Goal: Transaction & Acquisition: Purchase product/service

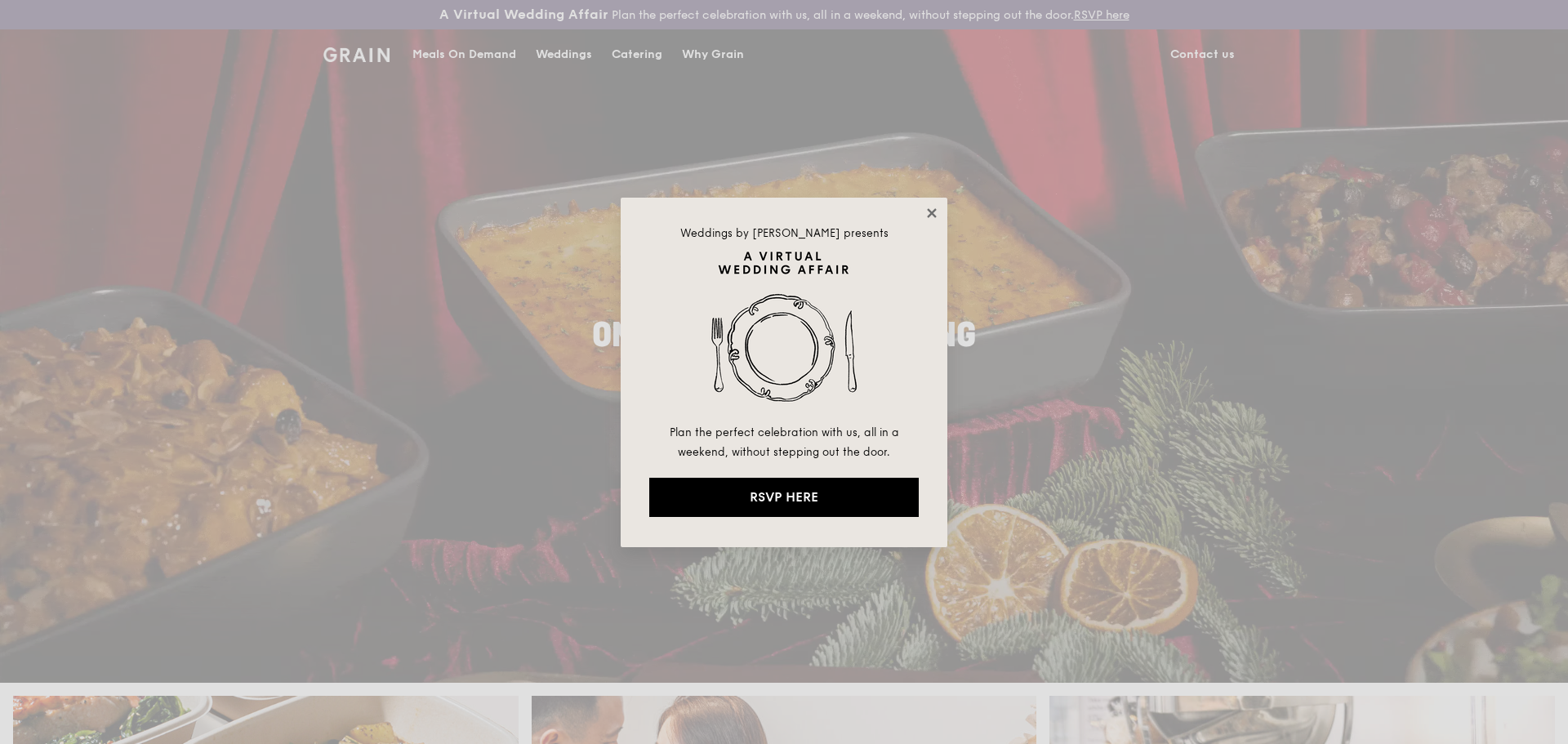
click at [929, 211] on icon at bounding box center [931, 212] width 9 height 9
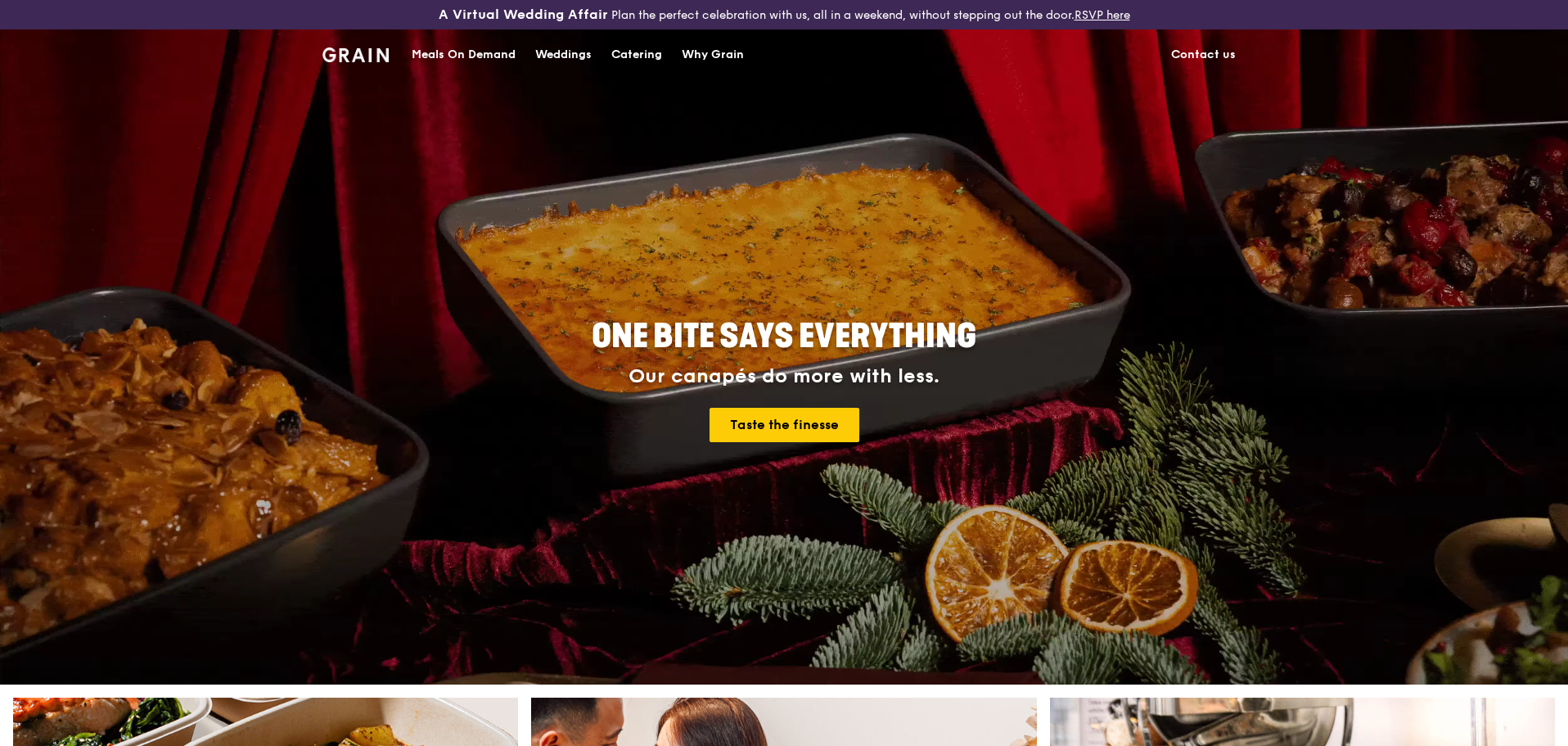
click at [637, 48] on div "Catering" at bounding box center [636, 54] width 51 height 49
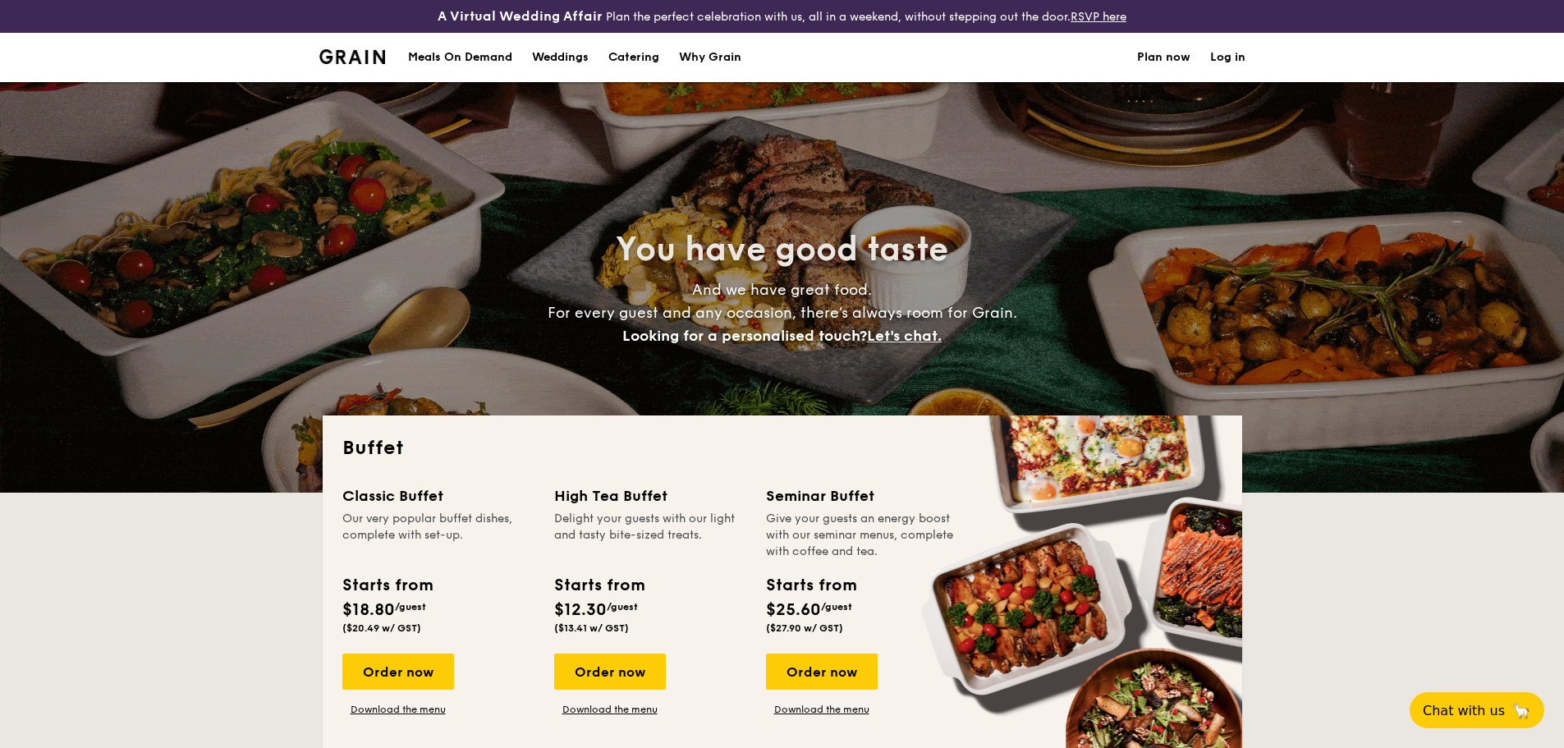
select select
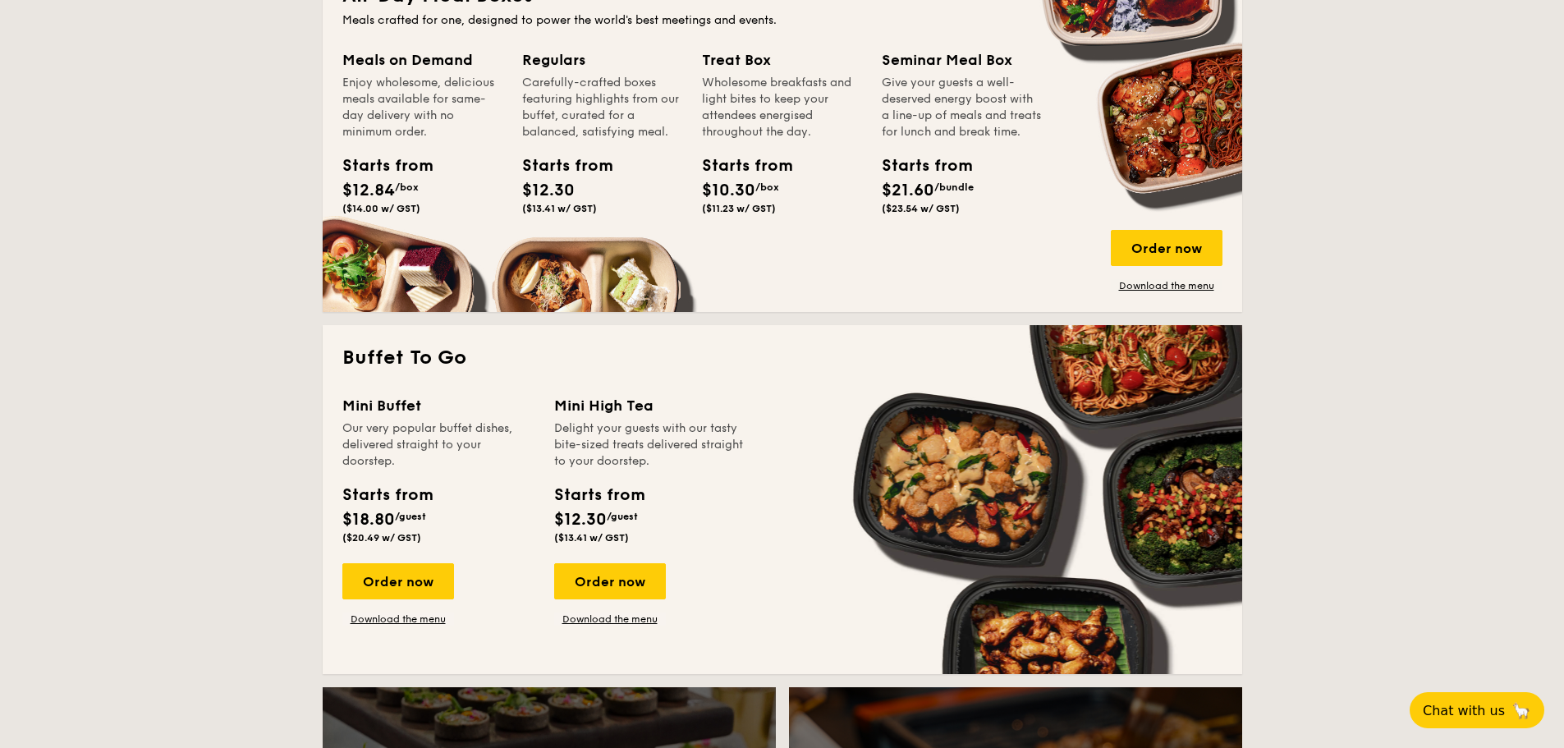
scroll to position [903, 0]
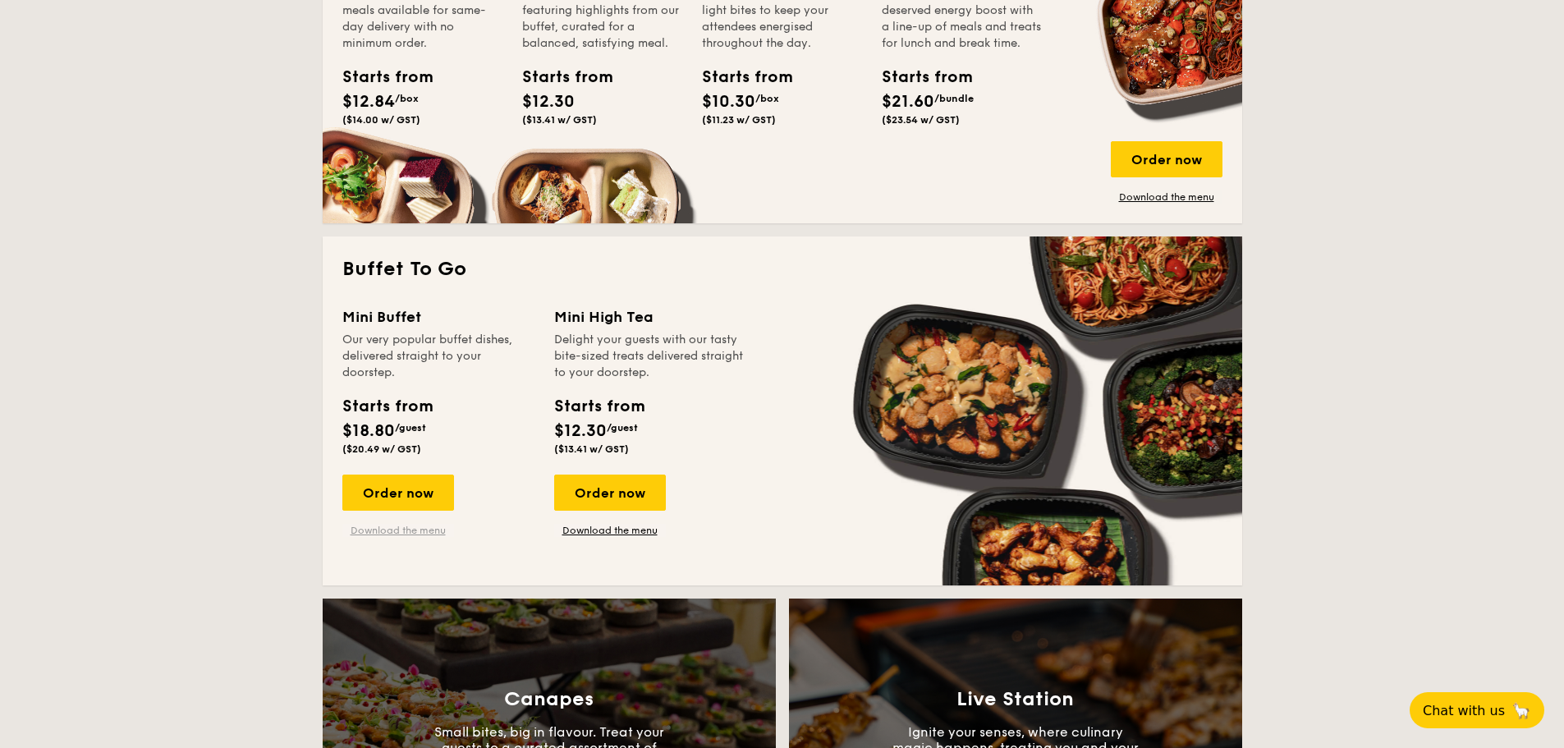
click at [408, 528] on link "Download the menu" at bounding box center [398, 530] width 112 height 13
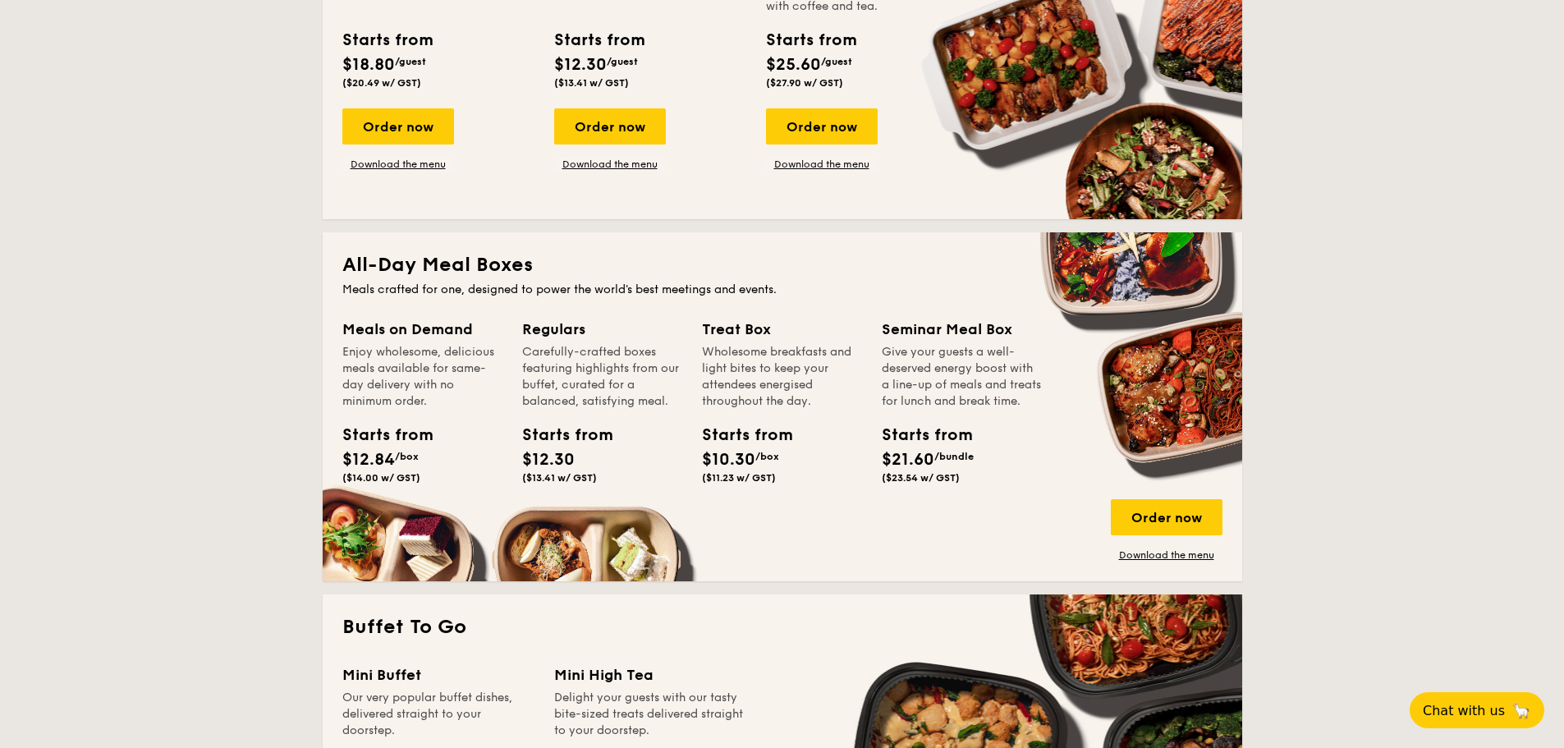
scroll to position [328, 0]
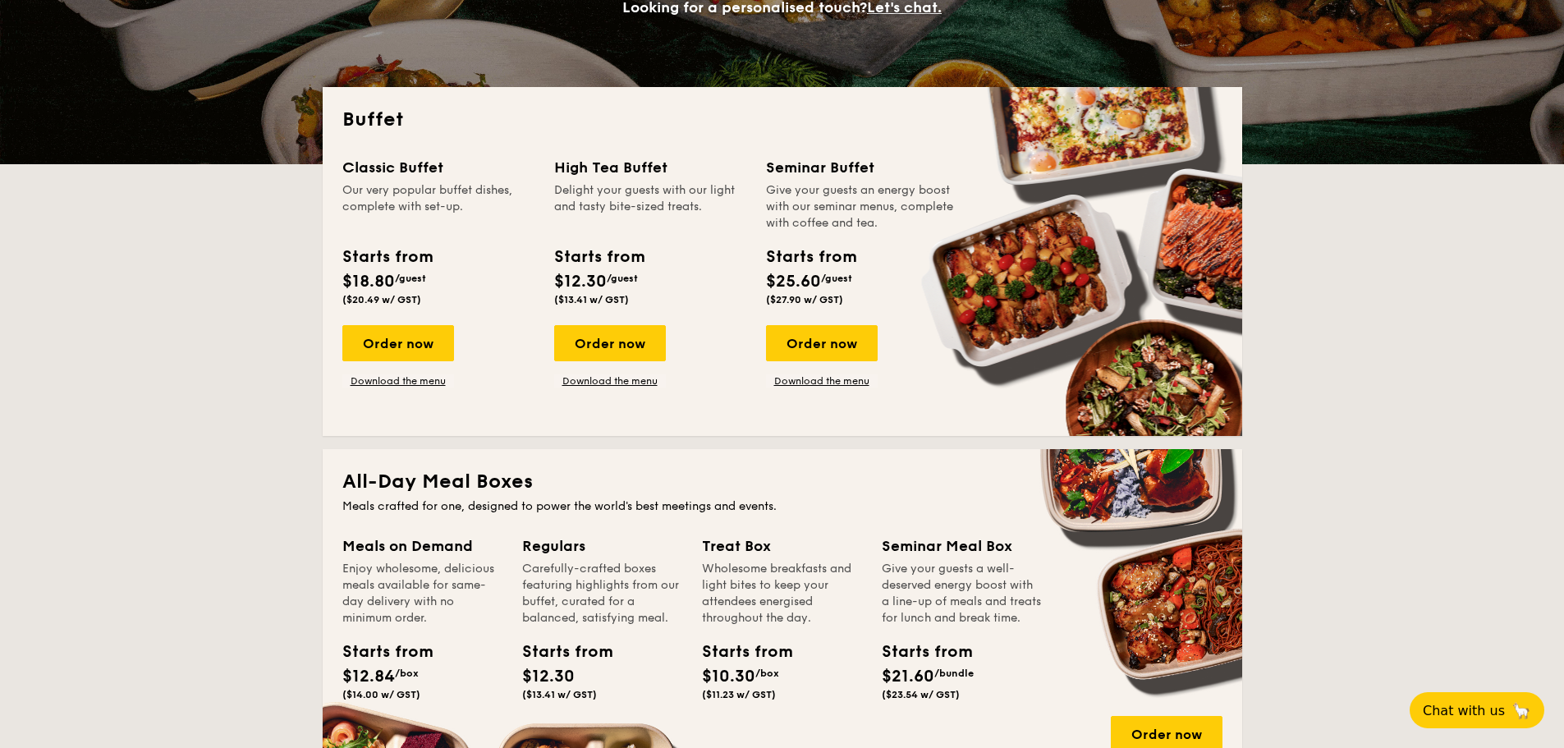
click at [401, 387] on div "Classic Buffet Our very popular buffet dishes, complete with set-up. Starts fro…" at bounding box center [782, 286] width 880 height 260
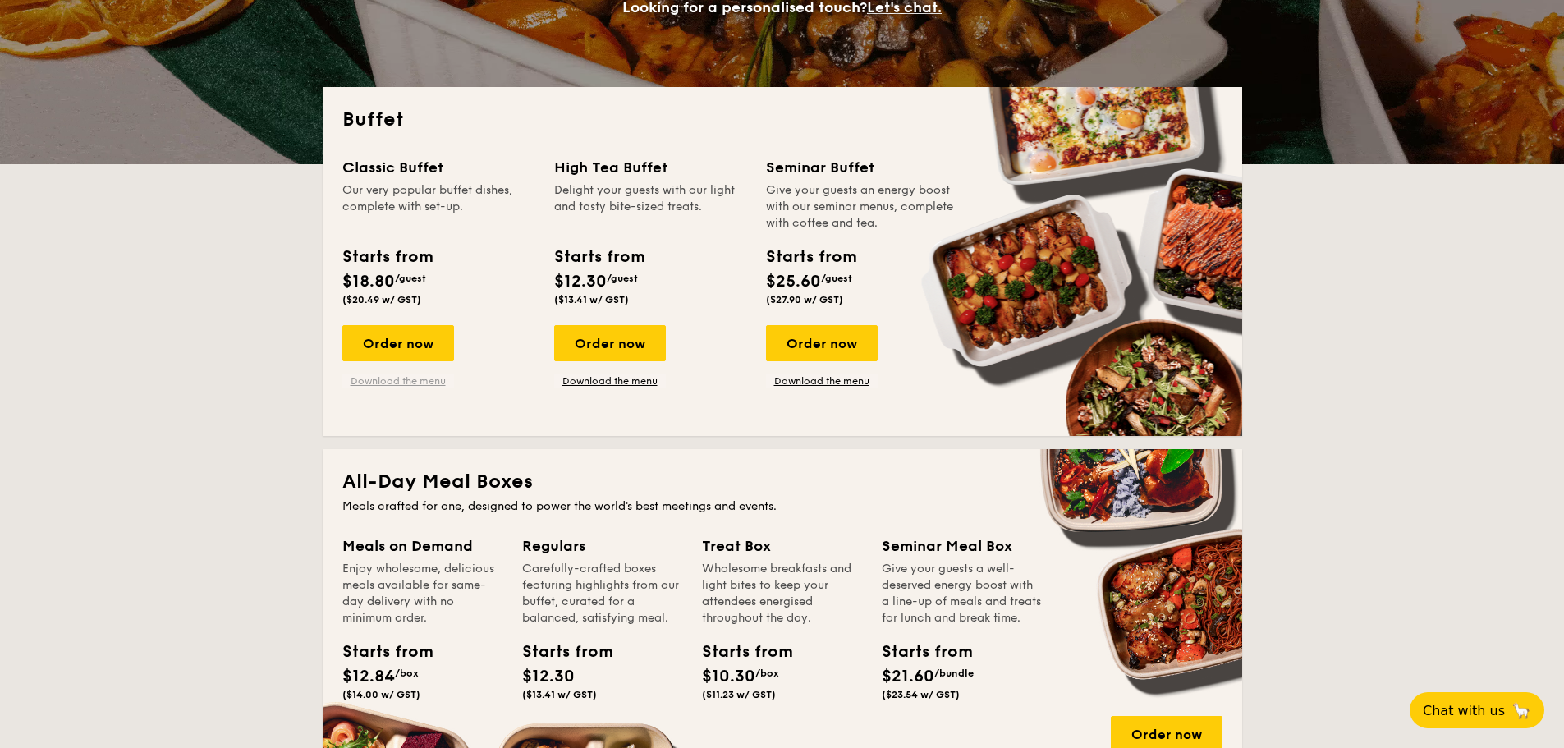
click at [401, 379] on link "Download the menu" at bounding box center [398, 380] width 112 height 13
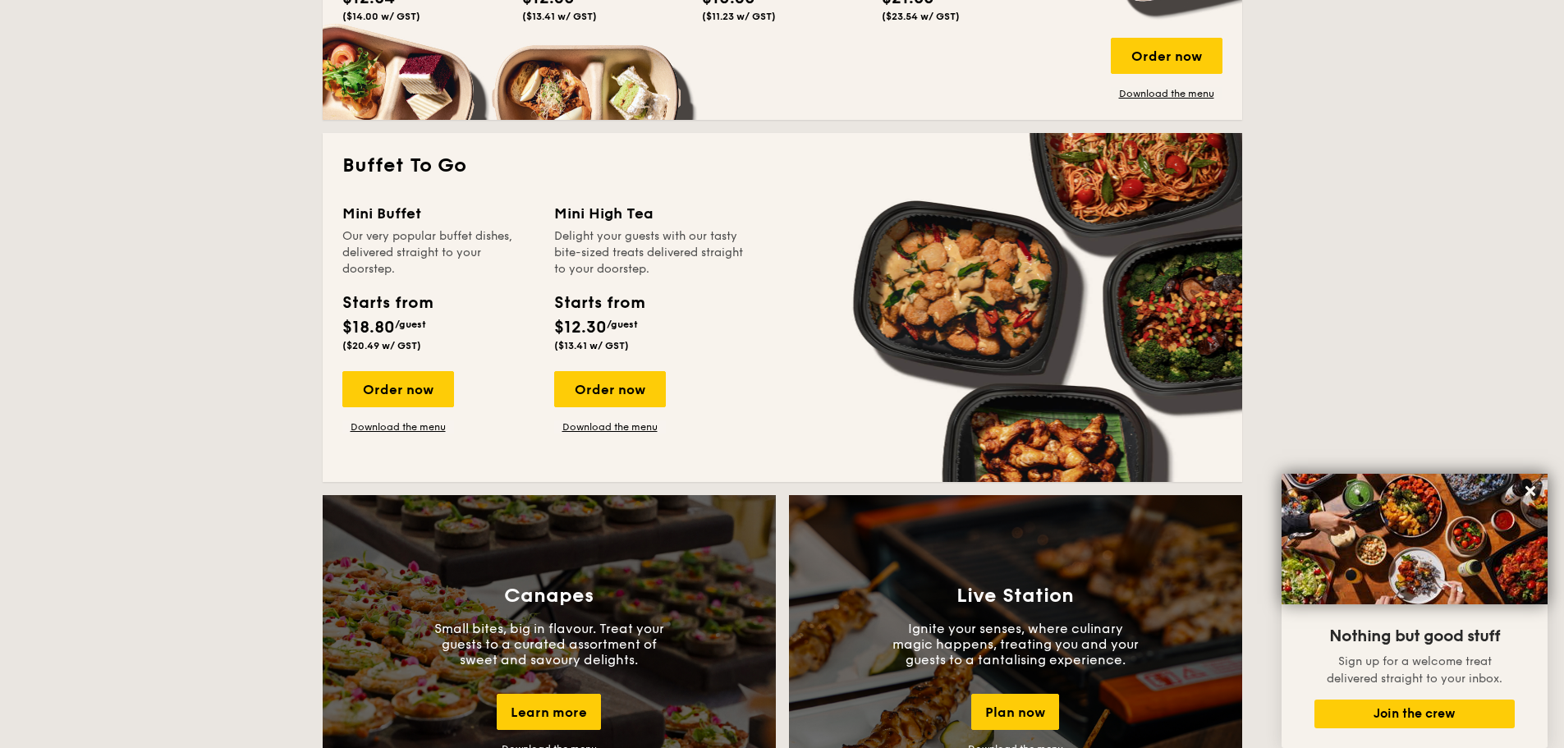
scroll to position [903, 0]
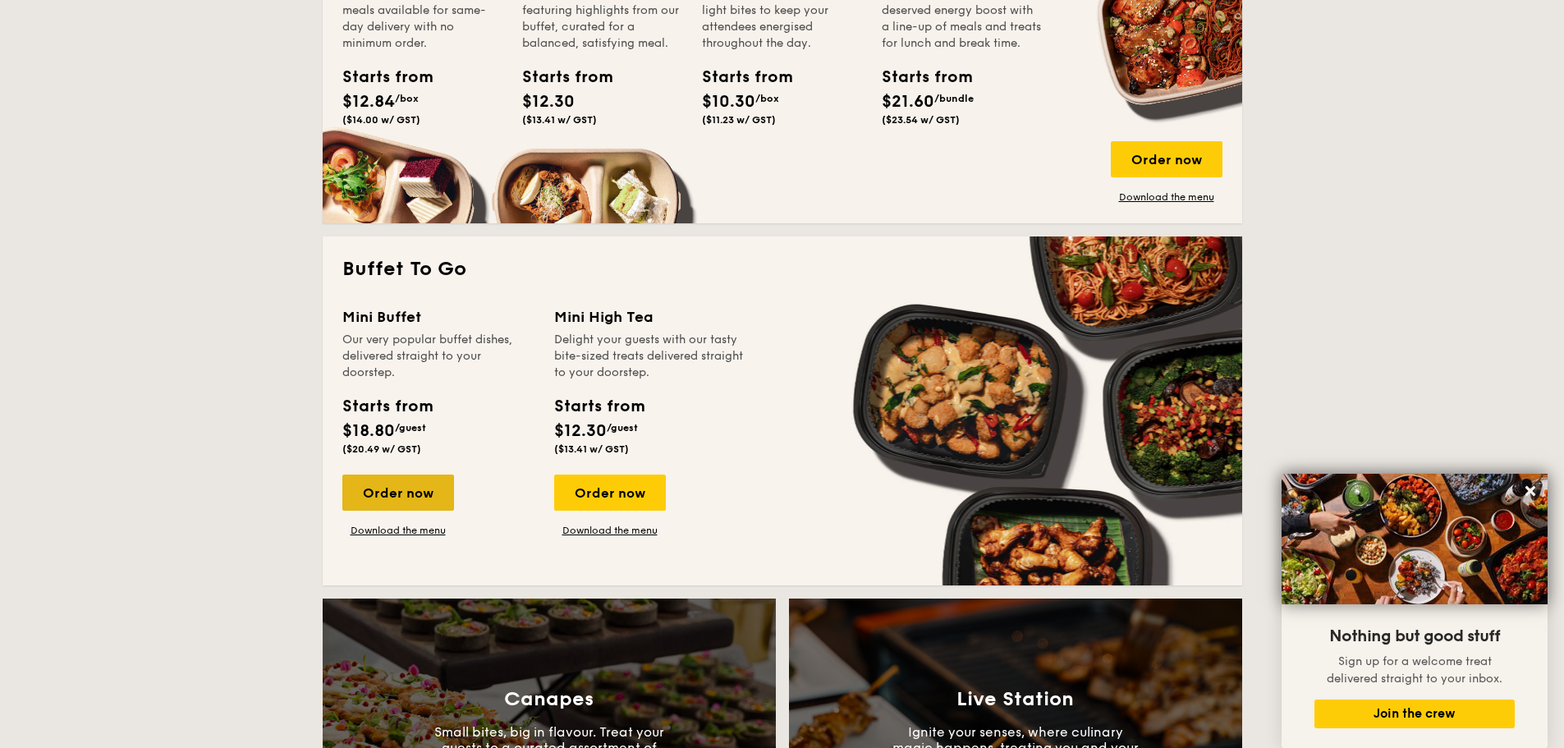
click at [411, 494] on div "Order now" at bounding box center [398, 492] width 112 height 36
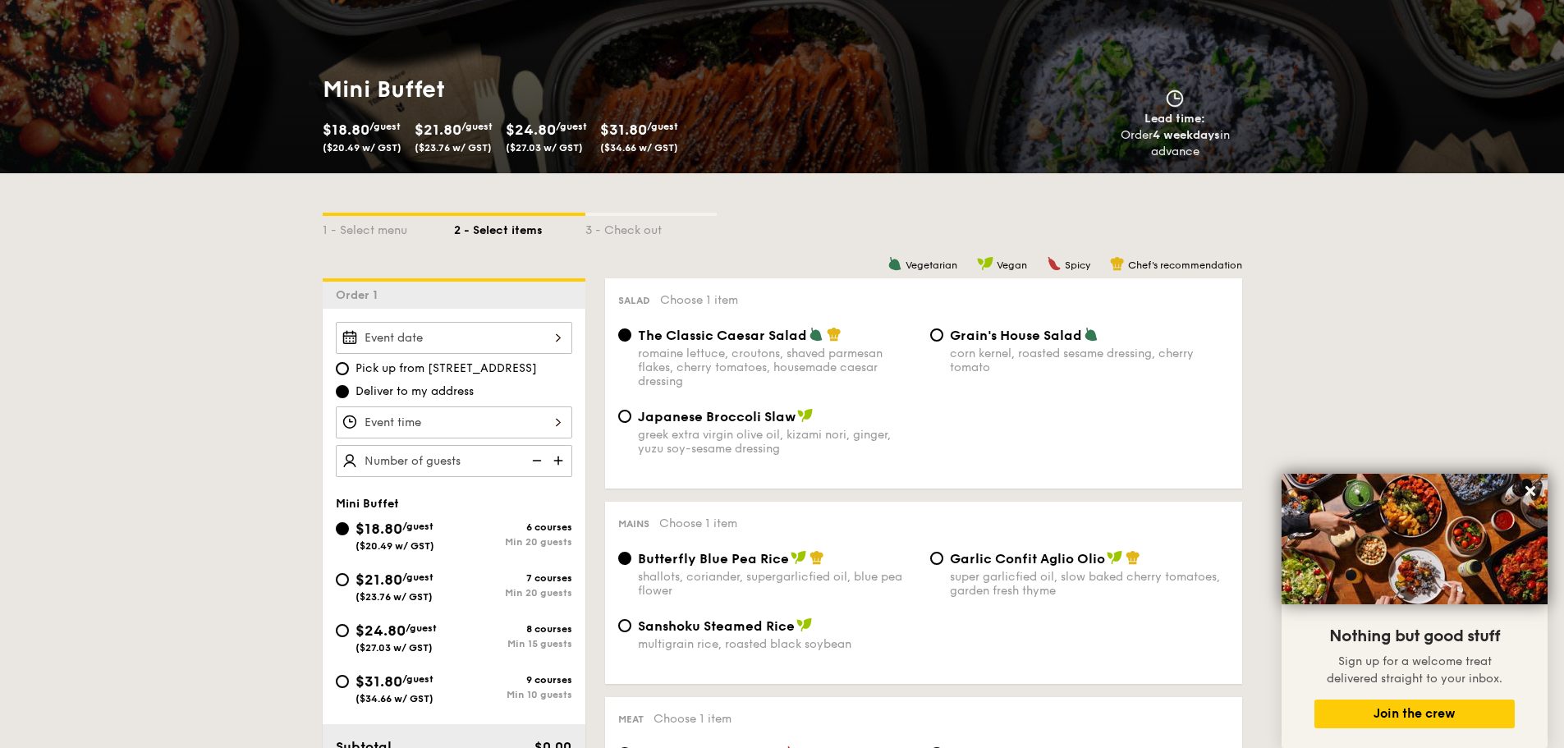
scroll to position [246, 0]
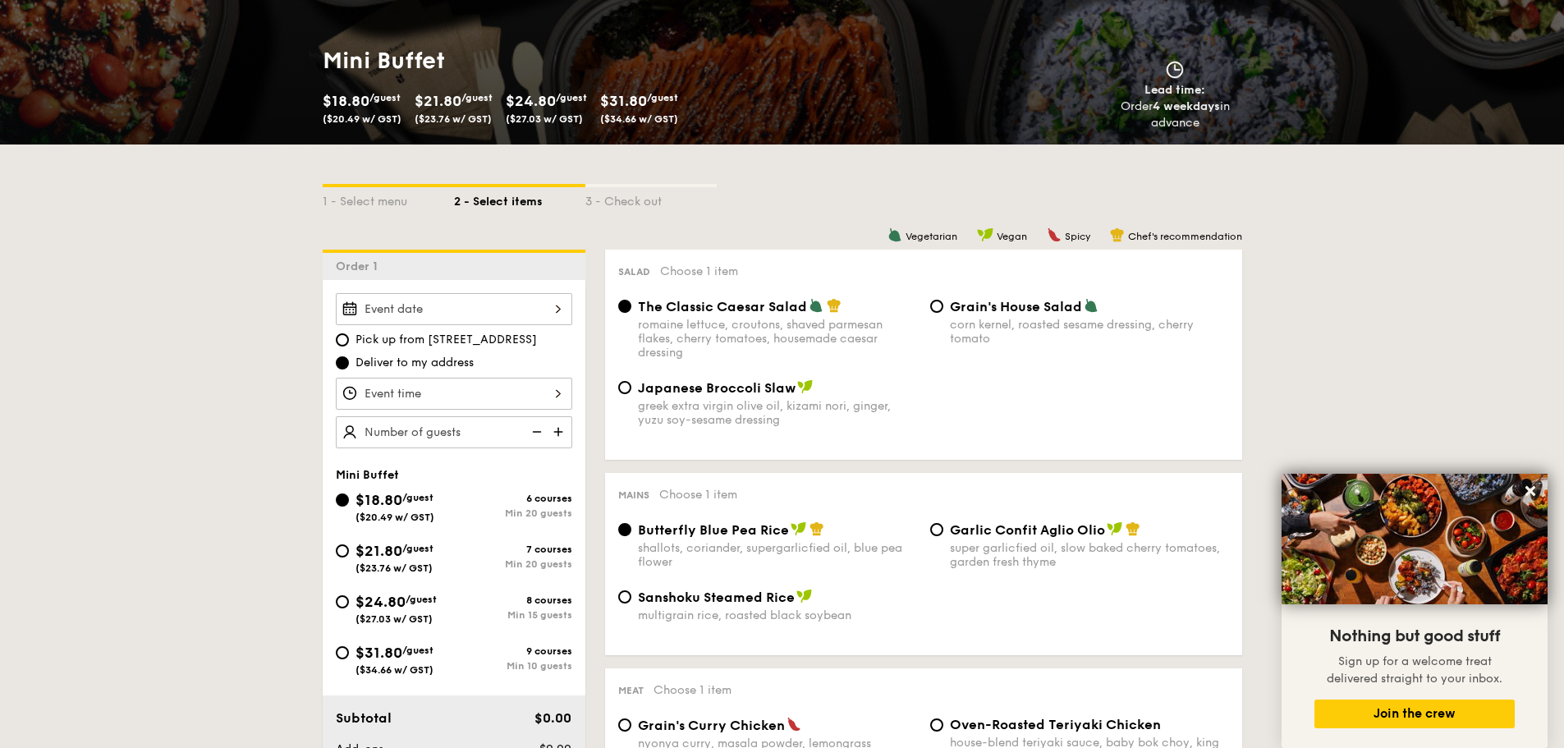
click at [506, 314] on div at bounding box center [454, 309] width 236 height 32
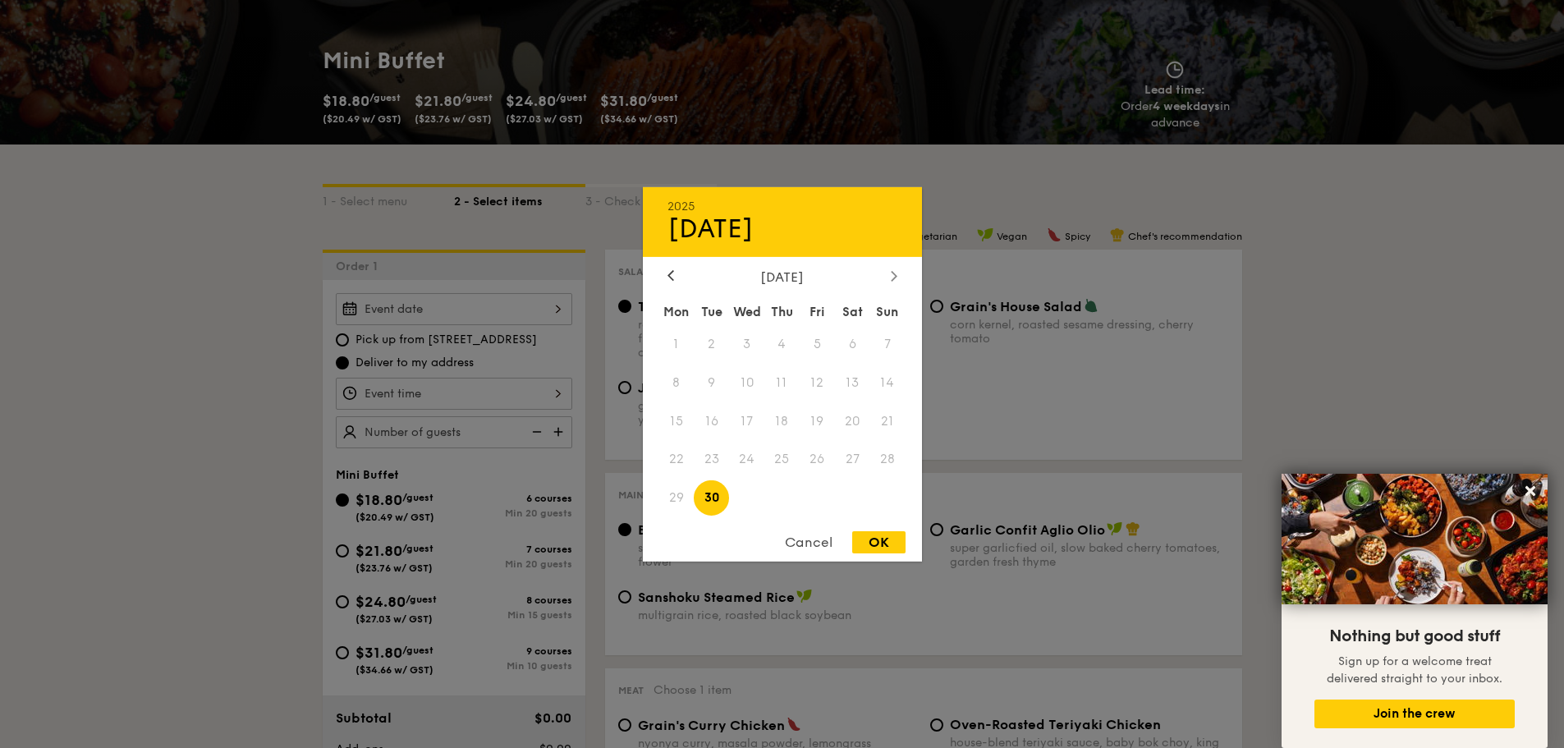
click at [887, 274] on div at bounding box center [894, 276] width 15 height 16
click at [784, 382] on span "9" at bounding box center [781, 381] width 35 height 35
click at [894, 540] on div "OK" at bounding box center [878, 542] width 53 height 22
type input "[DATE]"
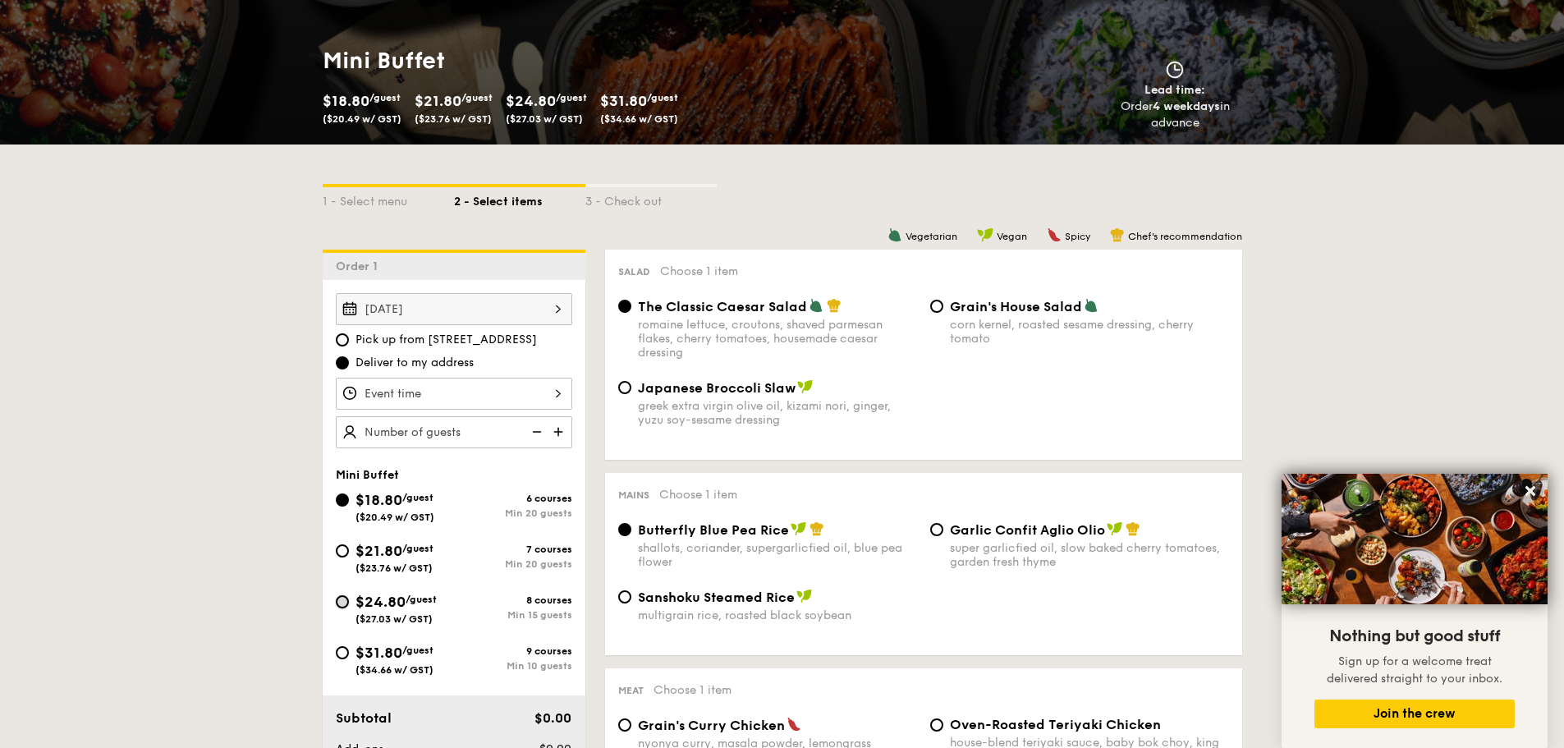
click at [345, 603] on input "$24.80 /guest ($27.03 w/ GST) 8 courses Min 15 guests" at bounding box center [342, 601] width 13 height 13
radio input "true"
radio input "false"
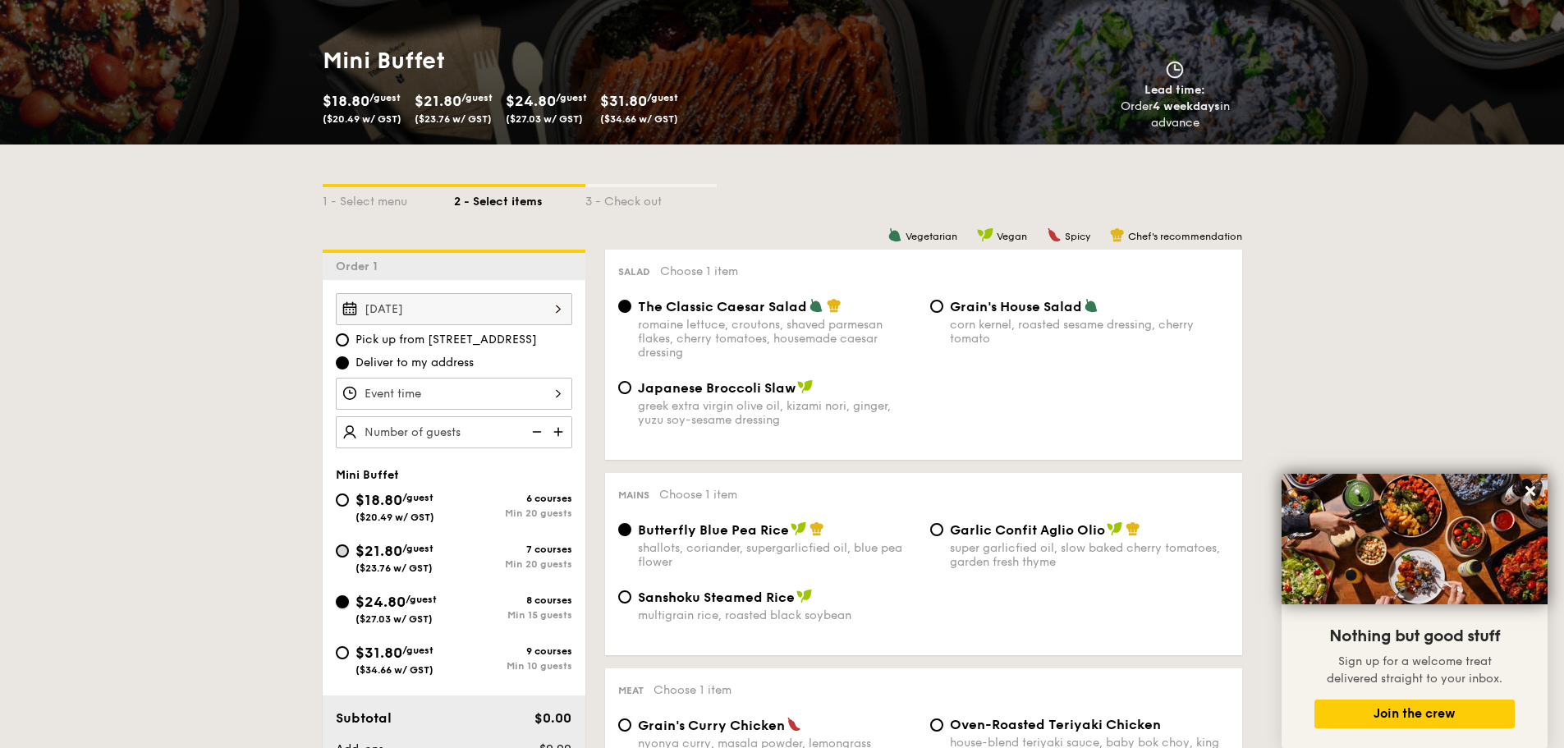
radio input "true"
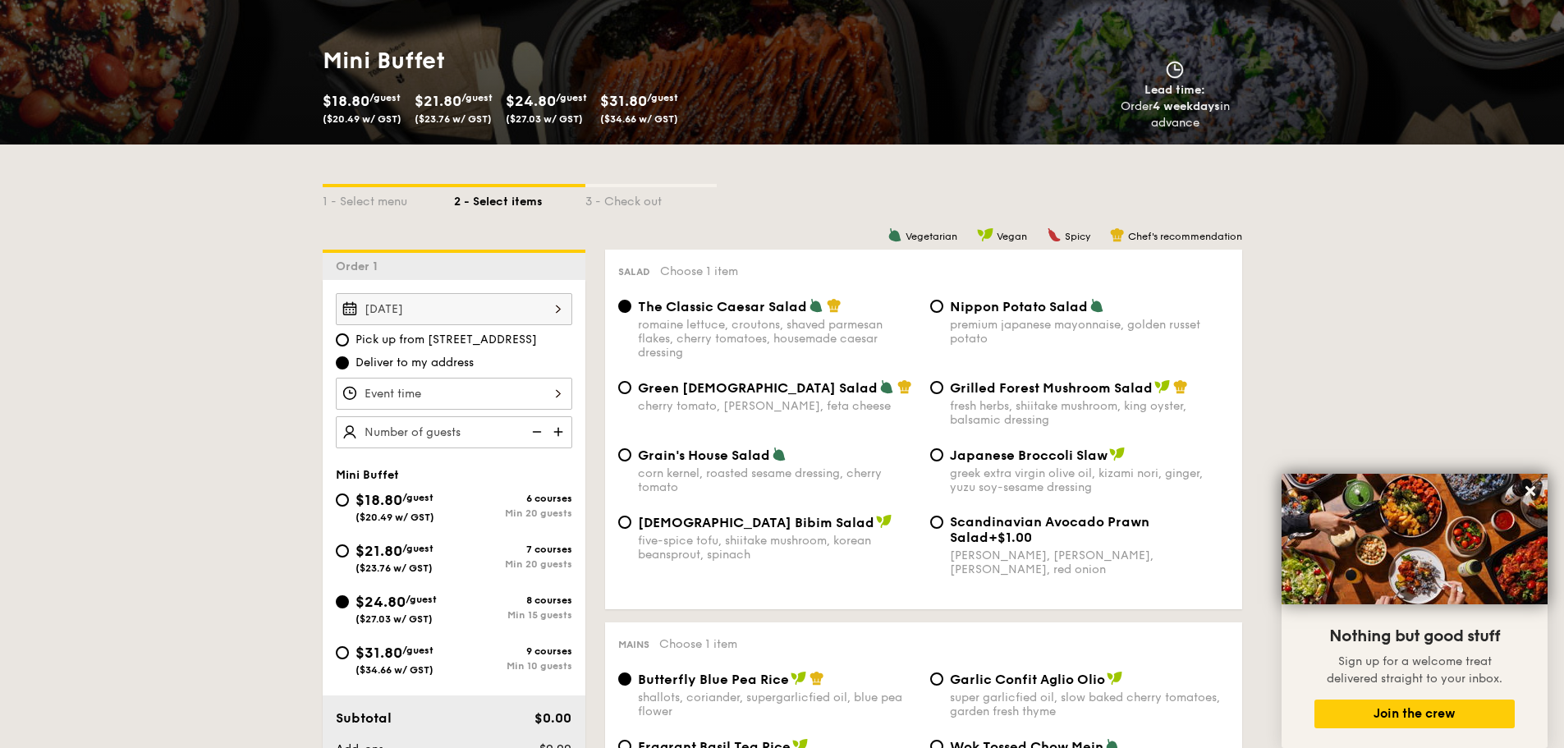
click at [558, 430] on img at bounding box center [560, 431] width 25 height 31
type input "15 guests"
click at [451, 393] on div at bounding box center [454, 394] width 236 height 32
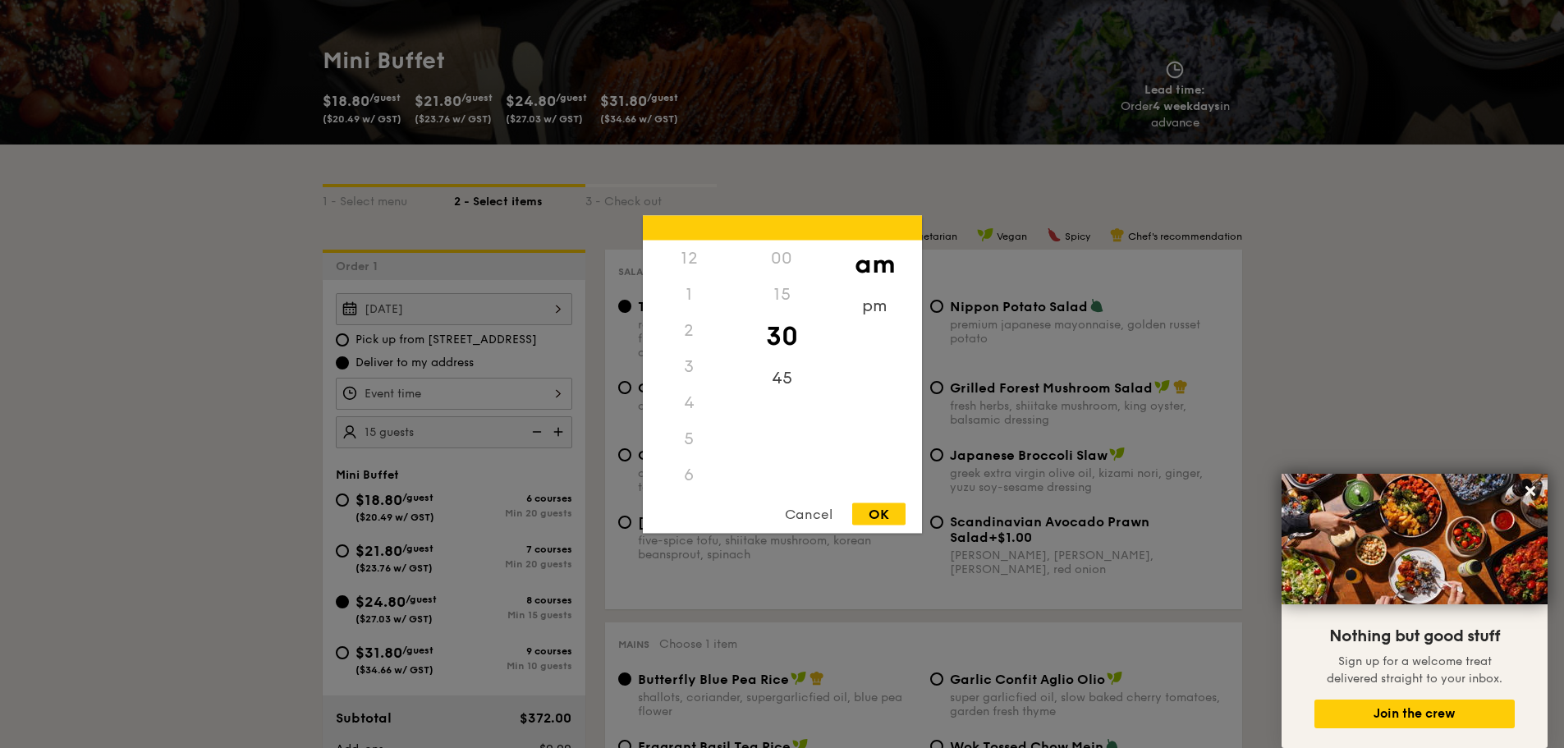
scroll to position [181, 0]
click at [699, 480] on div "11" at bounding box center [689, 492] width 93 height 48
click at [767, 382] on div "45" at bounding box center [781, 384] width 93 height 48
click at [879, 514] on div "OK" at bounding box center [878, 513] width 53 height 22
type input "11:45AM"
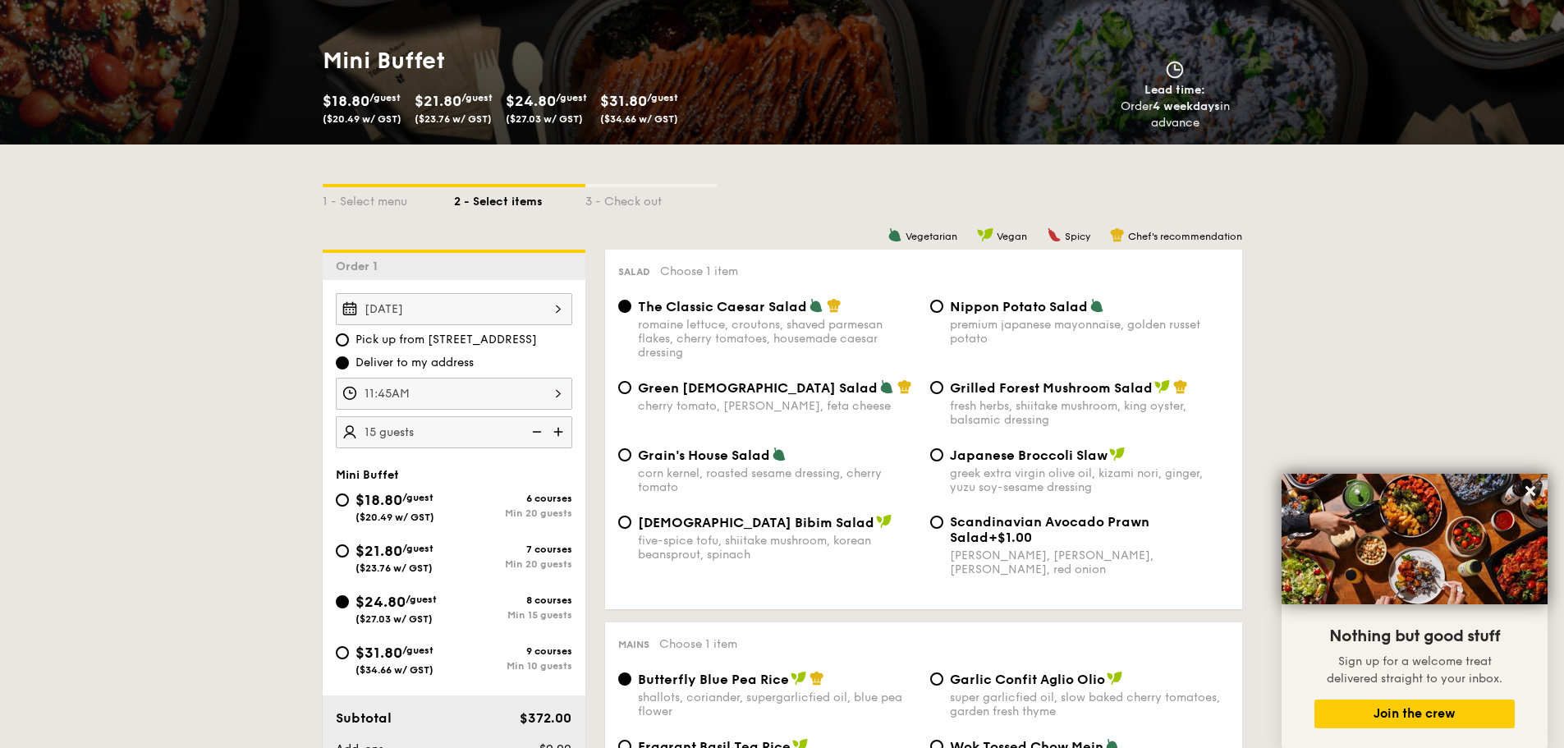
click at [560, 436] on img at bounding box center [560, 431] width 25 height 31
click at [539, 435] on img at bounding box center [535, 431] width 25 height 31
click at [569, 433] on img at bounding box center [560, 431] width 25 height 31
click at [543, 431] on img at bounding box center [535, 431] width 25 height 31
click at [558, 424] on img at bounding box center [560, 431] width 25 height 31
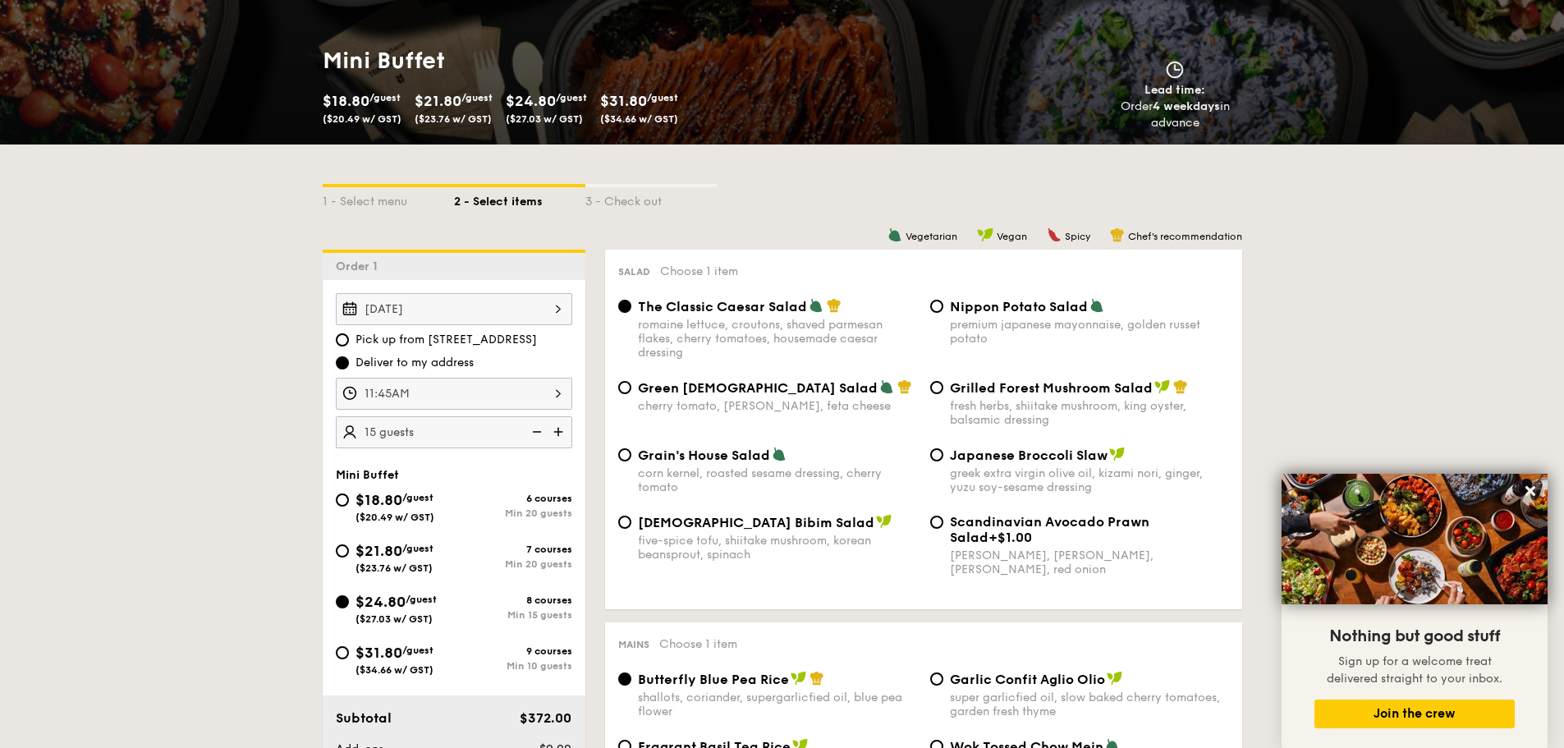
type input "20 guests"
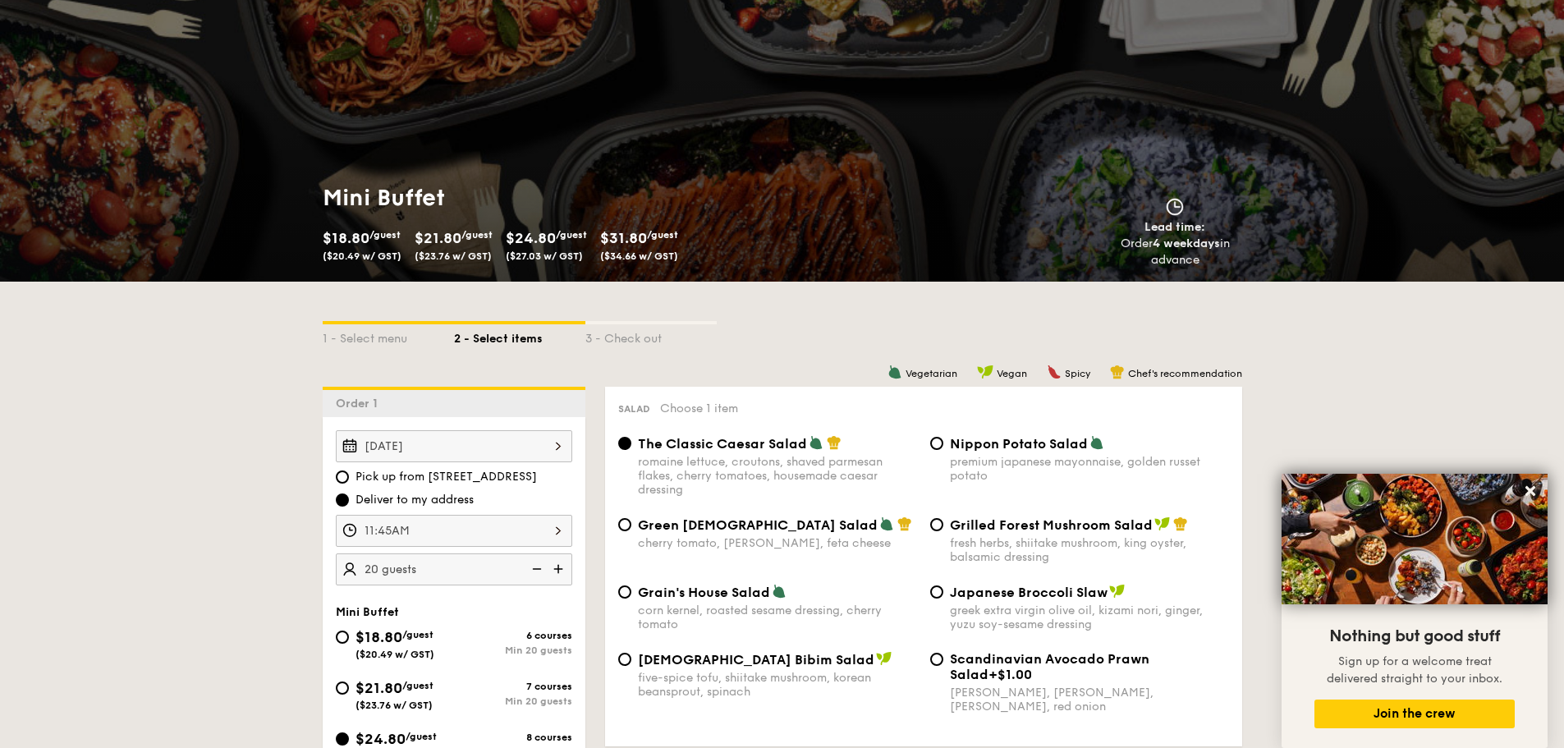
scroll to position [410, 0]
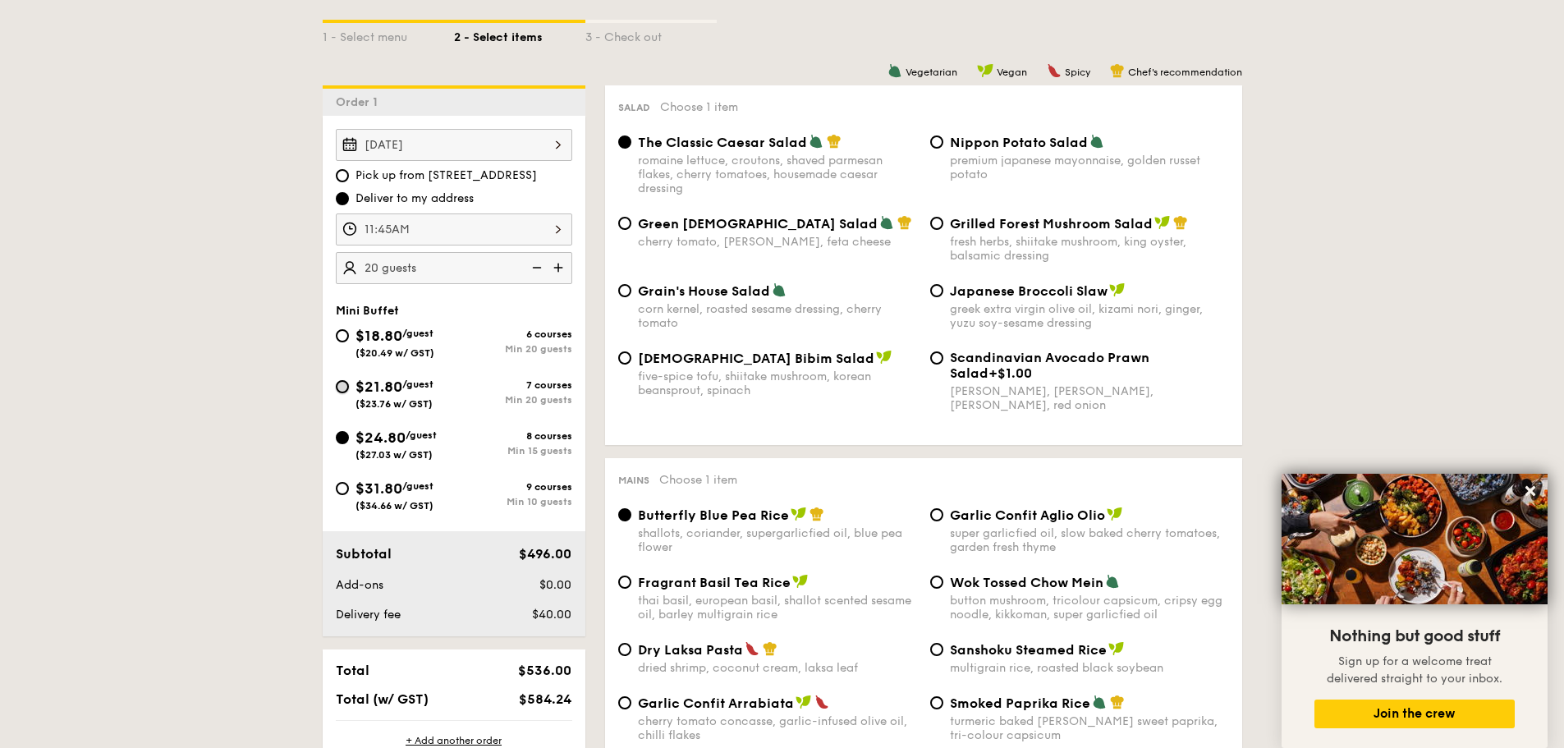
click at [342, 387] on input "$21.80 /guest ($23.76 w/ GST) 7 courses Min 20 guests" at bounding box center [342, 386] width 13 height 13
radio input "true"
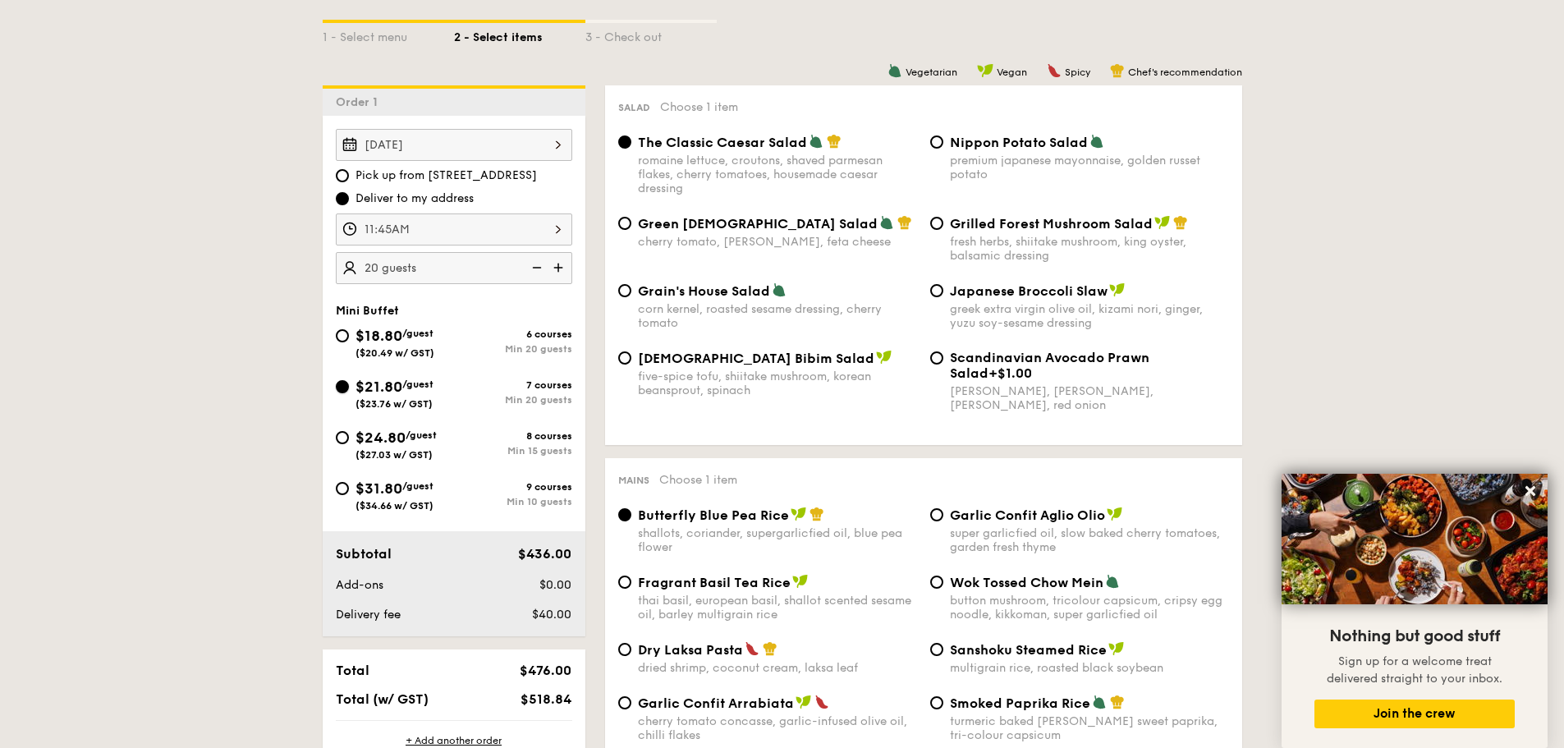
radio input "true"
click at [940, 222] on input "Grilled Forest Mushroom Salad fresh herbs, shiitake mushroom, king oyster, bals…" at bounding box center [936, 223] width 13 height 13
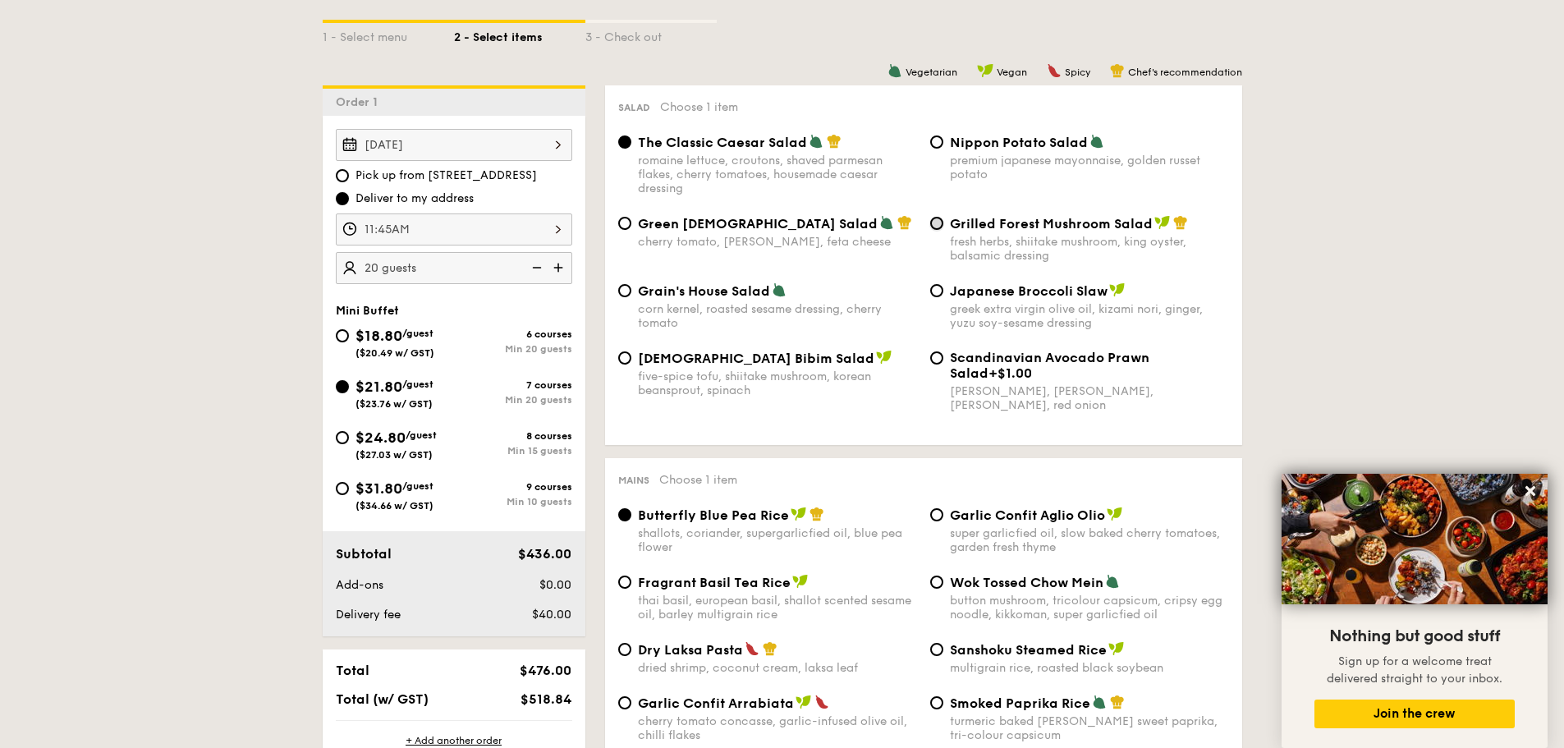
radio input "true"
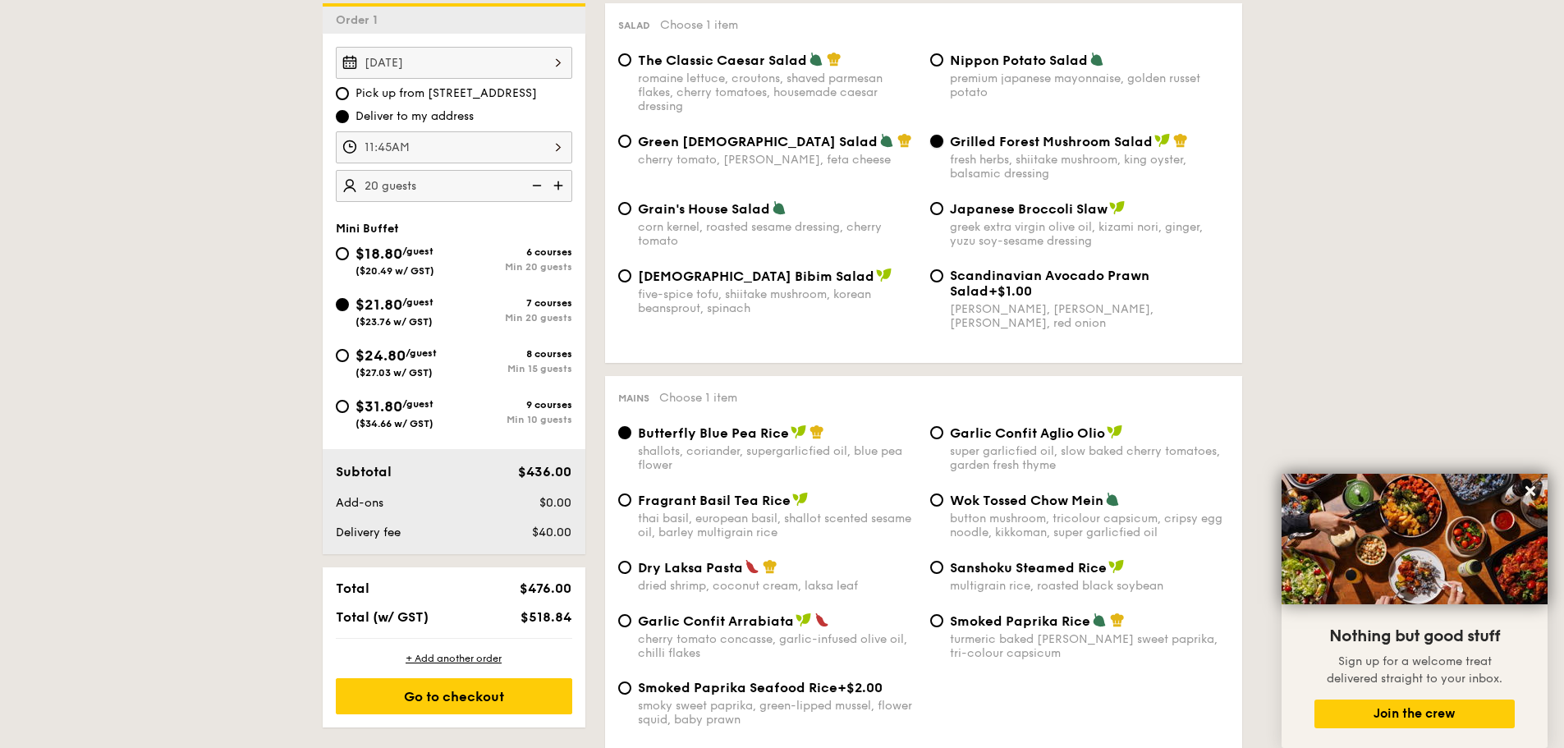
scroll to position [575, 0]
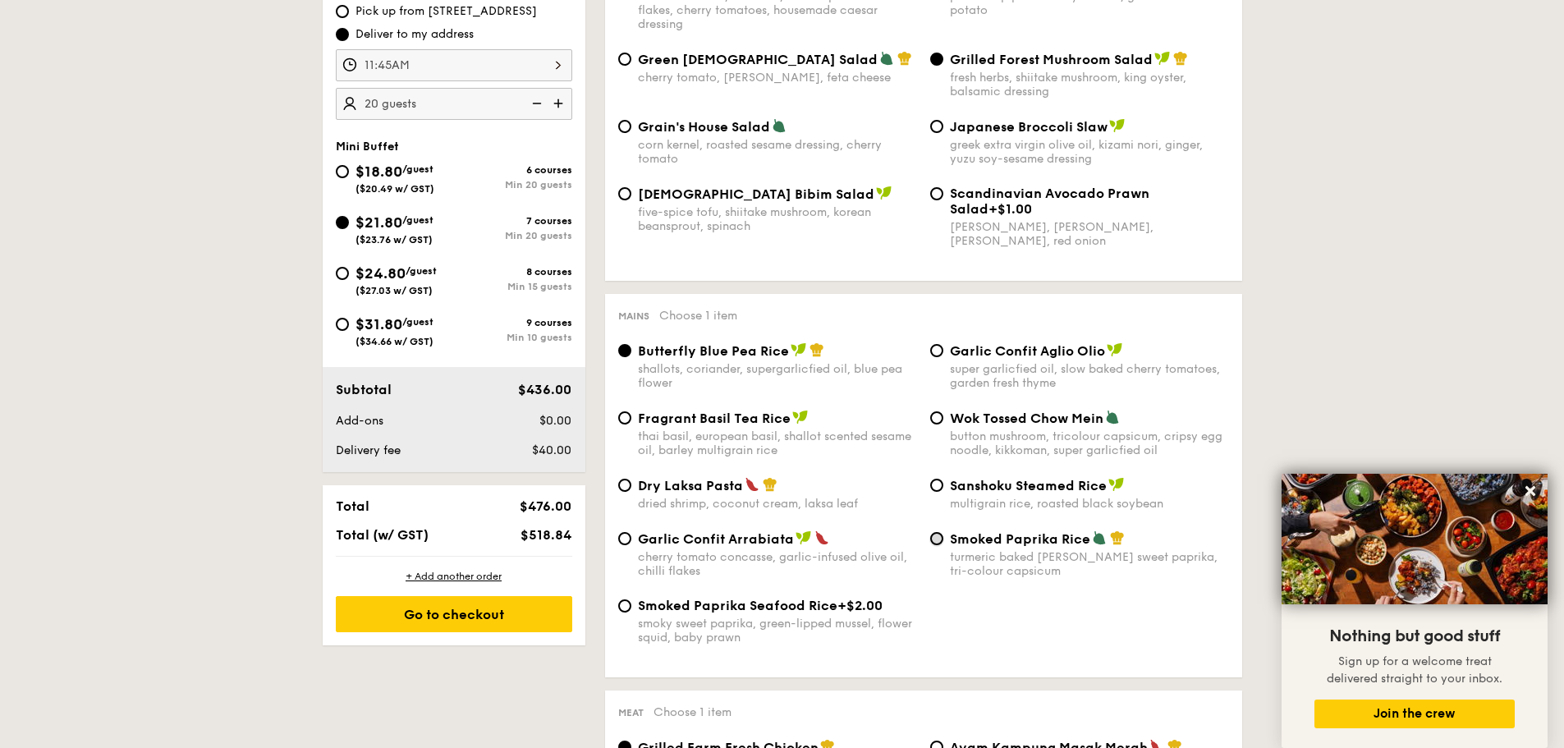
click at [933, 544] on input "Smoked Paprika Rice turmeric baked [PERSON_NAME] sweet paprika, tri-colour caps…" at bounding box center [936, 538] width 13 height 13
radio input "true"
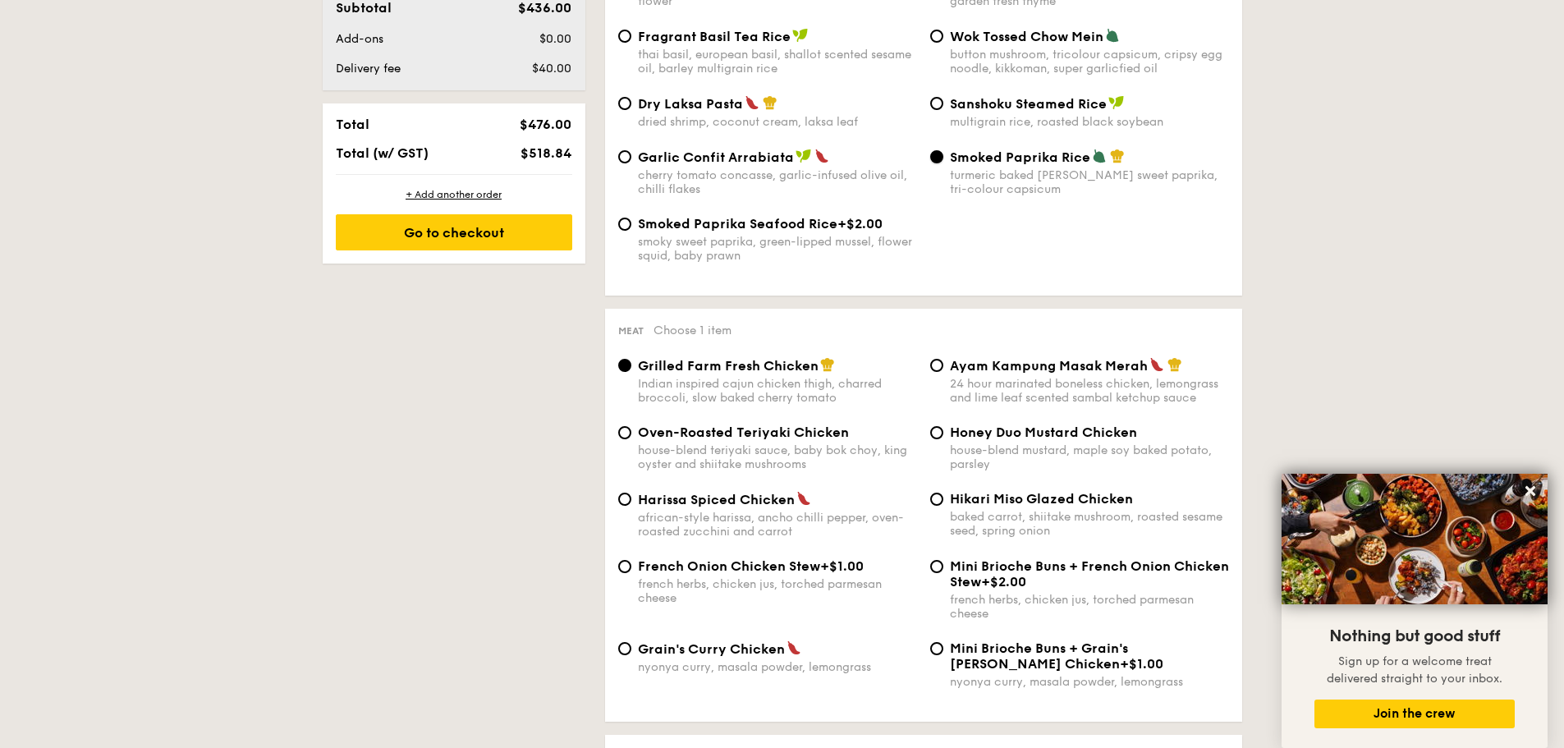
scroll to position [985, 0]
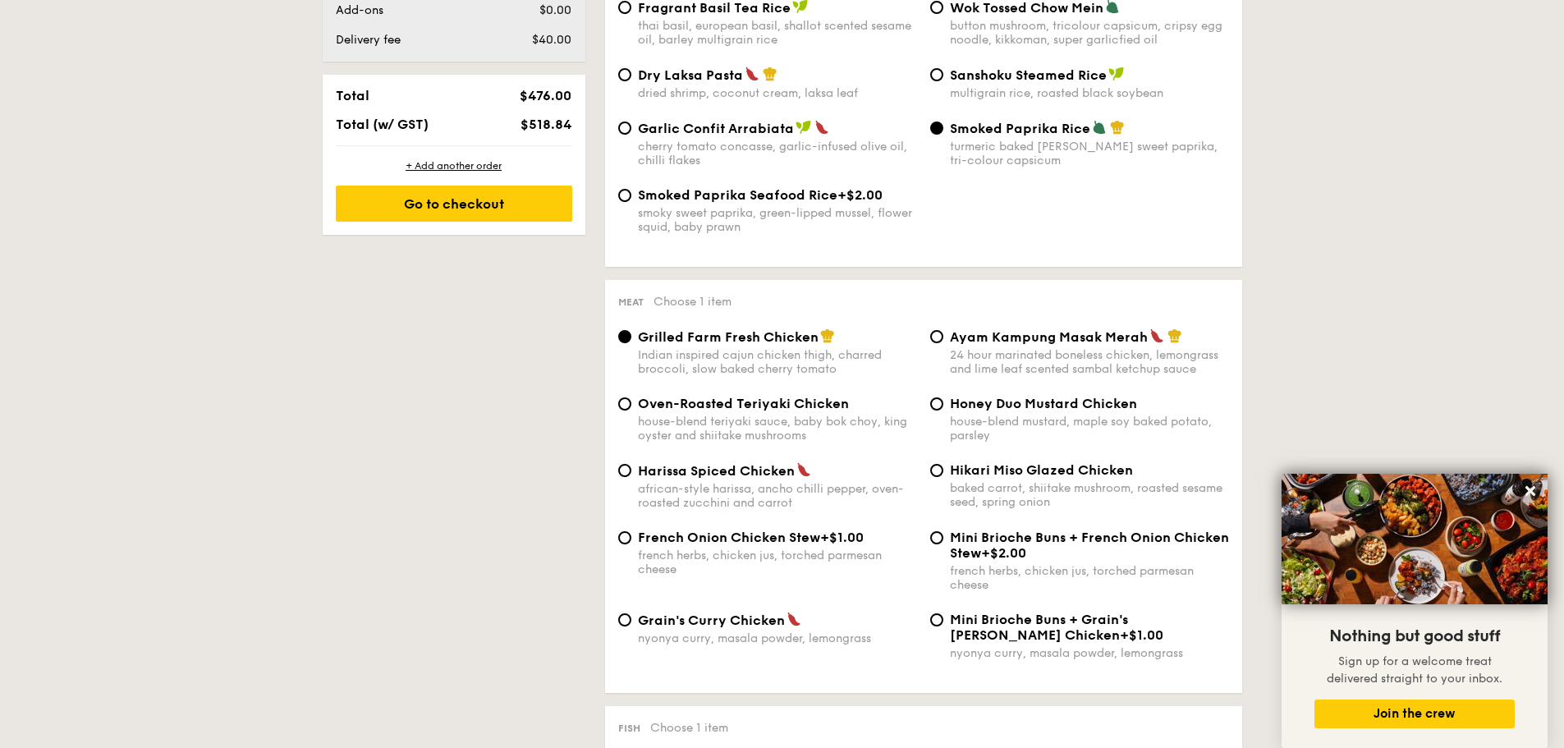
click at [944, 335] on div "Ayam Kampung Masak Merah 24 hour marinated boneless chicken, lemongrass and lim…" at bounding box center [1079, 352] width 312 height 48
click at [938, 338] on input "Ayam Kampung Masak Merah 24 hour marinated boneless chicken, lemongrass and lim…" at bounding box center [936, 336] width 13 height 13
radio input "true"
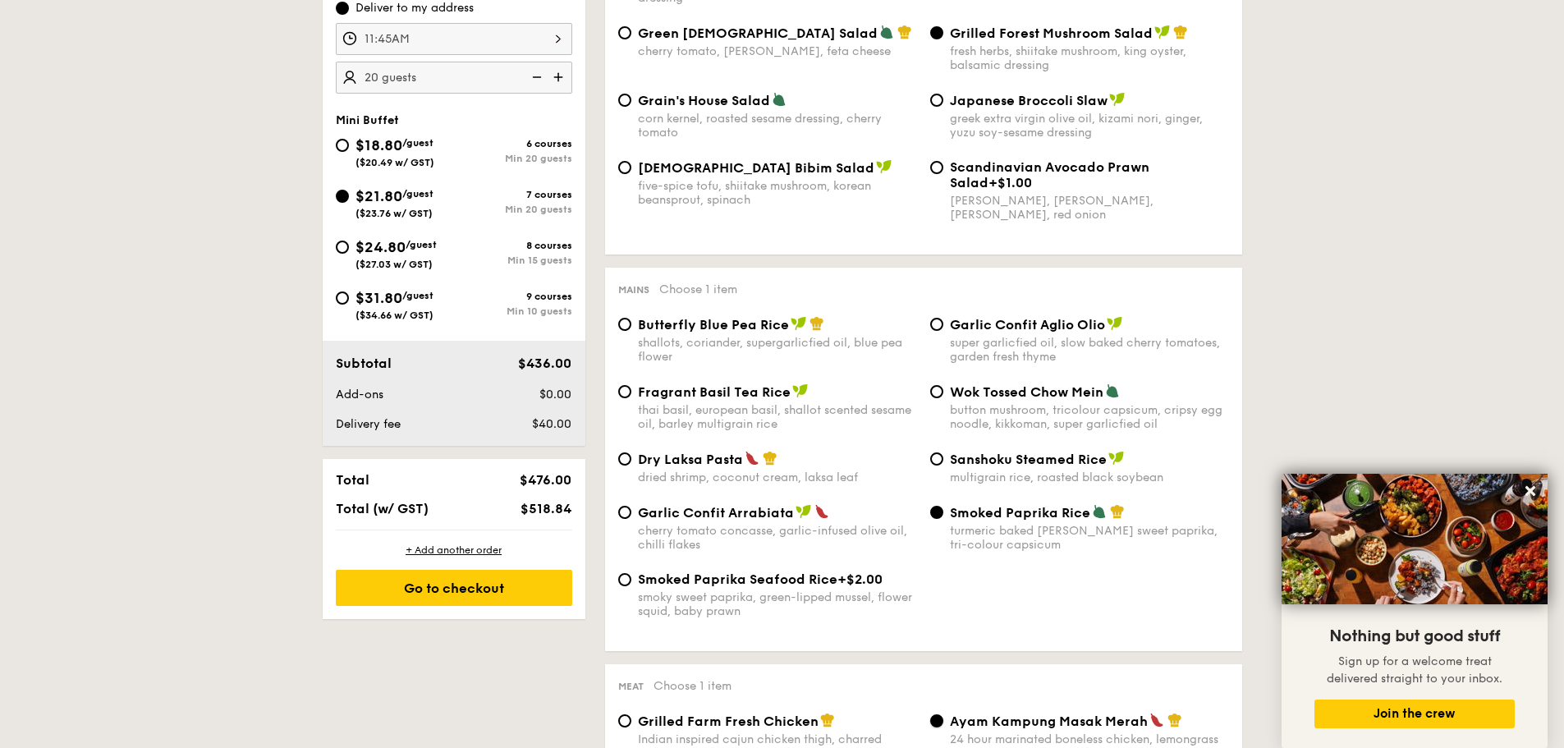
scroll to position [575, 0]
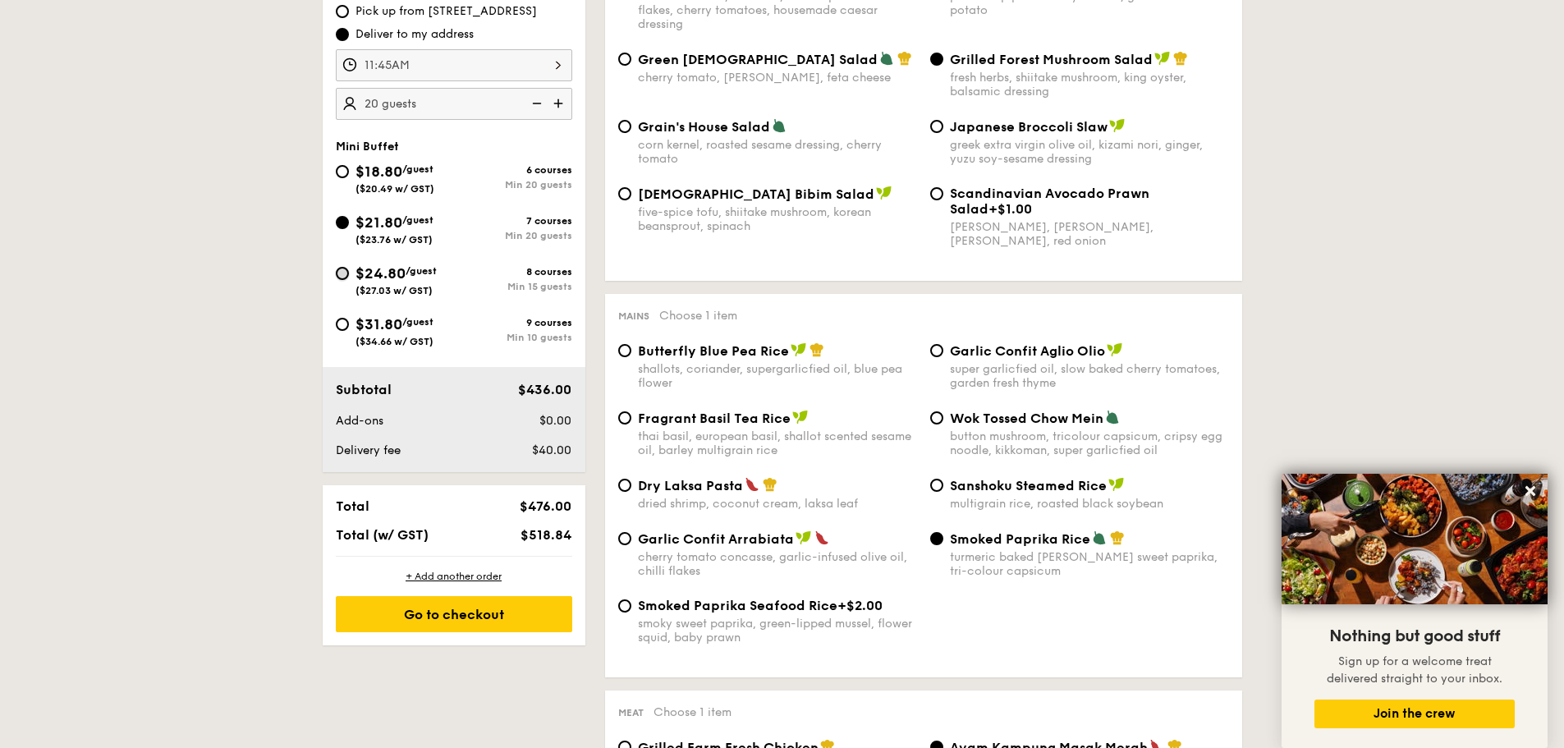
click at [340, 272] on input "$24.80 /guest ($27.03 w/ GST) 8 courses Min 15 guests" at bounding box center [342, 273] width 13 height 13
radio input "true"
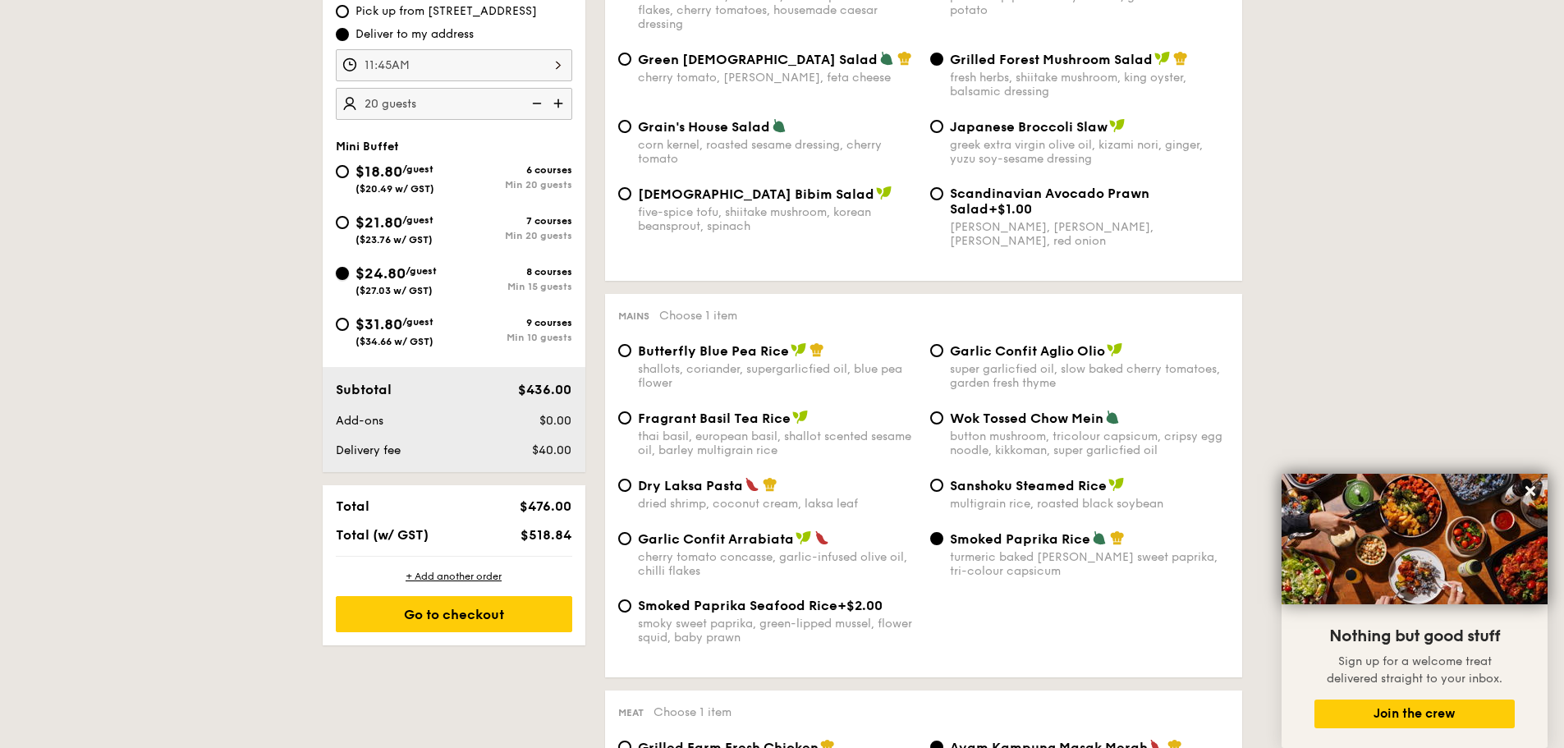
radio input "true"
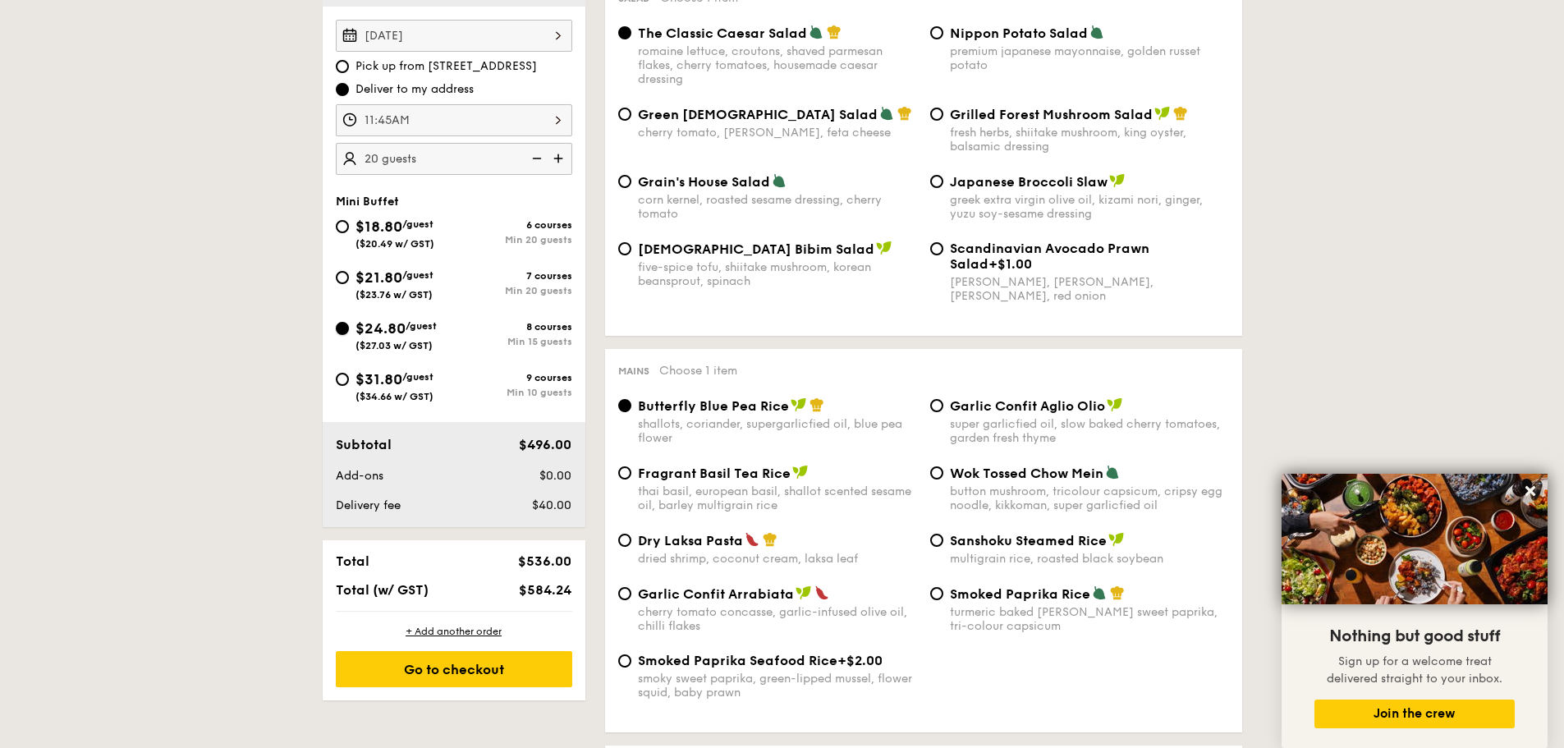
scroll to position [493, 0]
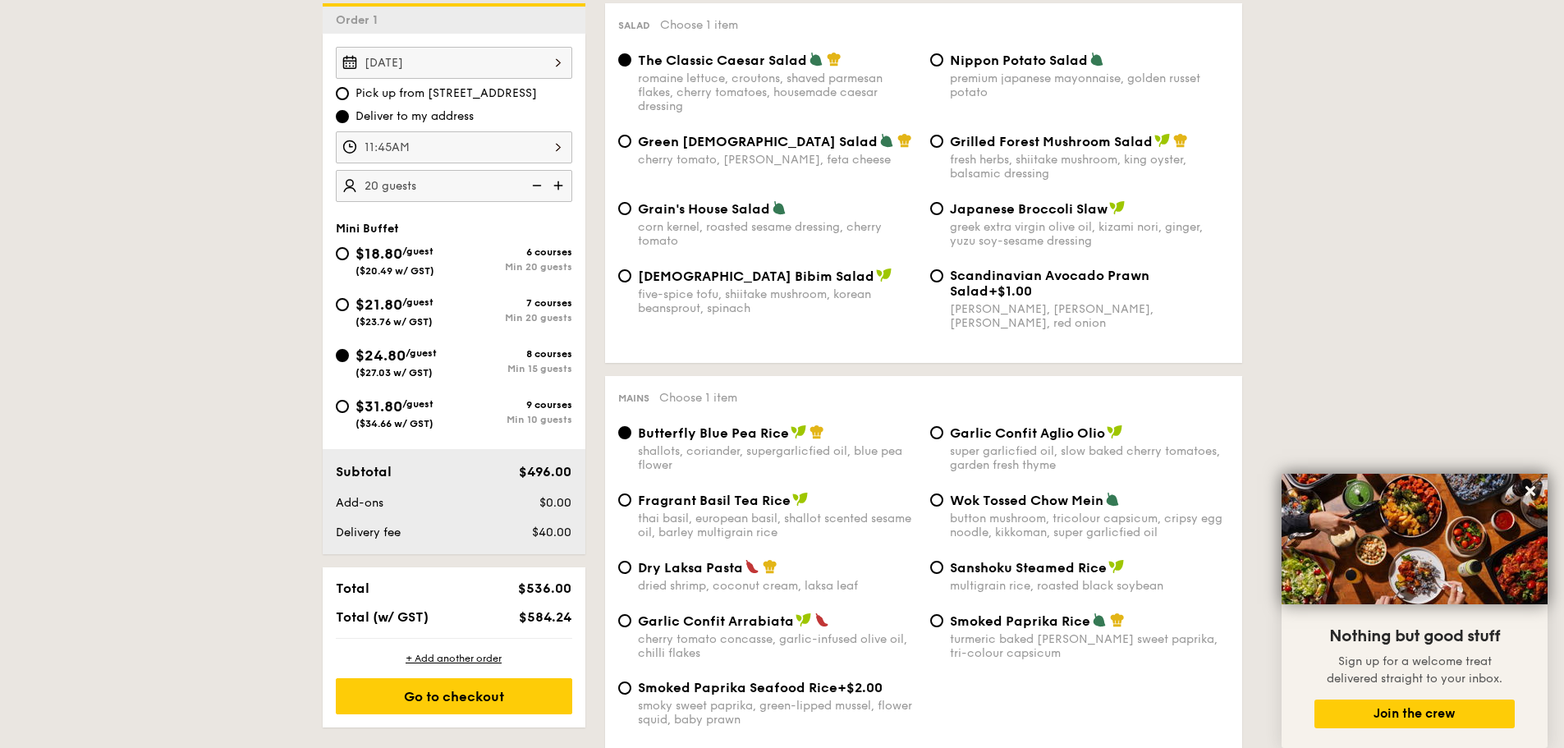
click at [536, 181] on img at bounding box center [535, 185] width 25 height 31
click at [558, 186] on img at bounding box center [560, 185] width 25 height 31
click at [387, 190] on input "20" at bounding box center [454, 186] width 236 height 32
drag, startPoint x: 387, startPoint y: 190, endPoint x: 352, endPoint y: 191, distance: 34.5
click at [352, 191] on input "20" at bounding box center [454, 186] width 236 height 32
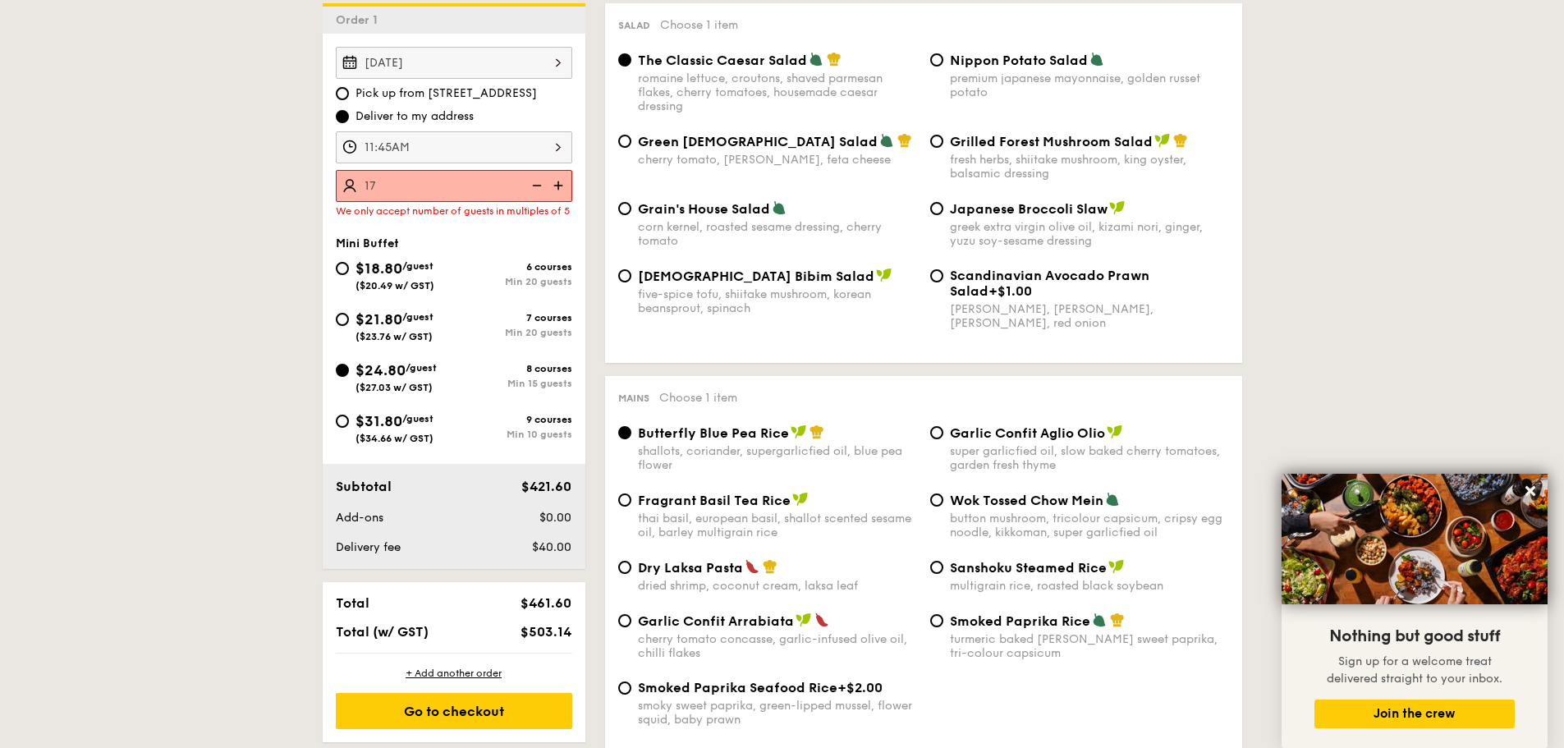
click at [529, 186] on img at bounding box center [535, 185] width 25 height 31
type input "15 guests"
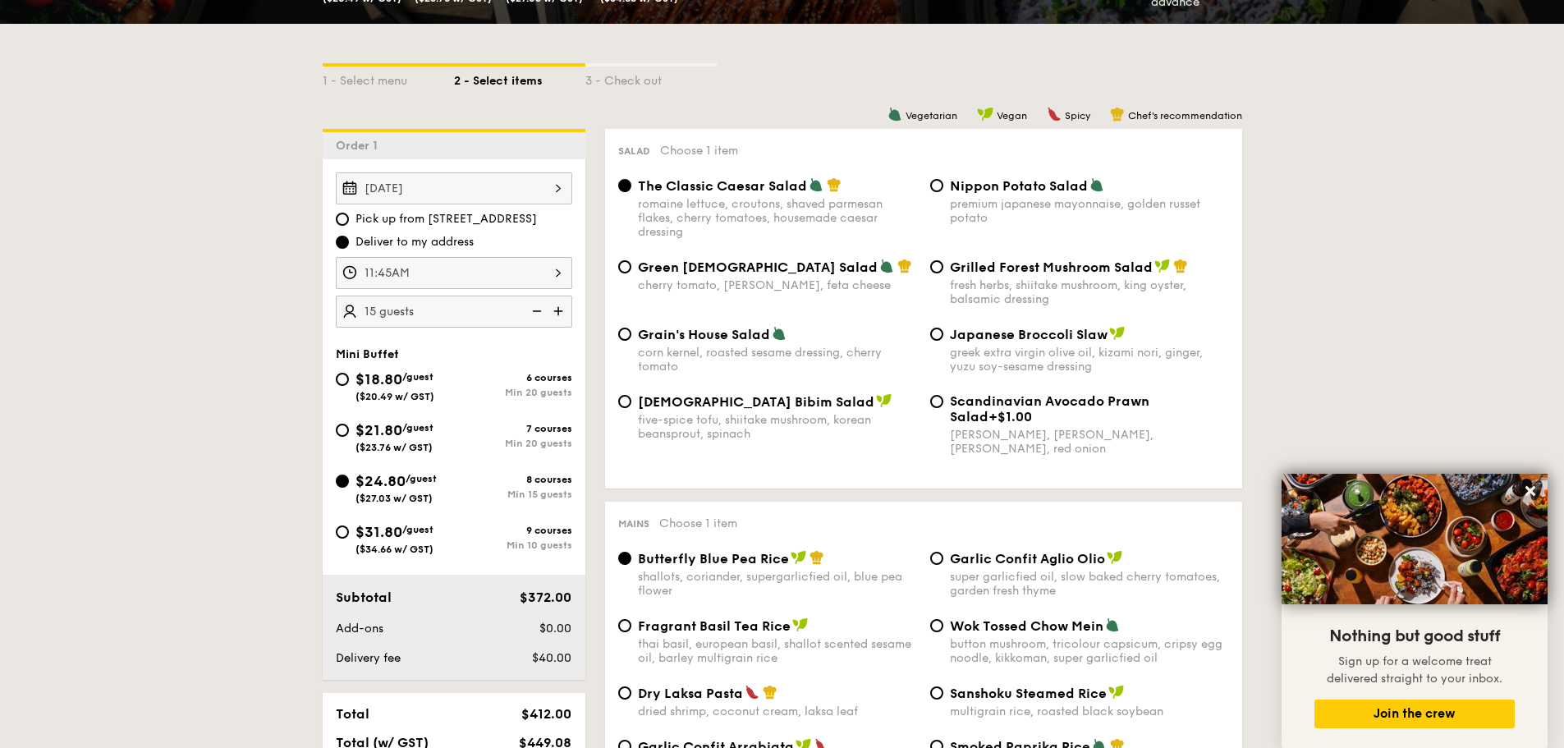
scroll to position [328, 0]
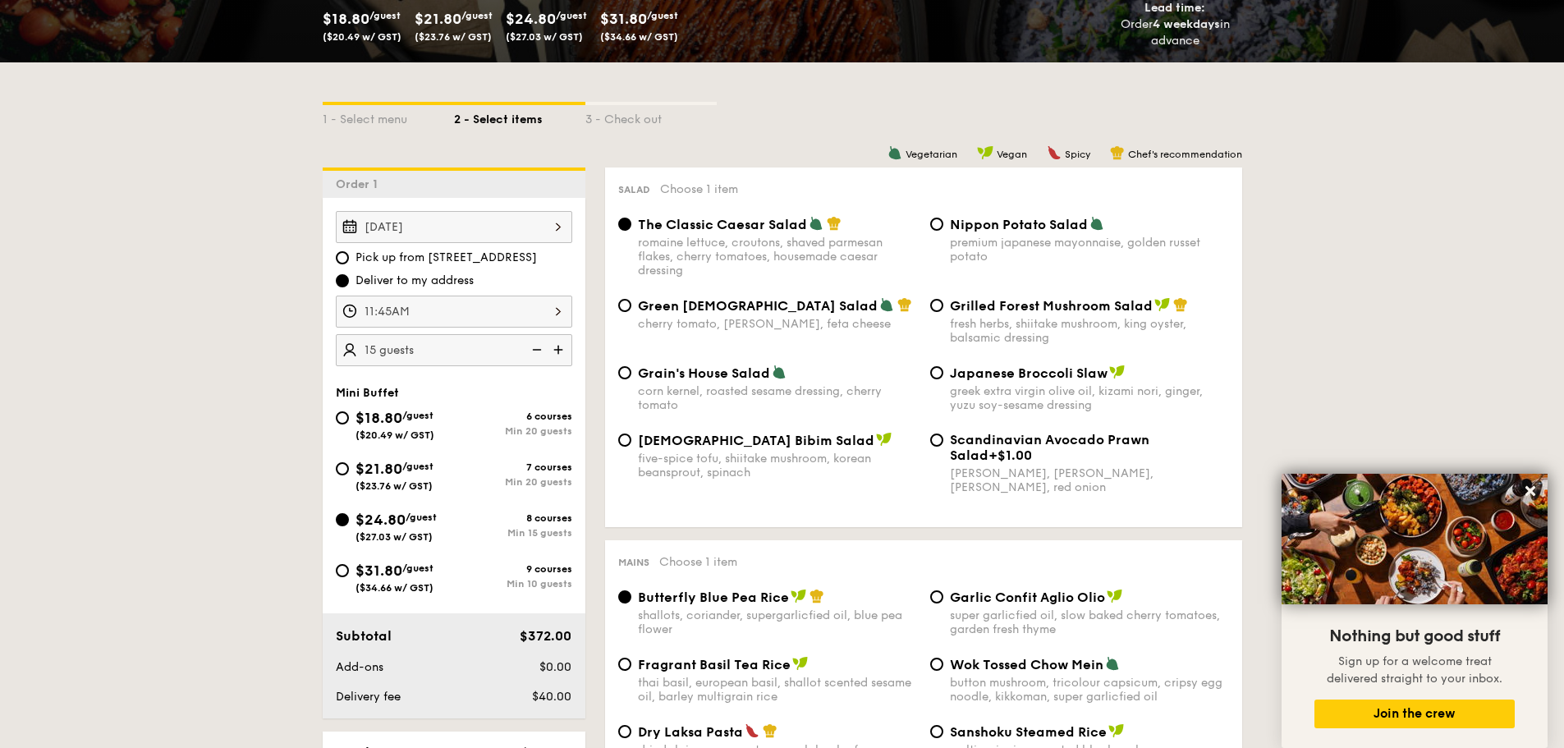
click at [1036, 305] on span "Grilled Forest Mushroom Salad" at bounding box center [1051, 306] width 203 height 16
click at [943, 305] on input "Grilled Forest Mushroom Salad fresh herbs, shiitake mushroom, king oyster, bals…" at bounding box center [936, 305] width 13 height 13
radio input "true"
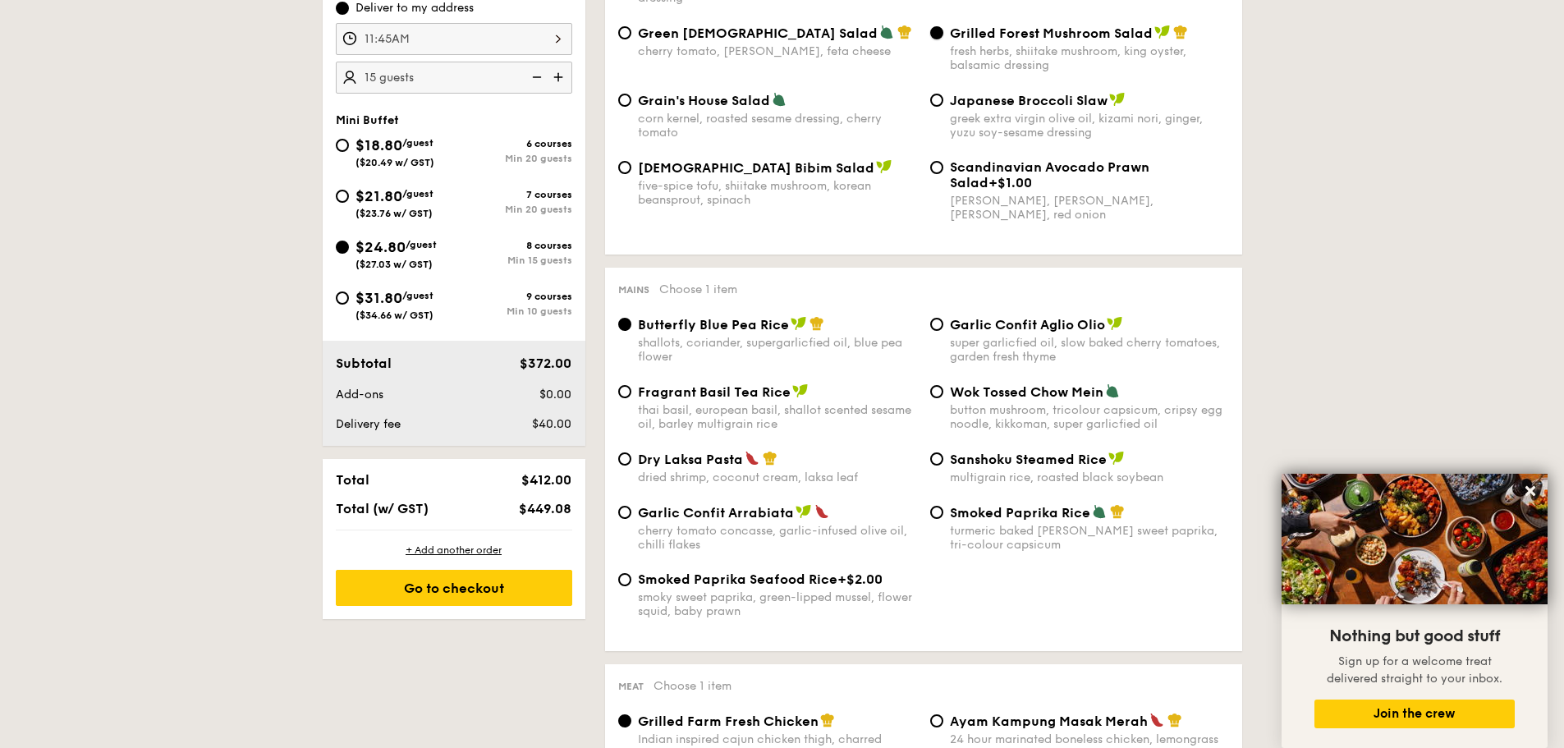
scroll to position [657, 0]
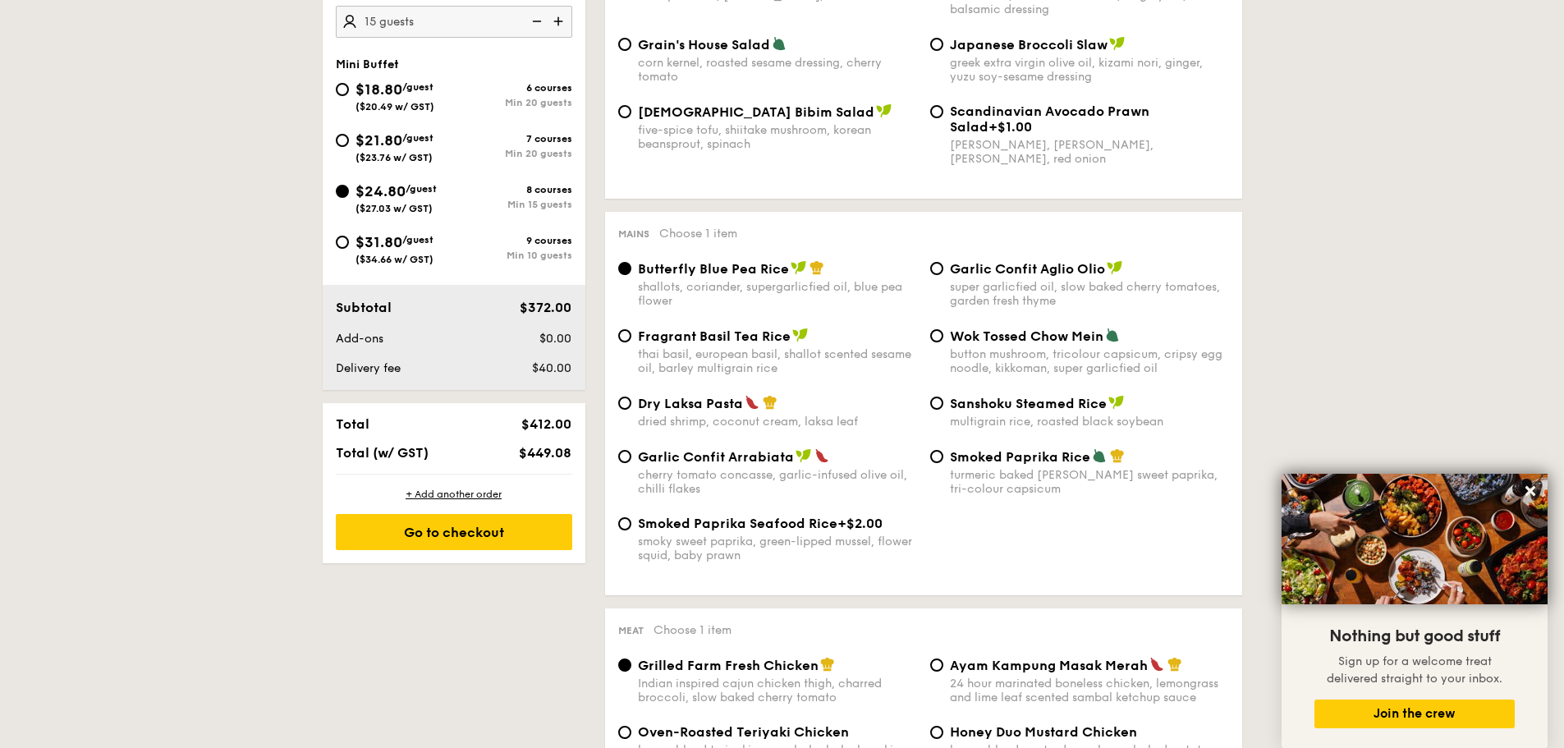
click at [1016, 461] on span "Smoked Paprika Rice" at bounding box center [1020, 457] width 140 height 16
click at [943, 461] on input "Smoked Paprika Rice turmeric baked [PERSON_NAME] sweet paprika, tri-colour caps…" at bounding box center [936, 456] width 13 height 13
radio input "true"
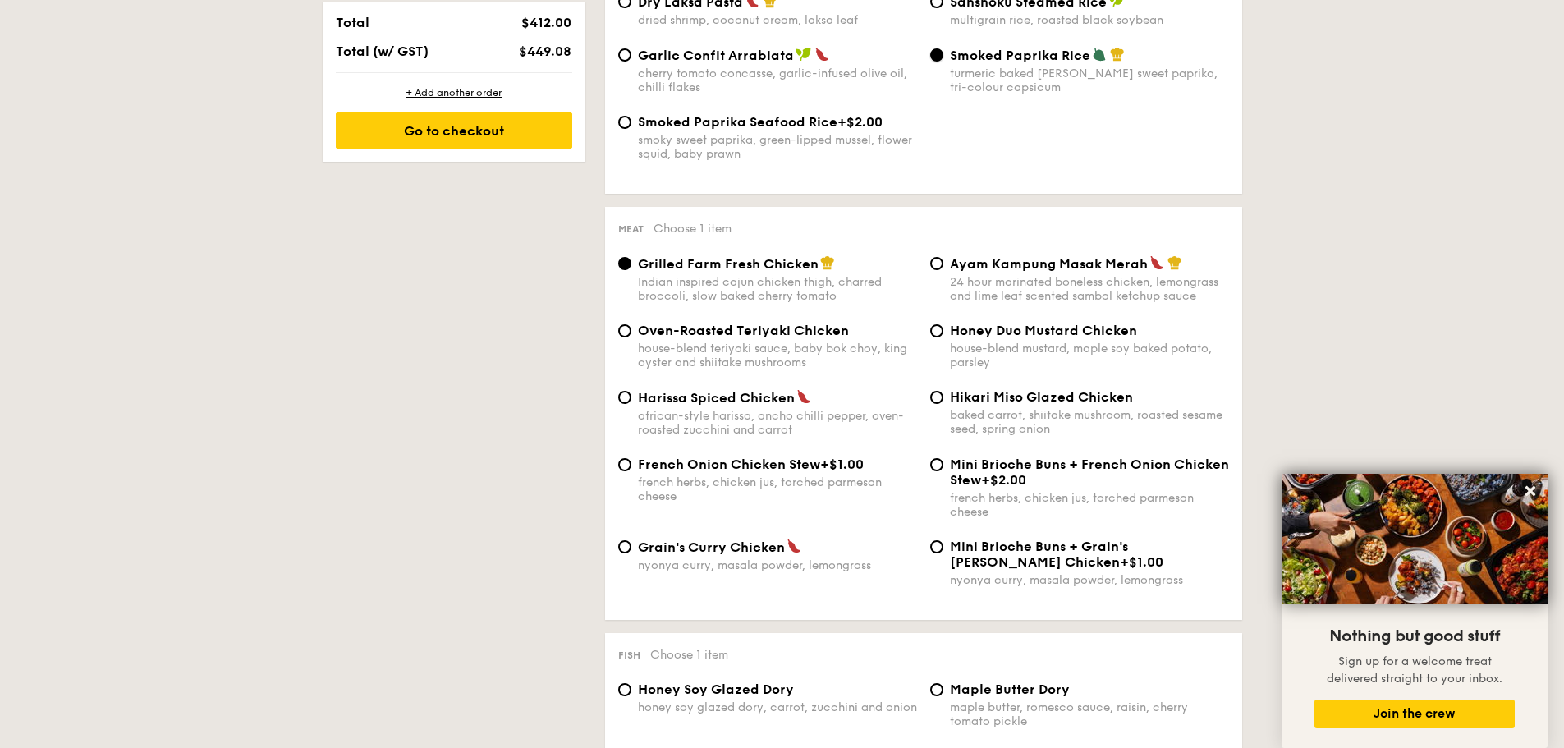
scroll to position [1067, 0]
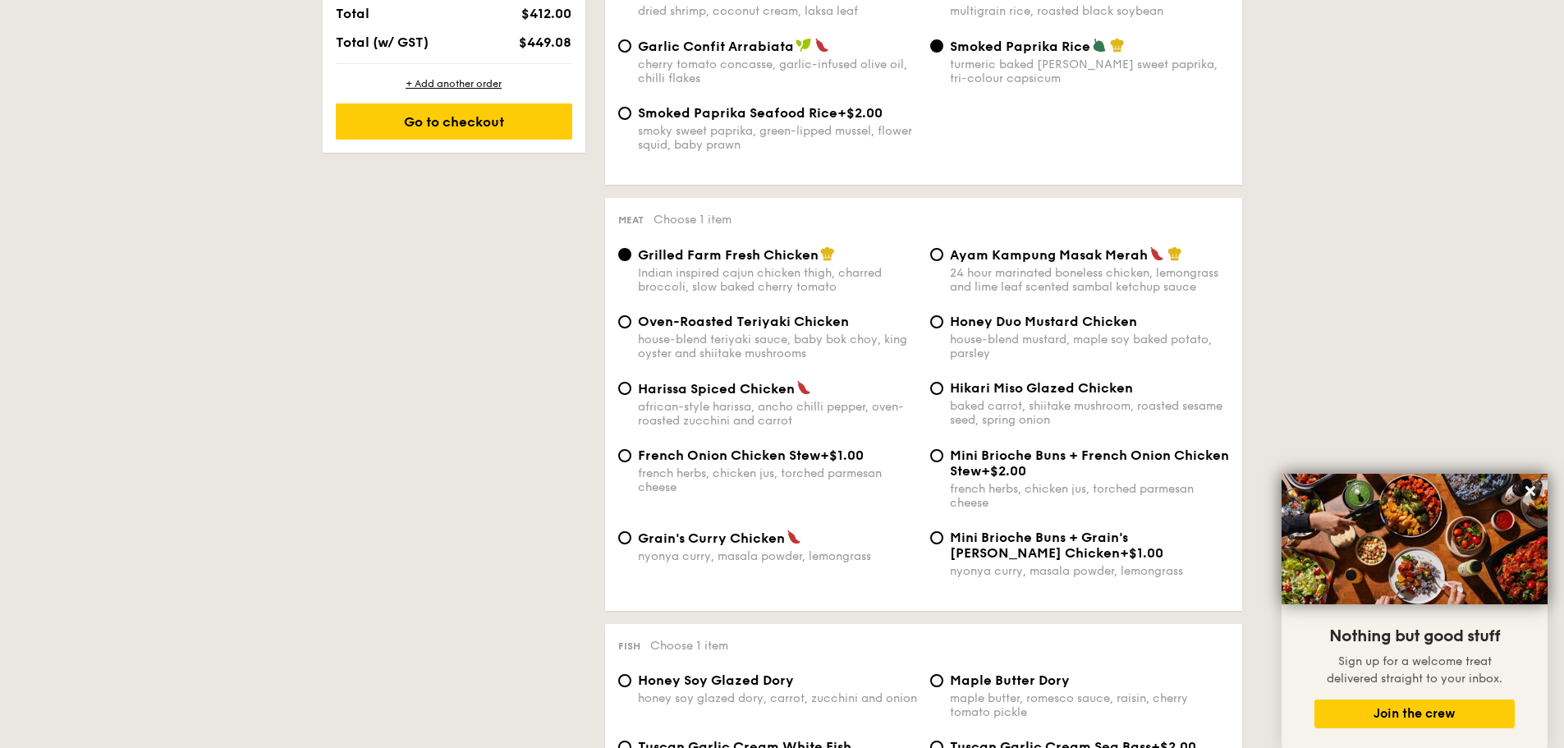
click at [1073, 246] on div "Ayam Kampung Masak Merah" at bounding box center [1089, 254] width 279 height 16
click at [943, 248] on input "Ayam Kampung Masak Merah 24 hour marinated boneless chicken, lemongrass and lim…" at bounding box center [936, 254] width 13 height 13
radio input "true"
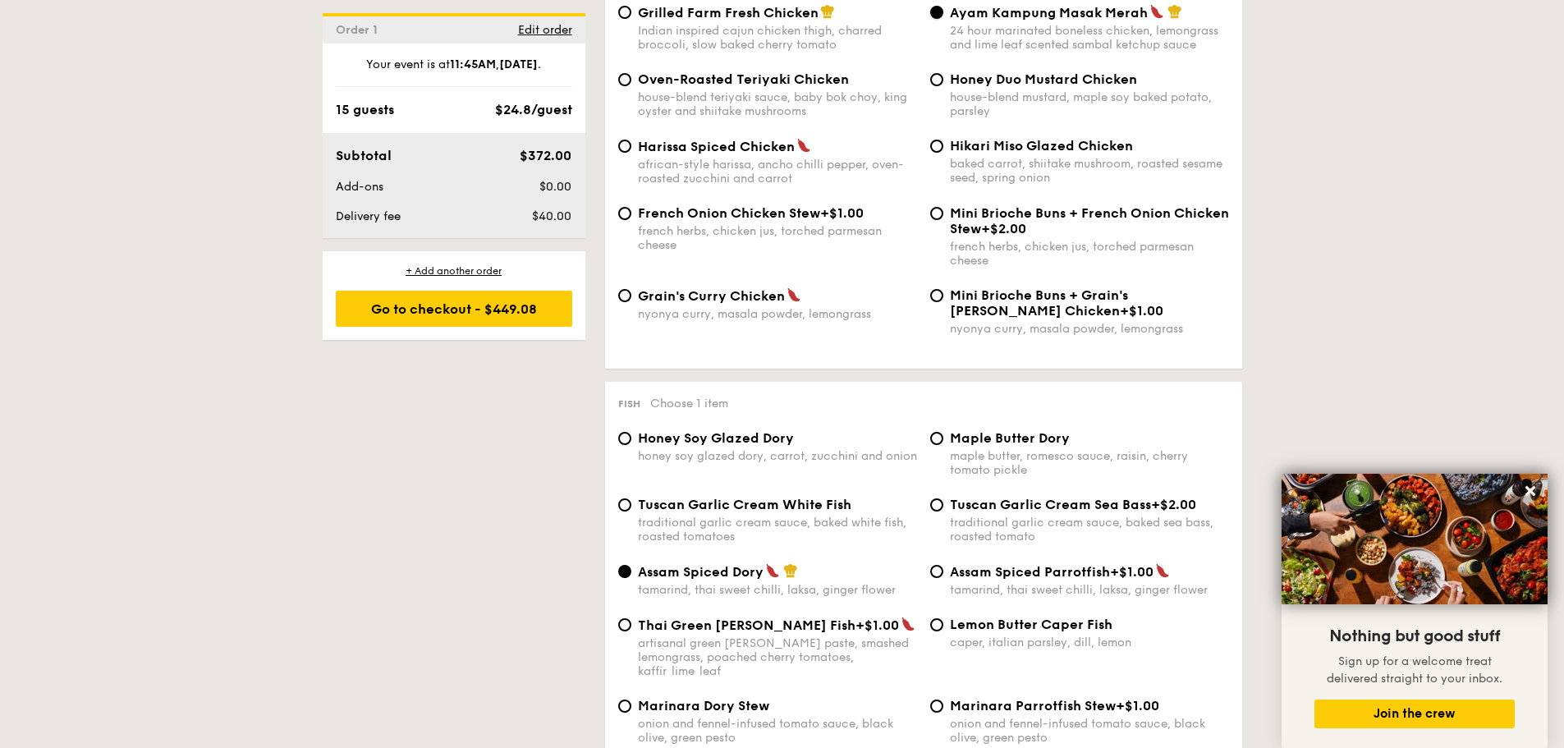
scroll to position [1313, 0]
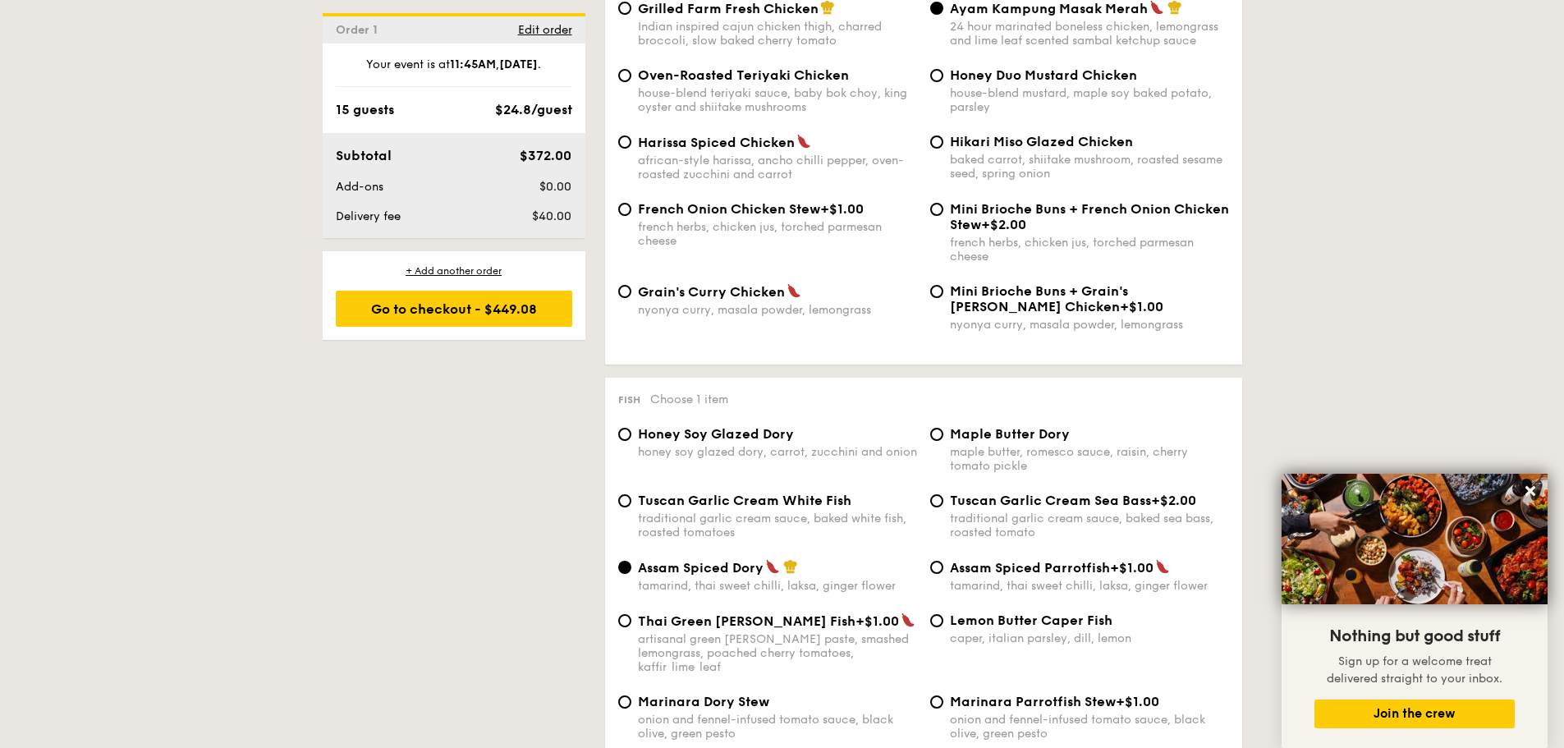
click at [794, 505] on span "Tuscan Garlic Cream White Fish" at bounding box center [744, 501] width 213 height 16
click at [631, 505] on input "Tuscan Garlic Cream White Fish traditional garlic cream sauce, baked white fish…" at bounding box center [624, 500] width 13 height 13
radio input "true"
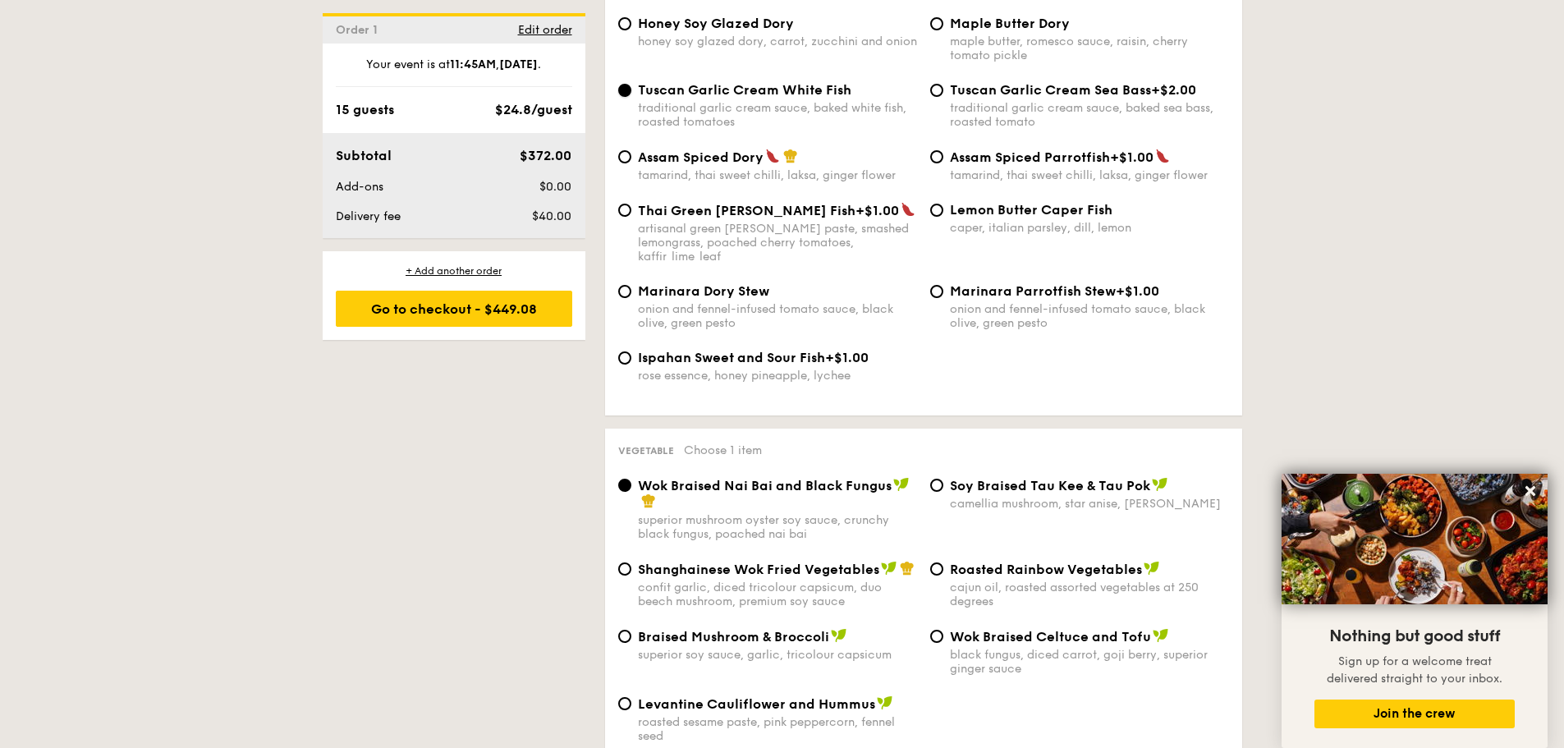
scroll to position [1806, 0]
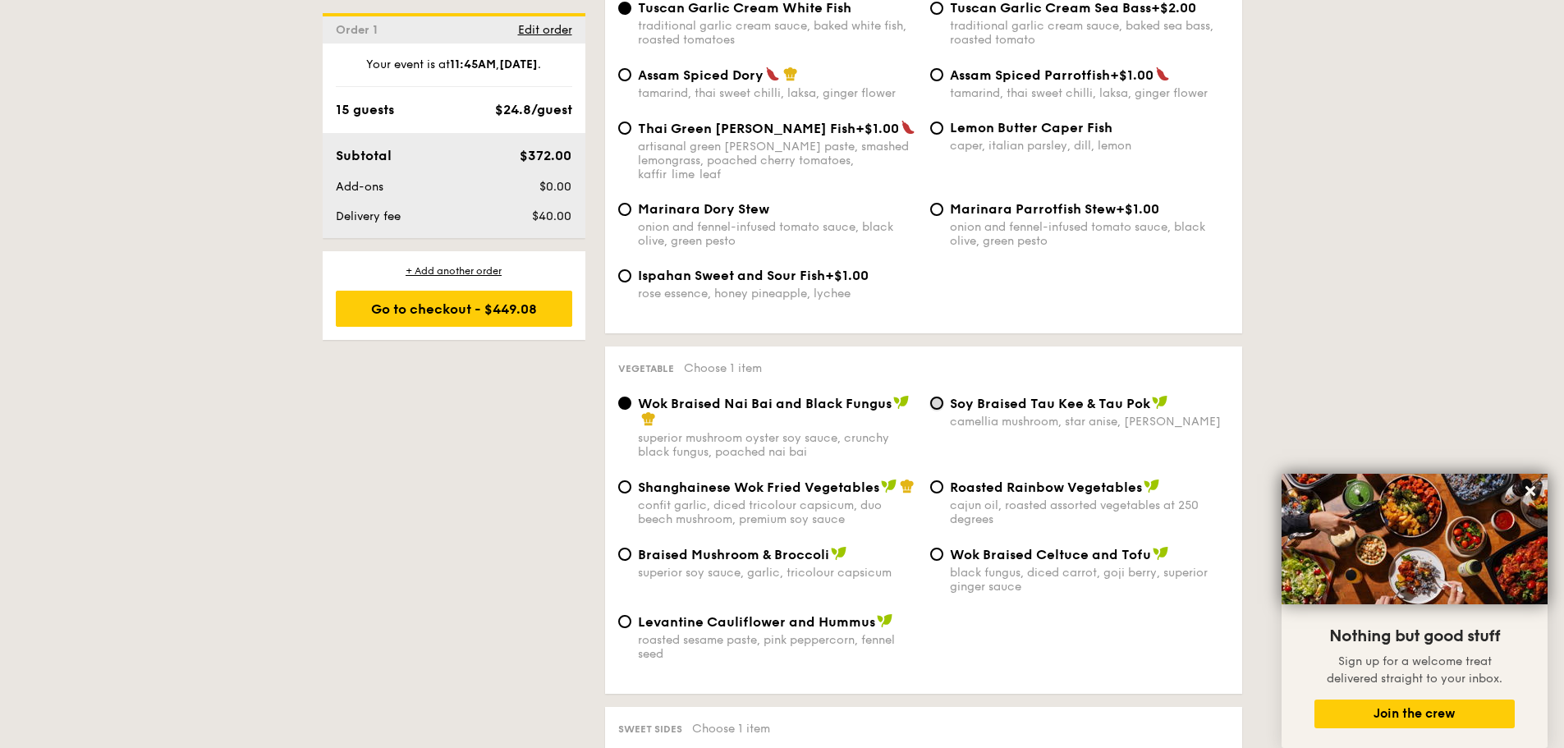
click at [940, 396] on input "⁠Soy Braised Tau Kee & Tau Pok camellia mushroom, star anise, goji [PERSON_NAME]" at bounding box center [936, 402] width 13 height 13
radio input "true"
click at [625, 480] on input "Shanghainese Wok Fried Vegetables confit garlic, diced tricolour capsicum, duo …" at bounding box center [624, 486] width 13 height 13
radio input "true"
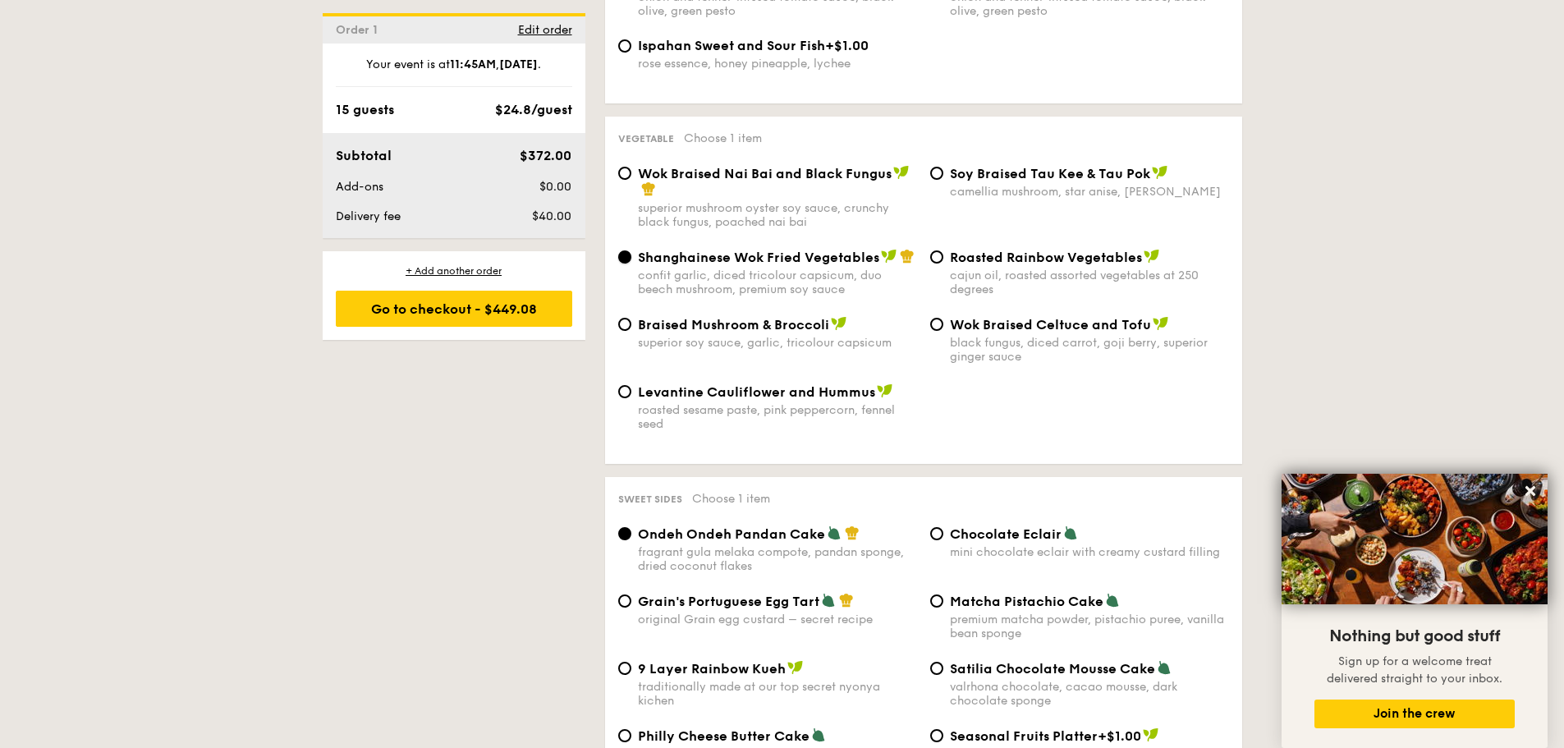
scroll to position [2134, 0]
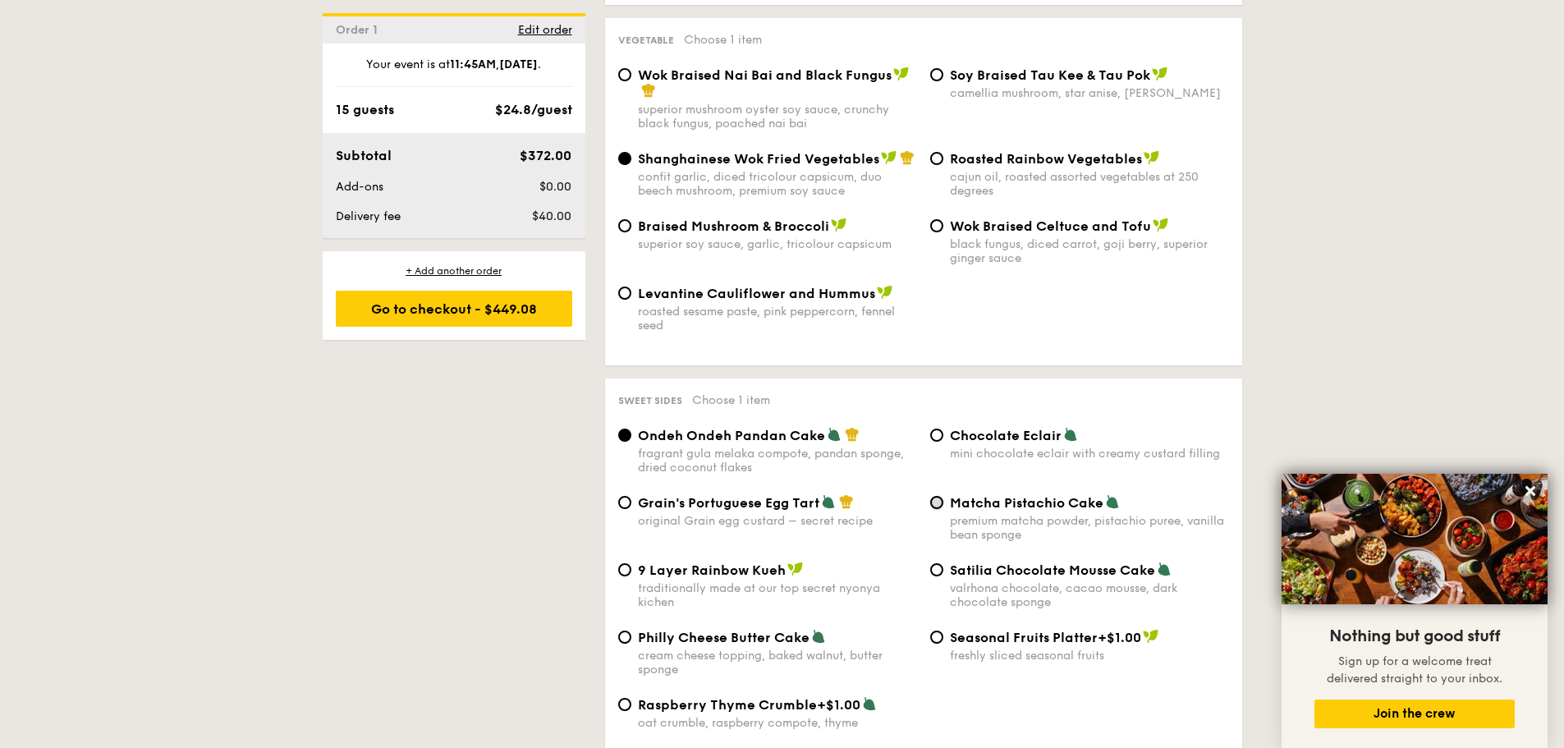
click at [938, 496] on input "Matcha Pistachio Cake premium matcha powder, pistachio puree, vanilla bean spon…" at bounding box center [936, 502] width 13 height 13
radio input "true"
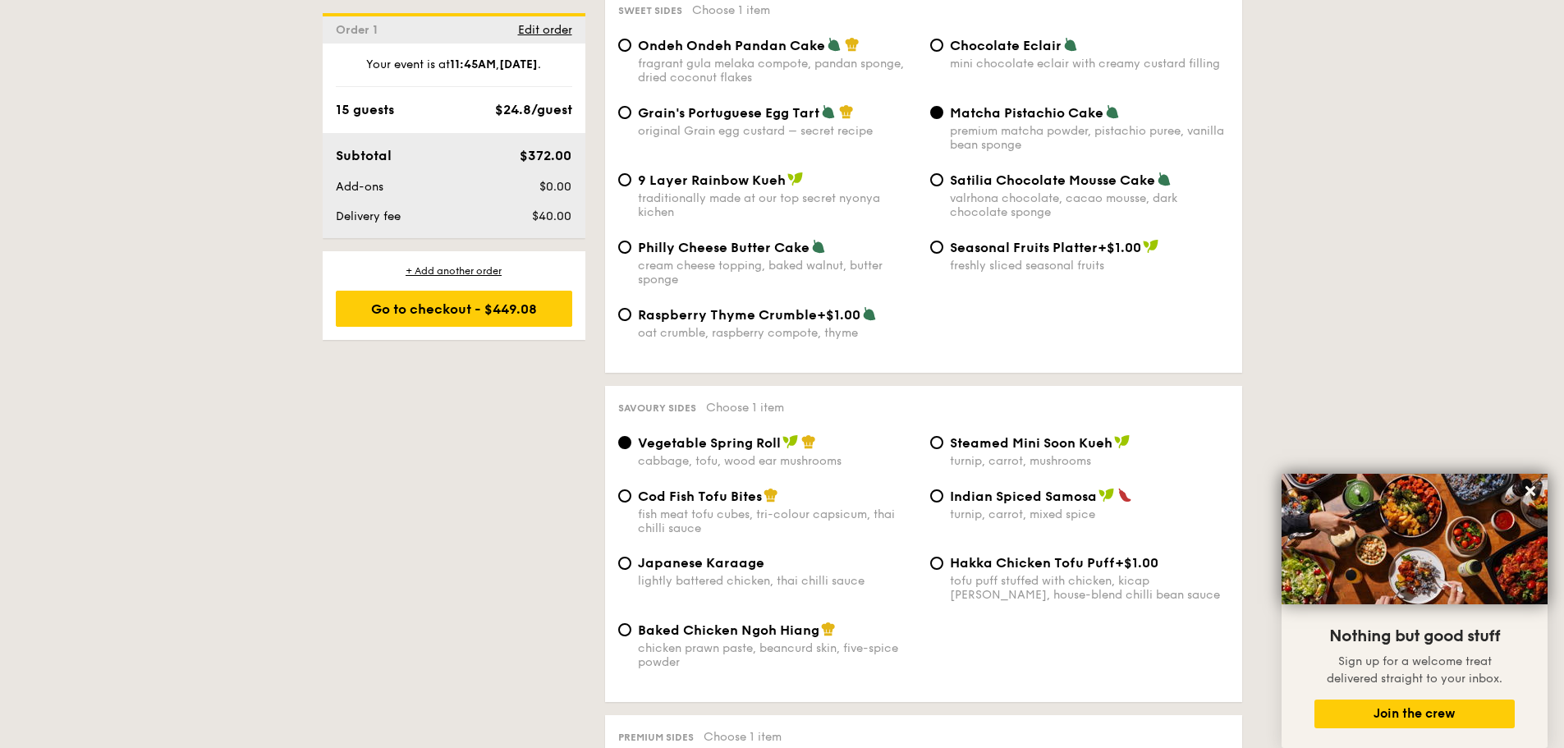
scroll to position [2463, 0]
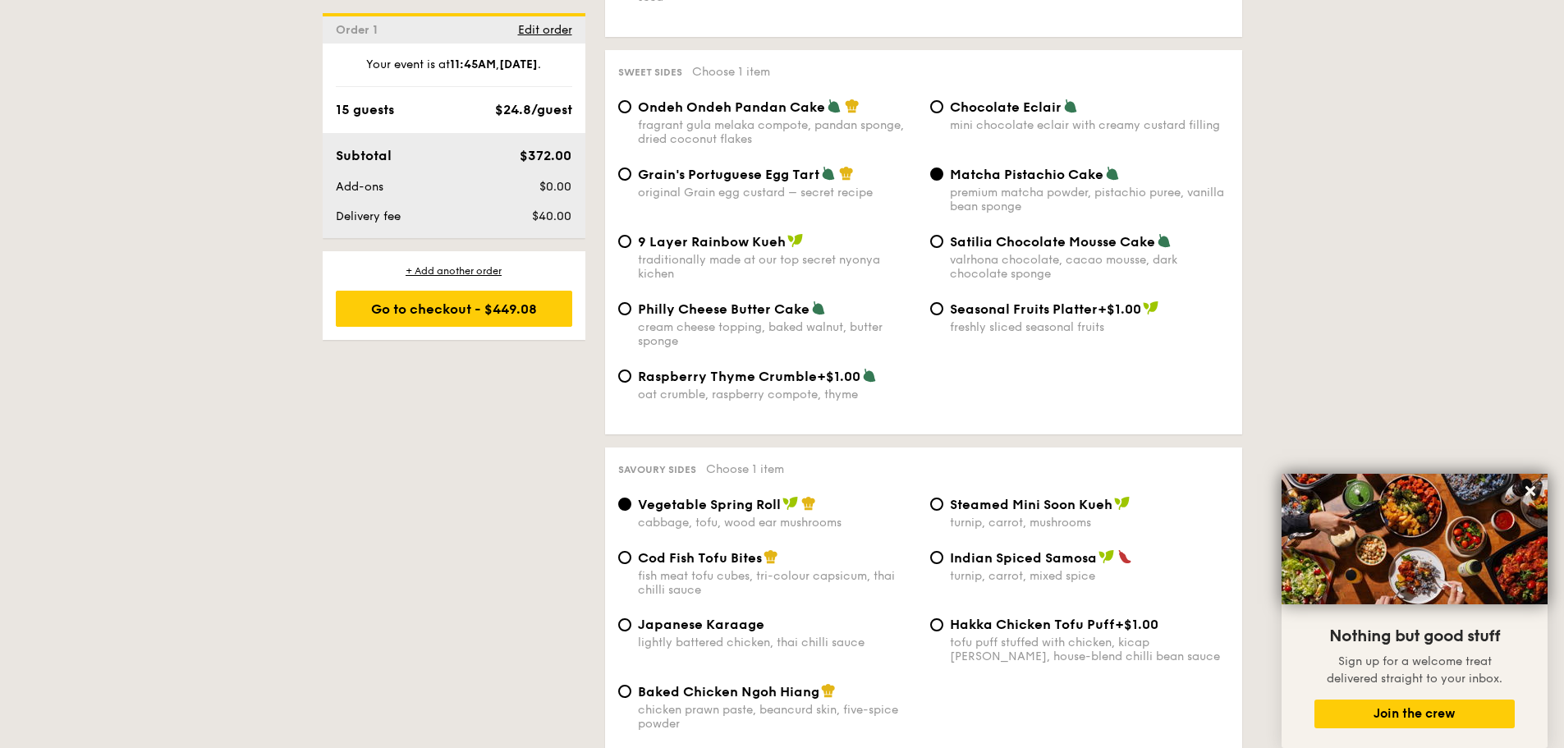
drag, startPoint x: 1236, startPoint y: 489, endPoint x: 1194, endPoint y: 387, distance: 110.8
click at [1194, 387] on div "Raspberry Thyme Crumble +$1.00 oat crumble, raspberry compote, thyme" at bounding box center [924, 394] width 624 height 53
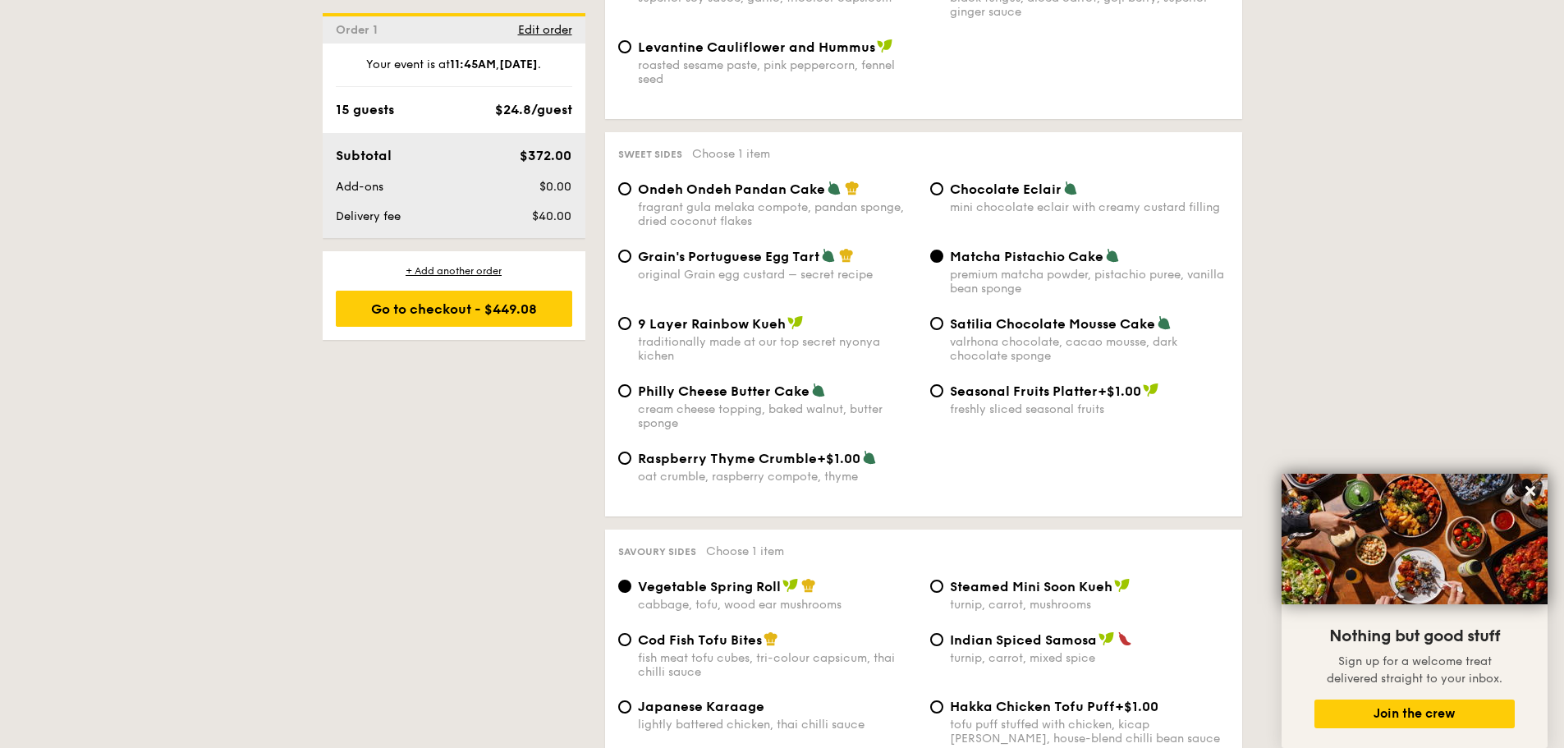
click at [666, 317] on span "9 Layer Rainbow Kueh" at bounding box center [712, 324] width 148 height 16
click at [631, 317] on input "9 Layer Rainbow Kueh traditionally made at our top secret nyonya kichen" at bounding box center [624, 323] width 13 height 13
radio input "true"
click at [952, 383] on span "Seasonal Fruits Platter" at bounding box center [1024, 391] width 148 height 16
click at [943, 384] on input "Seasonal Fruits Platter +$1.00 freshly sliced seasonal fruits" at bounding box center [936, 390] width 13 height 13
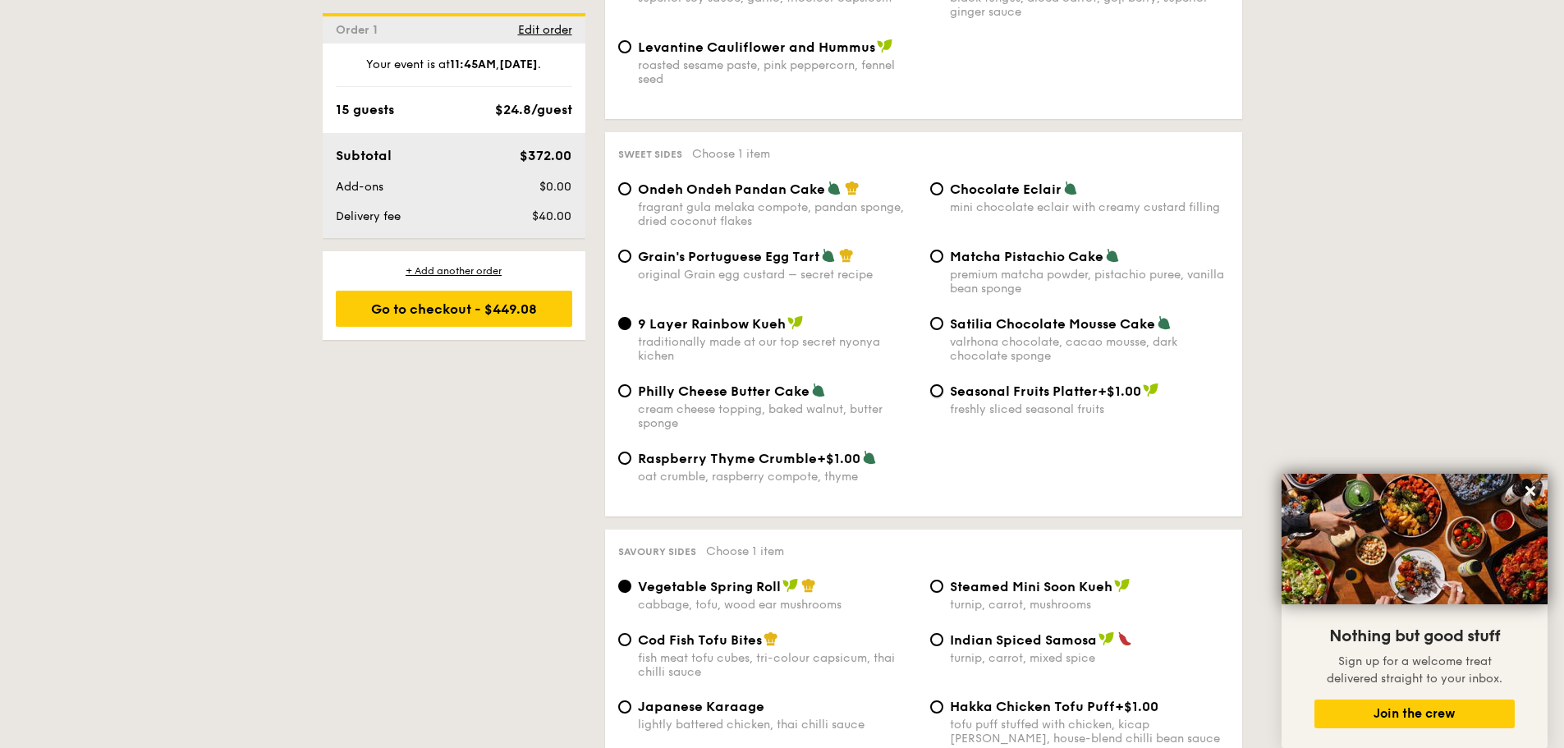
radio input "true"
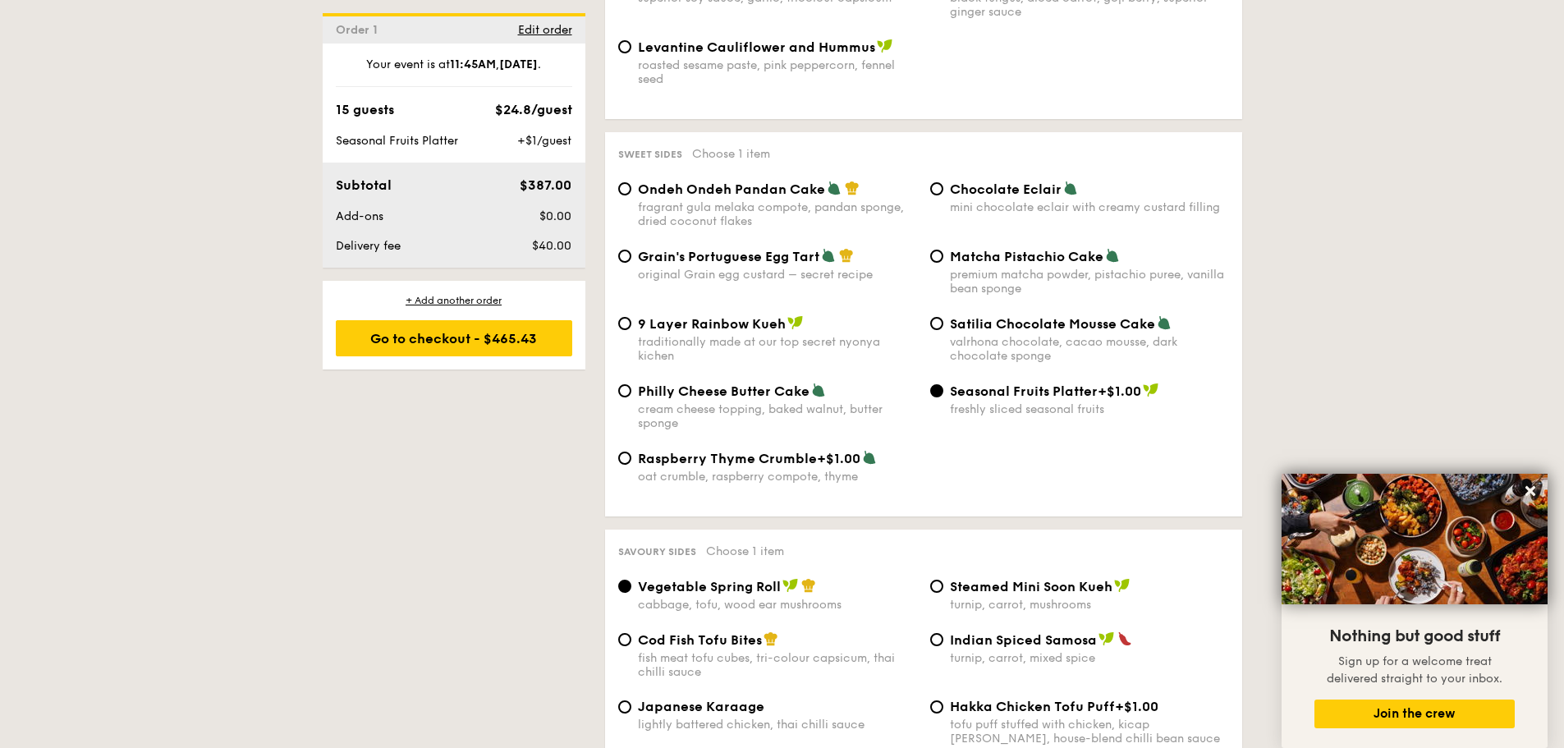
click at [795, 249] on span "Grain's Portuguese Egg Tart" at bounding box center [728, 257] width 181 height 16
click at [631, 250] on input "Grain's Portuguese Egg Tart original Grain egg custard – secret recipe" at bounding box center [624, 256] width 13 height 13
radio input "true"
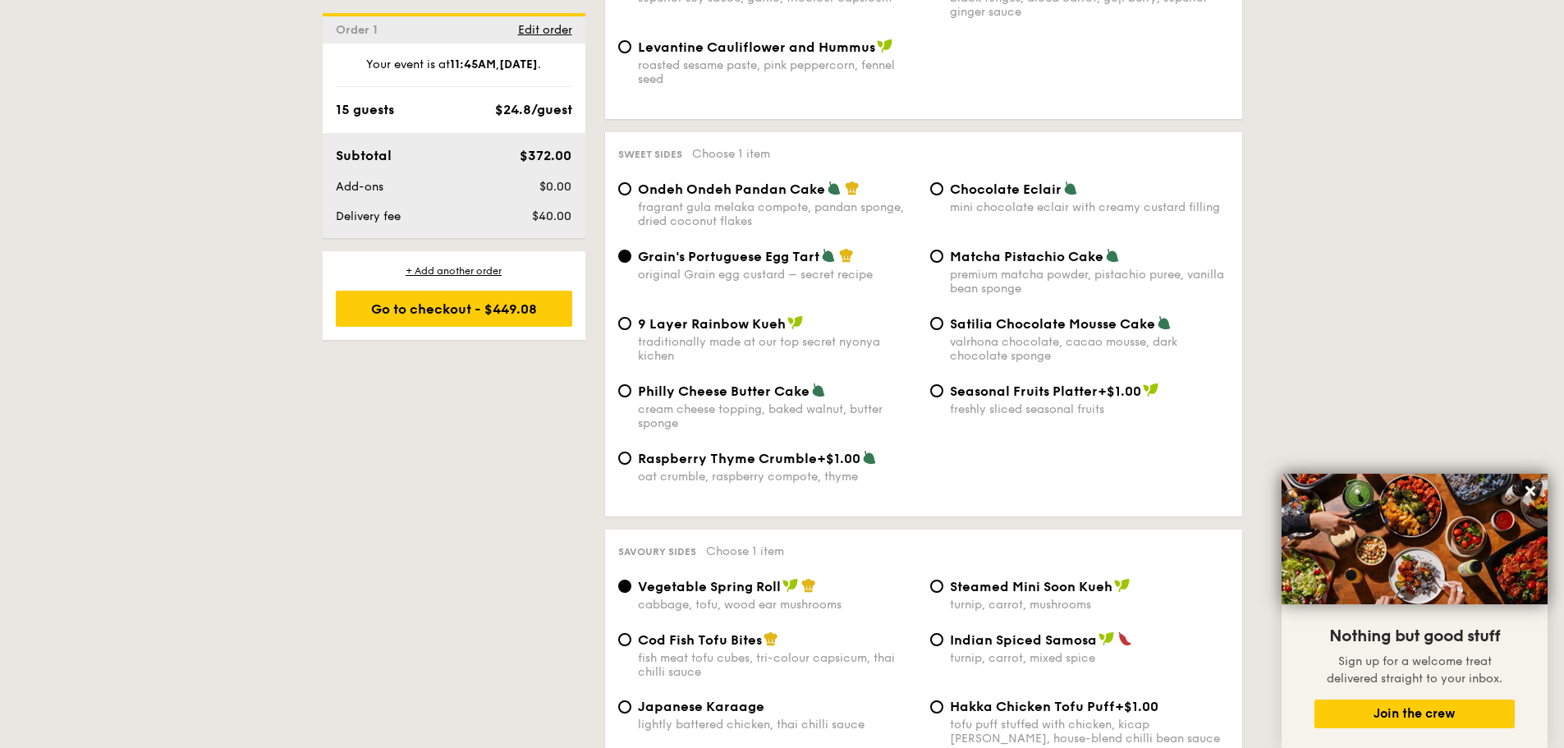
click at [667, 181] on span "Ondeh Ondeh Pandan Cake" at bounding box center [731, 189] width 187 height 16
click at [631, 182] on input "Ondeh Ondeh Pandan Cake fragrant [PERSON_NAME] melaka compote, pandan sponge, d…" at bounding box center [624, 188] width 13 height 13
radio input "true"
click at [693, 250] on div "Grain's Portuguese Egg Tart original Grain egg custard – secret recipe" at bounding box center [777, 265] width 279 height 34
click at [631, 250] on input "Grain's Portuguese Egg Tart original Grain egg custard – secret recipe" at bounding box center [624, 256] width 13 height 13
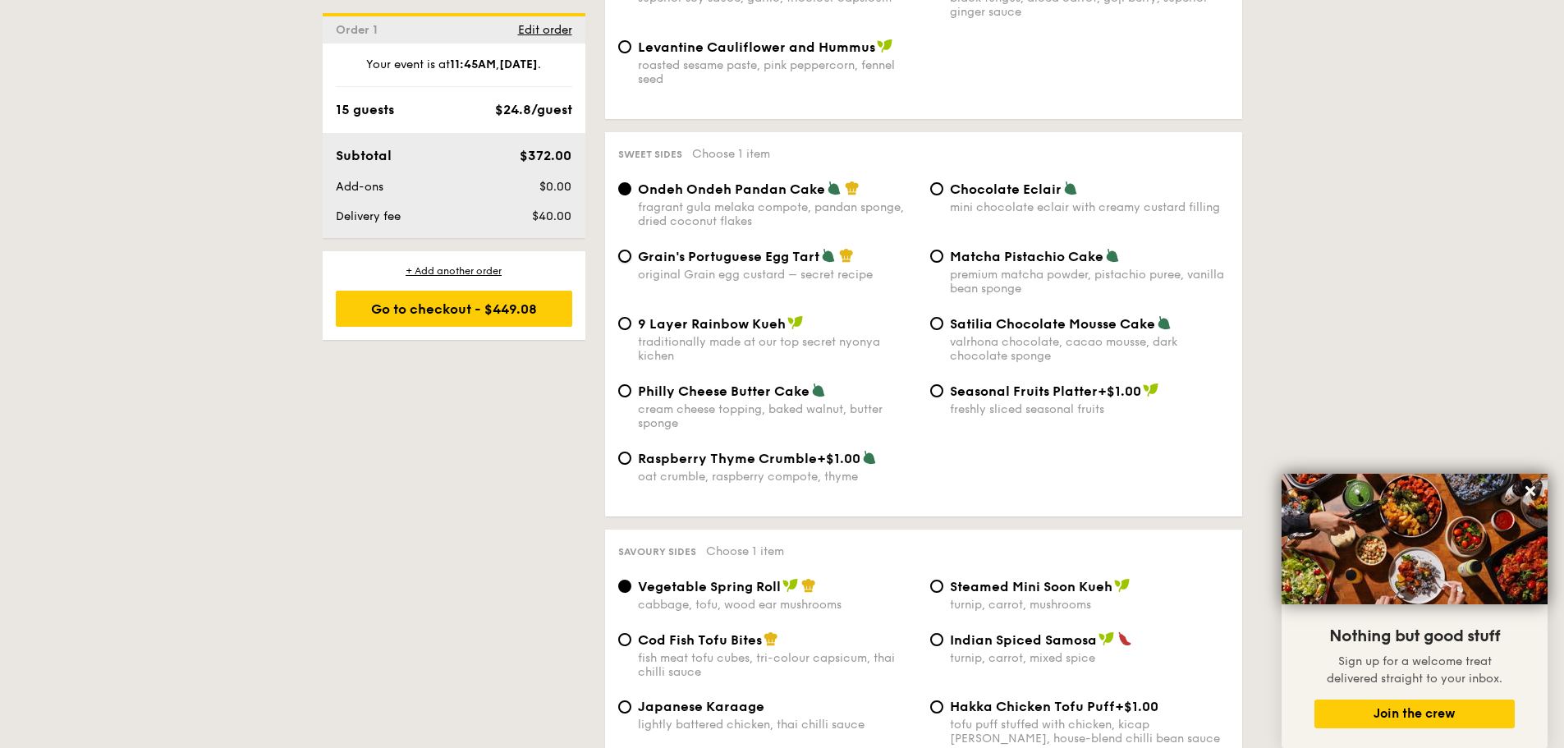
radio input "true"
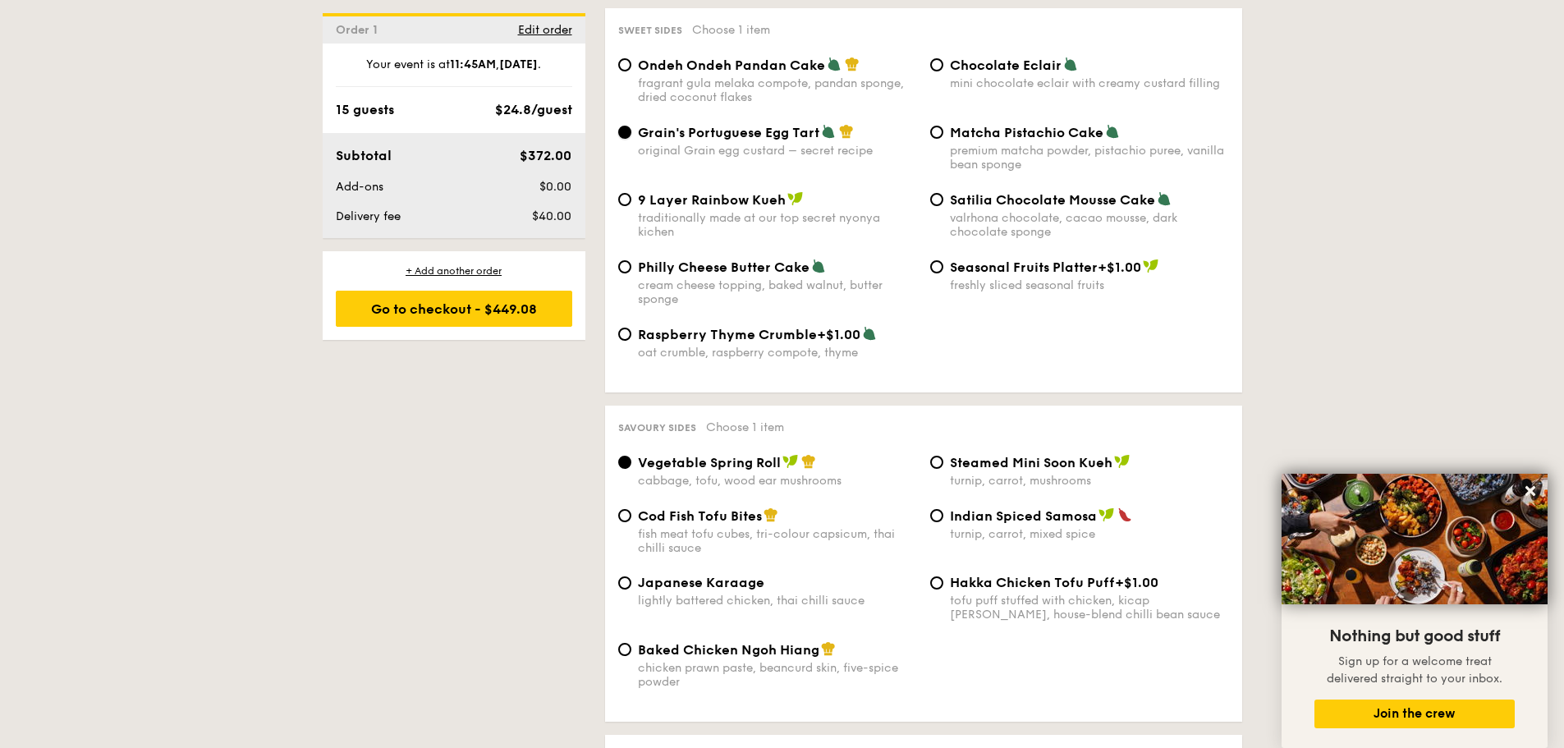
scroll to position [2545, 0]
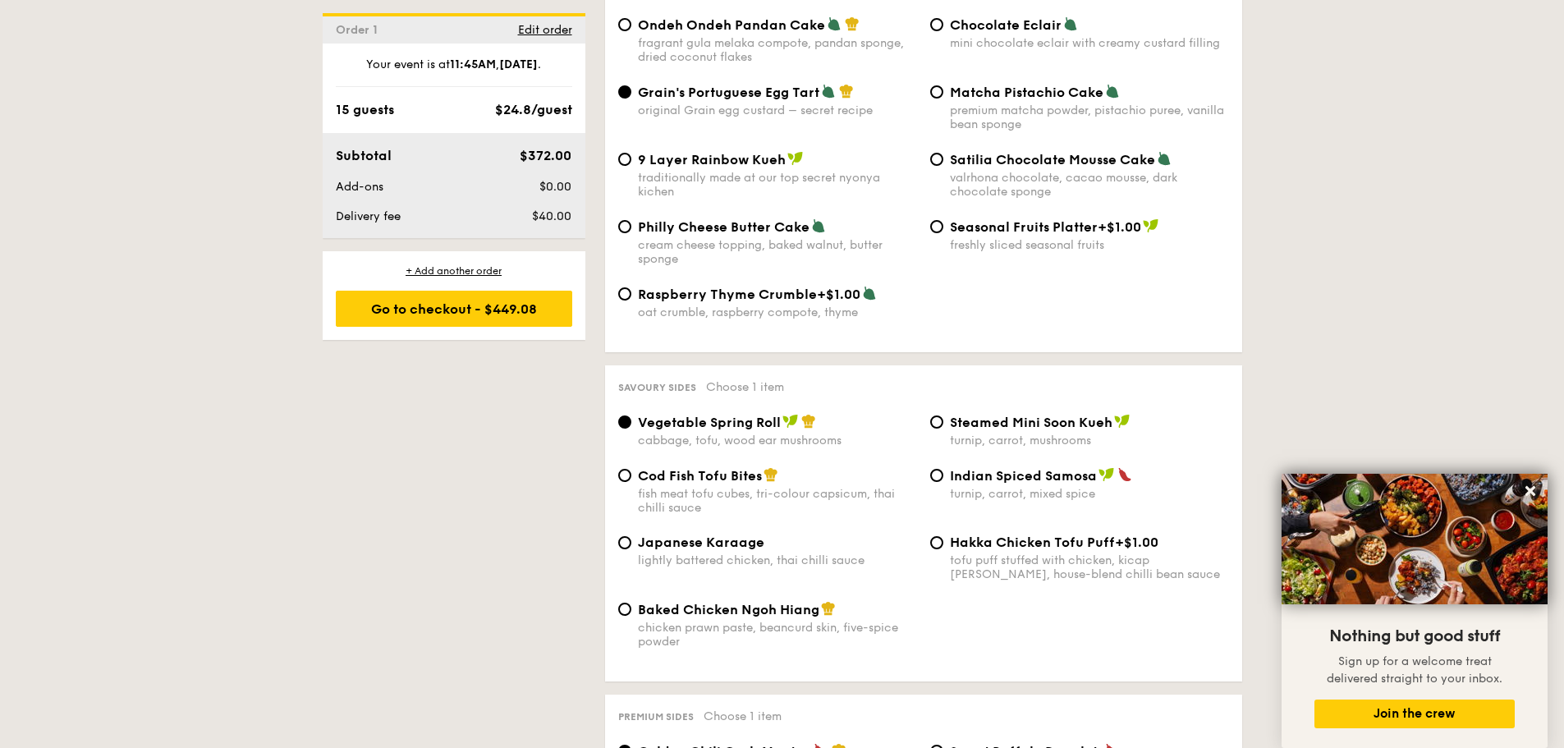
click at [702, 468] on span "Cod Fish Tofu Bites" at bounding box center [700, 476] width 124 height 16
click at [631, 469] on input "Cod Fish Tofu Bites fish meat tofu cubes, tri-colour capsicum, thai chilli sauce" at bounding box center [624, 475] width 13 height 13
radio input "true"
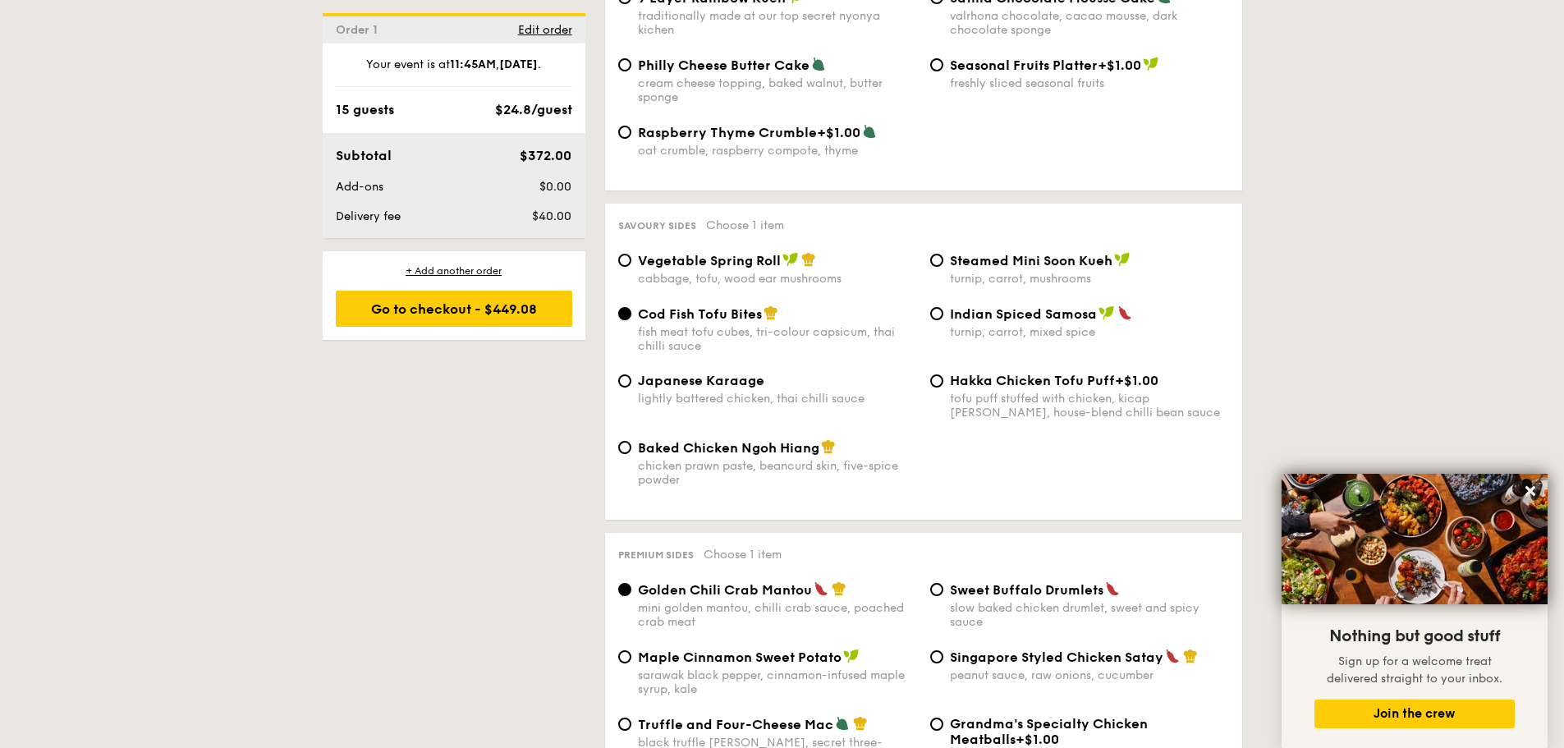
scroll to position [2873, 0]
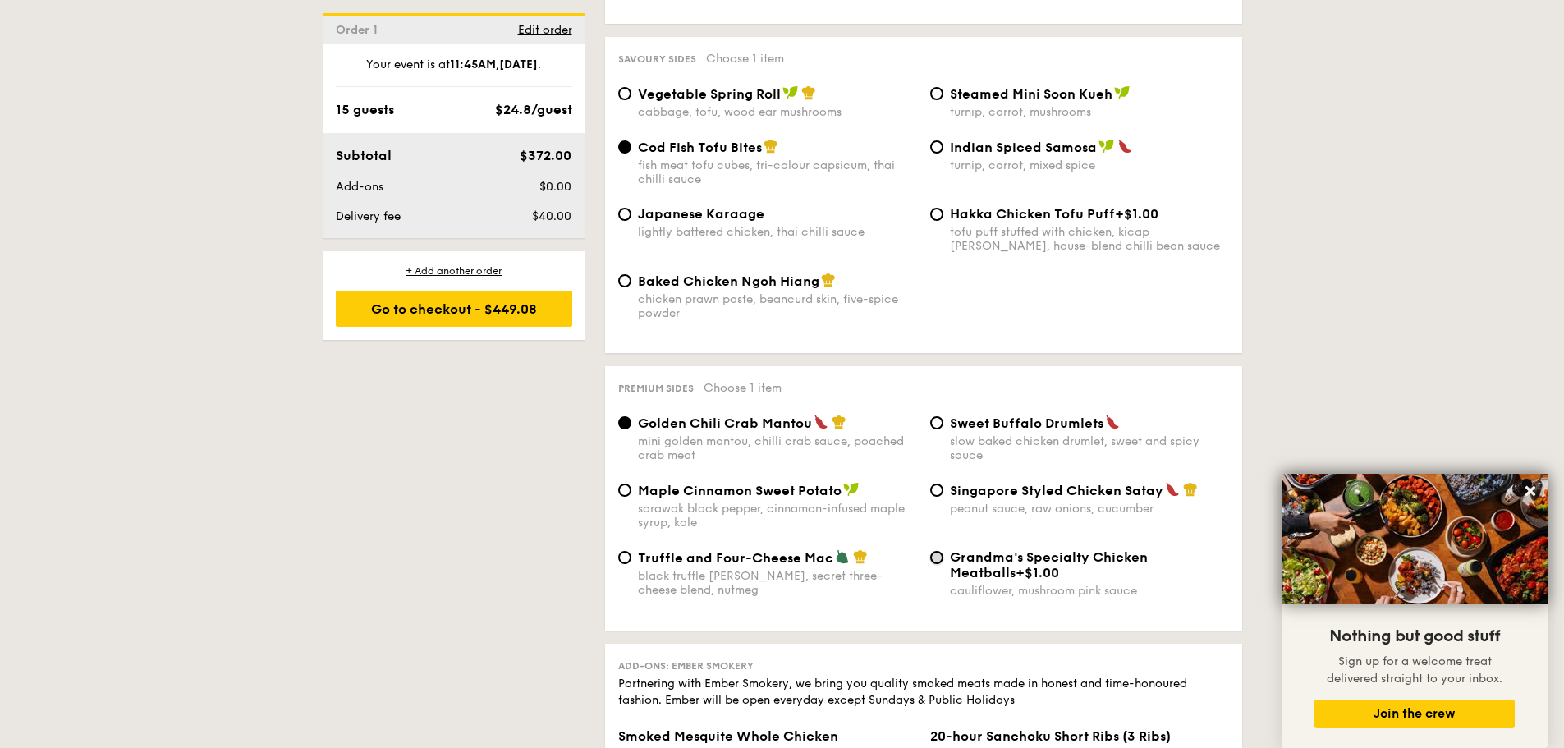
click at [938, 551] on input "Grandma's Specialty Chicken Meatballs +$1.00 cauliflower, mushroom pink sauce" at bounding box center [936, 557] width 13 height 13
radio input "true"
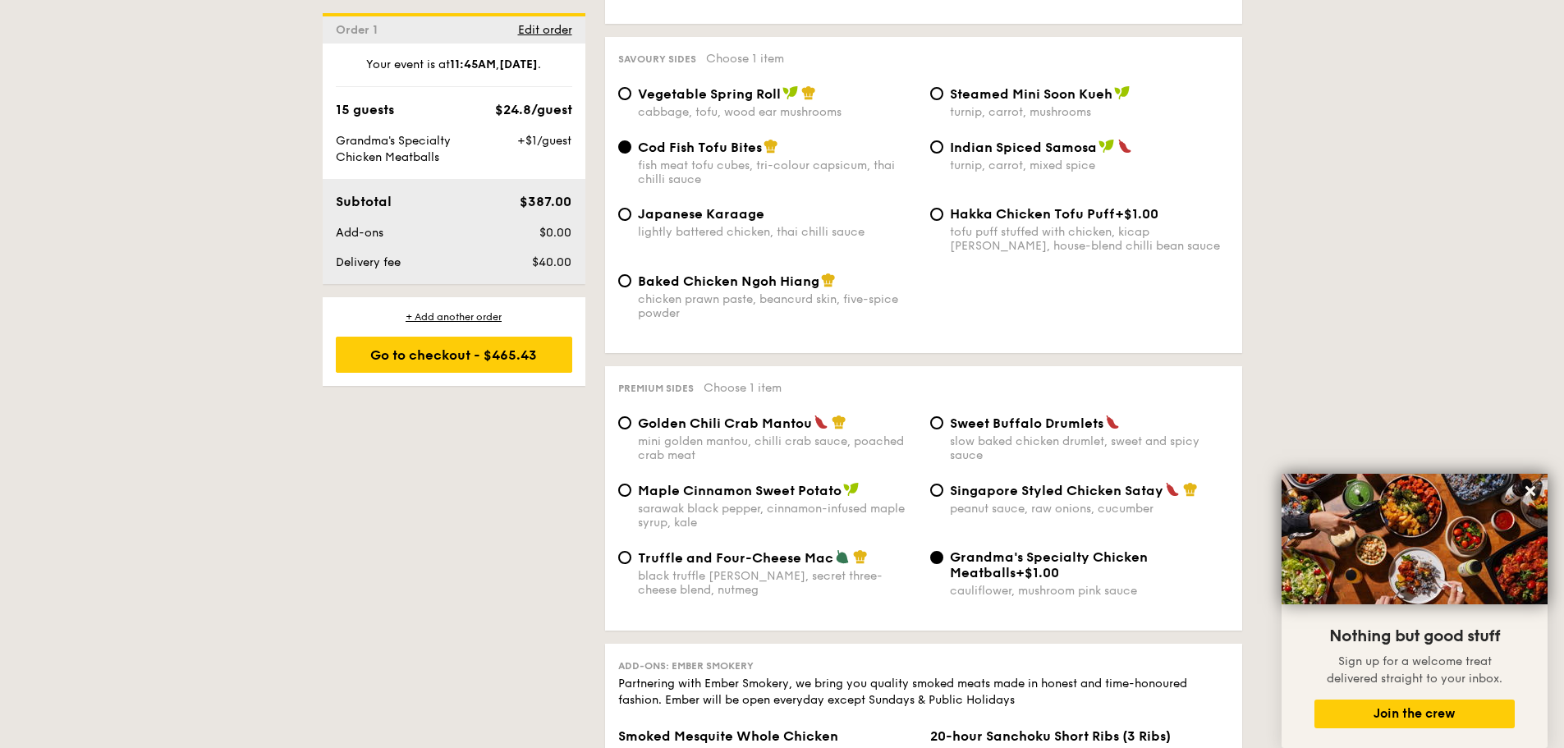
click at [708, 418] on div "Golden Chili Crab Mantou mini golden mantou, chilli crab sauce, poached crab me…" at bounding box center [777, 439] width 279 height 48
click at [631, 418] on input "Golden Chili Crab Mantou mini golden mantou, chilli crab sauce, poached crab me…" at bounding box center [624, 422] width 13 height 13
radio input "true"
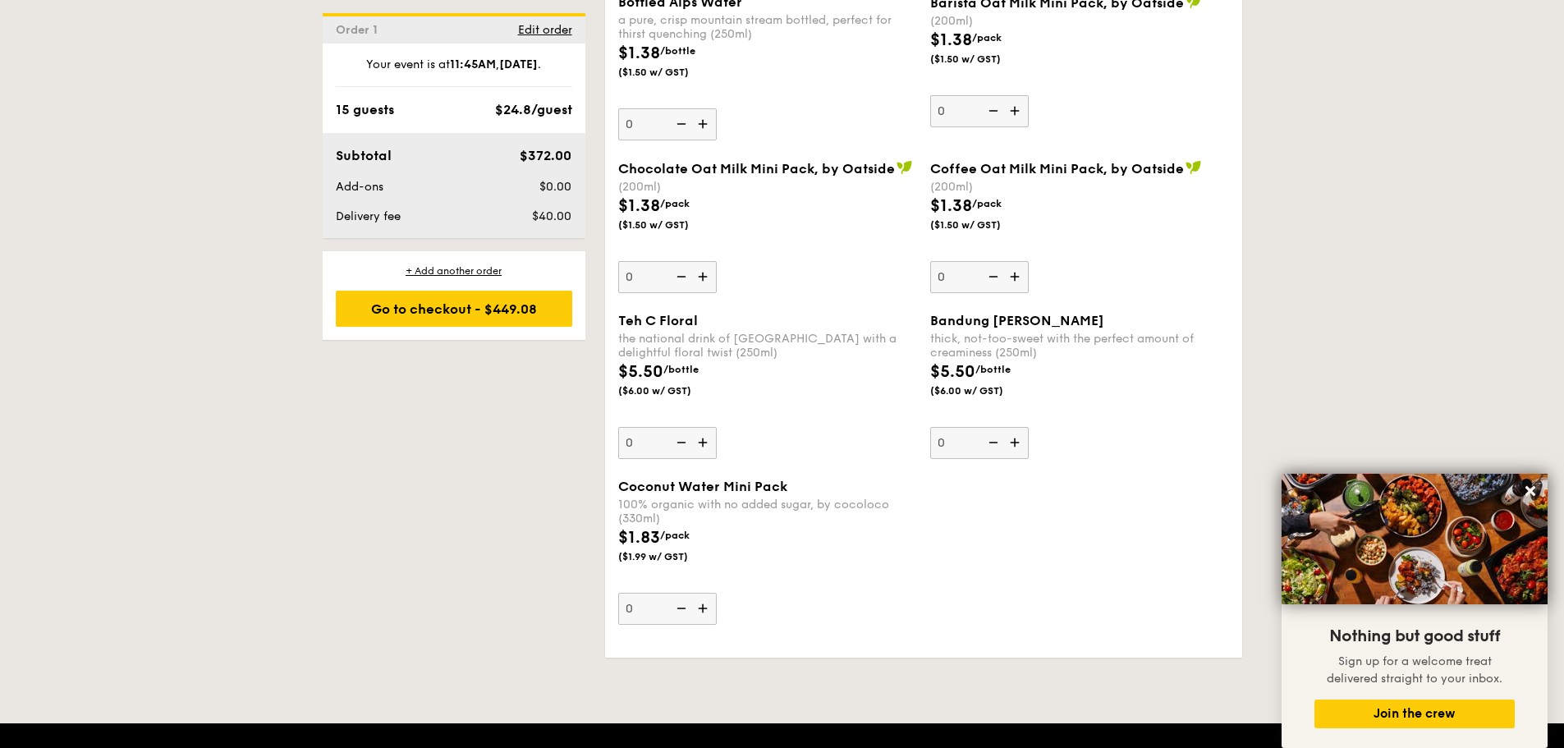
scroll to position [4679, 0]
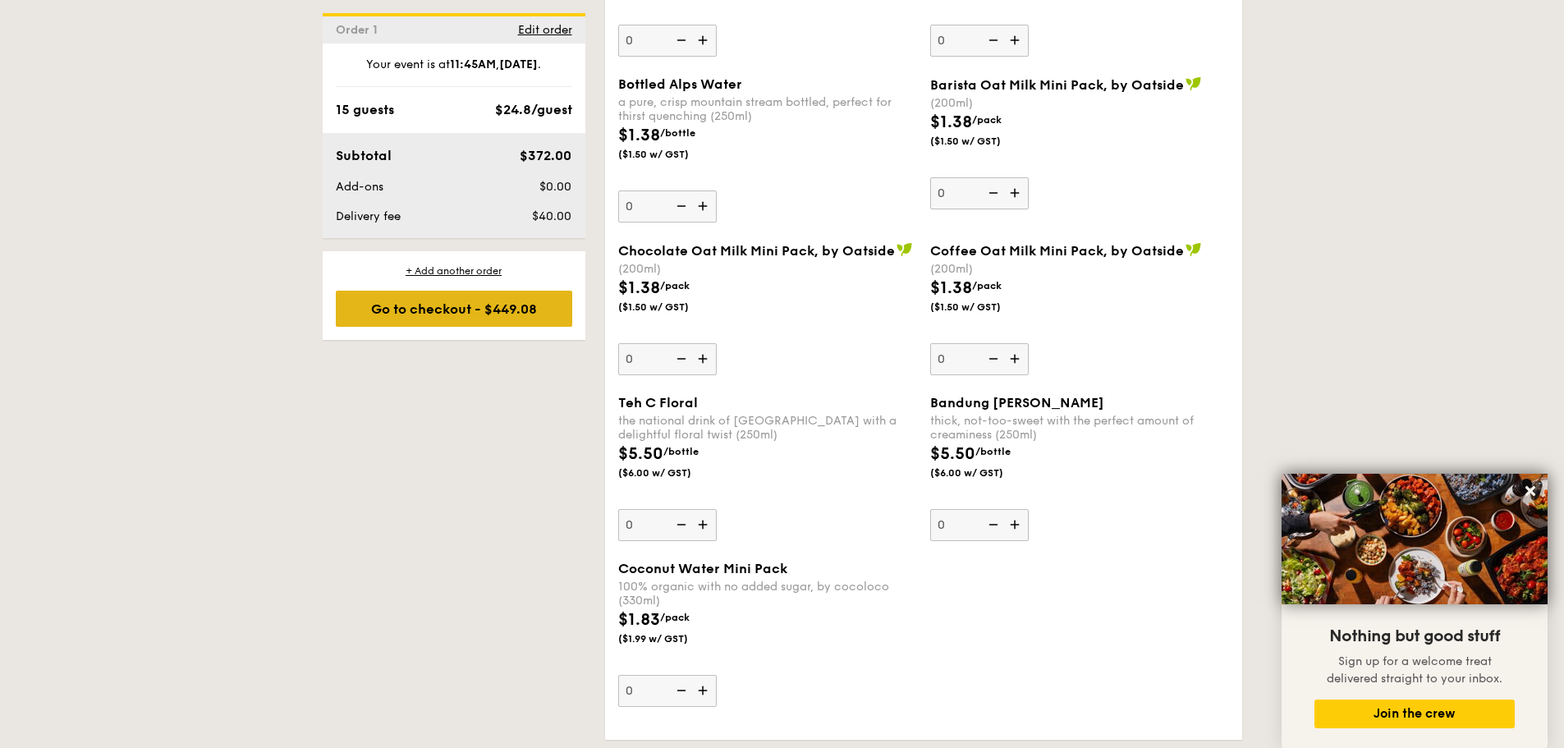
click at [415, 311] on div "Go to checkout - $449.08" at bounding box center [454, 309] width 236 height 36
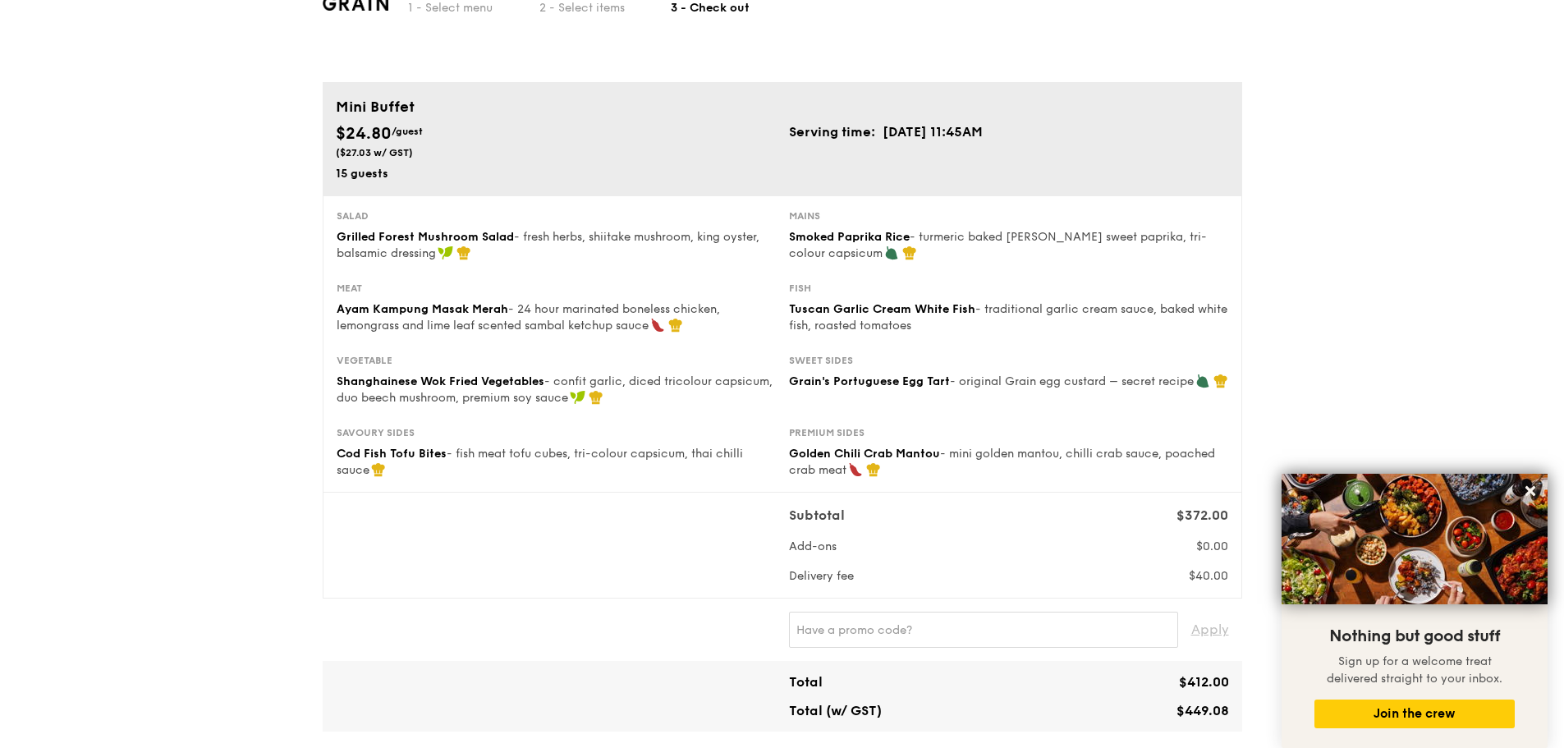
scroll to position [410, 0]
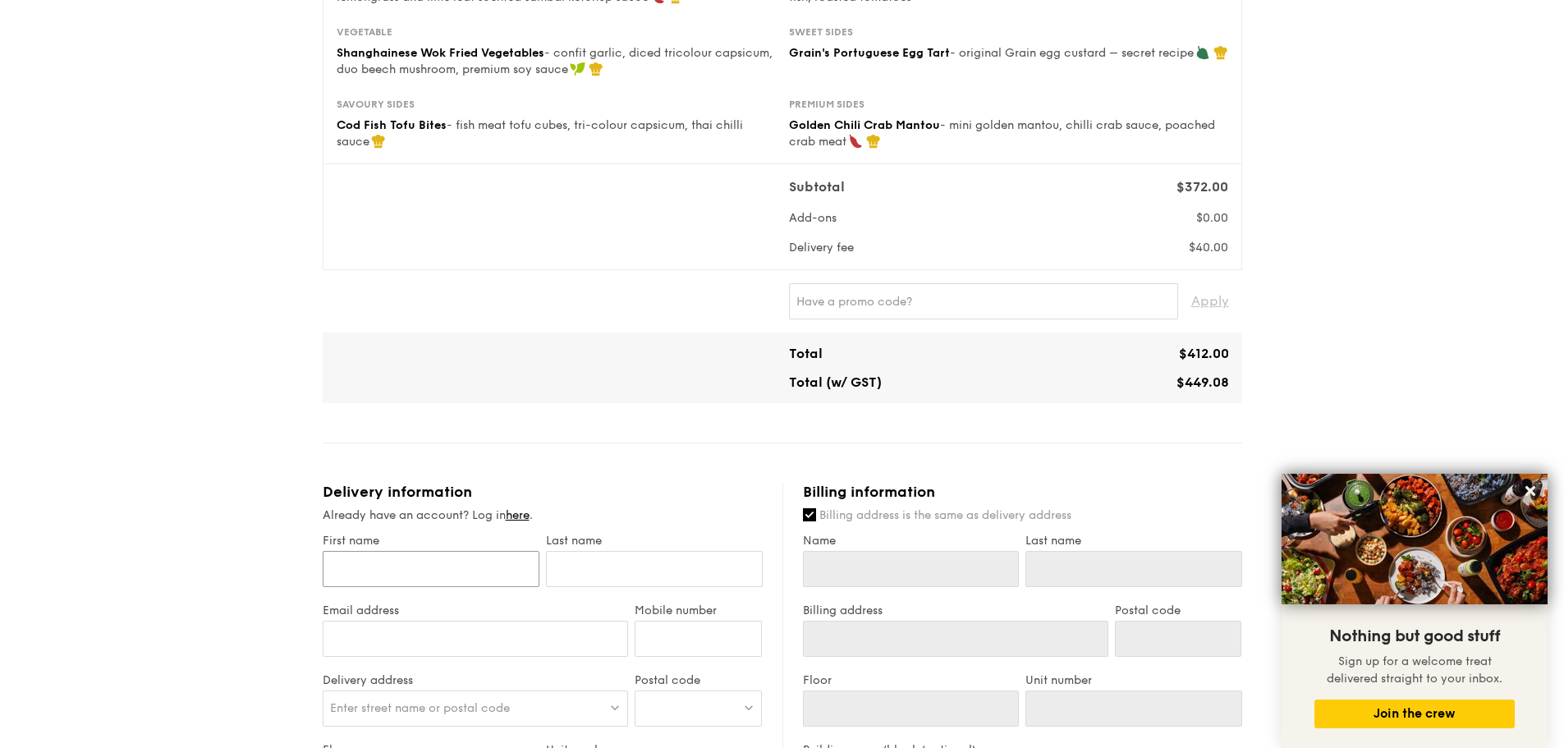
click at [464, 583] on input "First name" at bounding box center [431, 569] width 217 height 36
type input "J"
type input "Je"
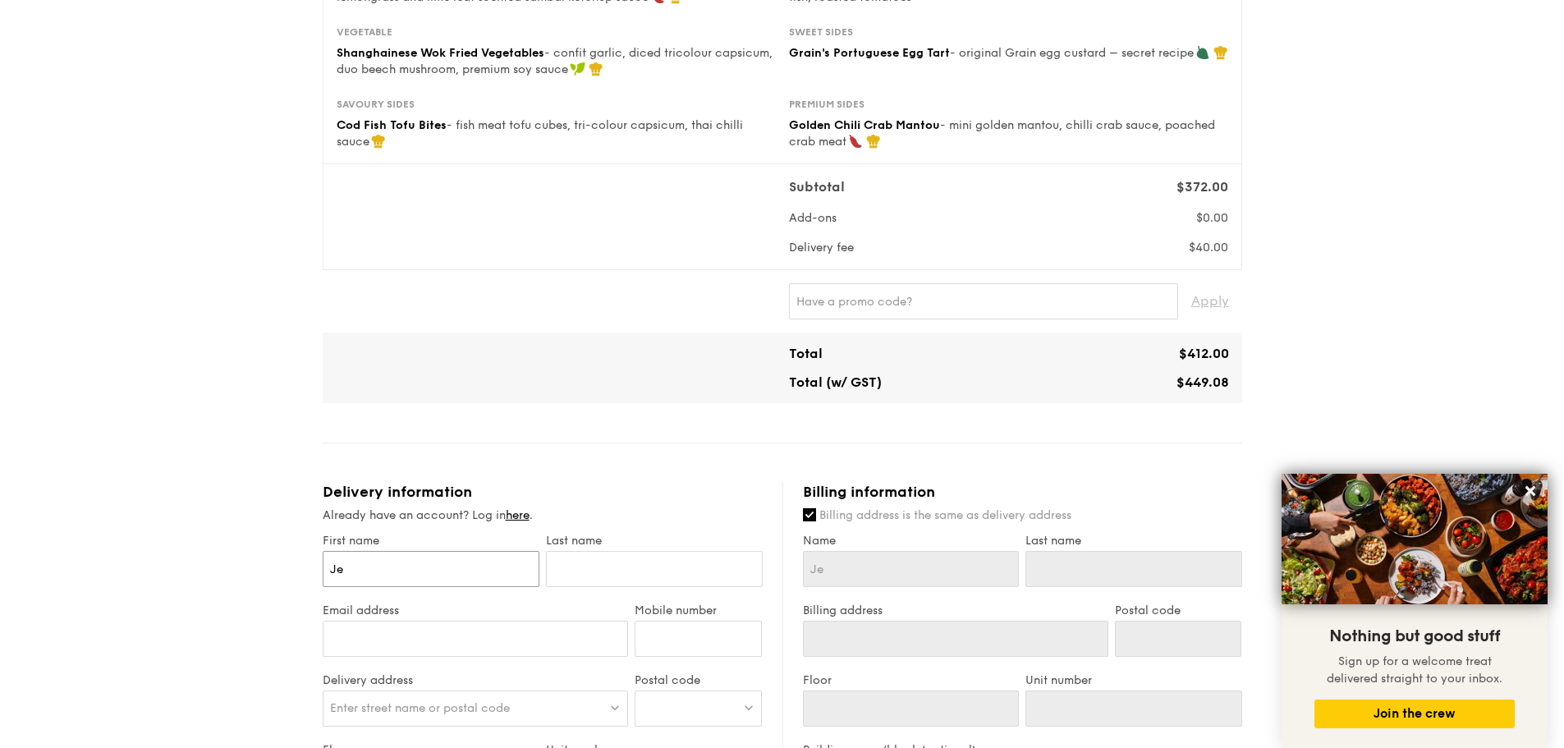
type input "Jee"
type input "Jee L"
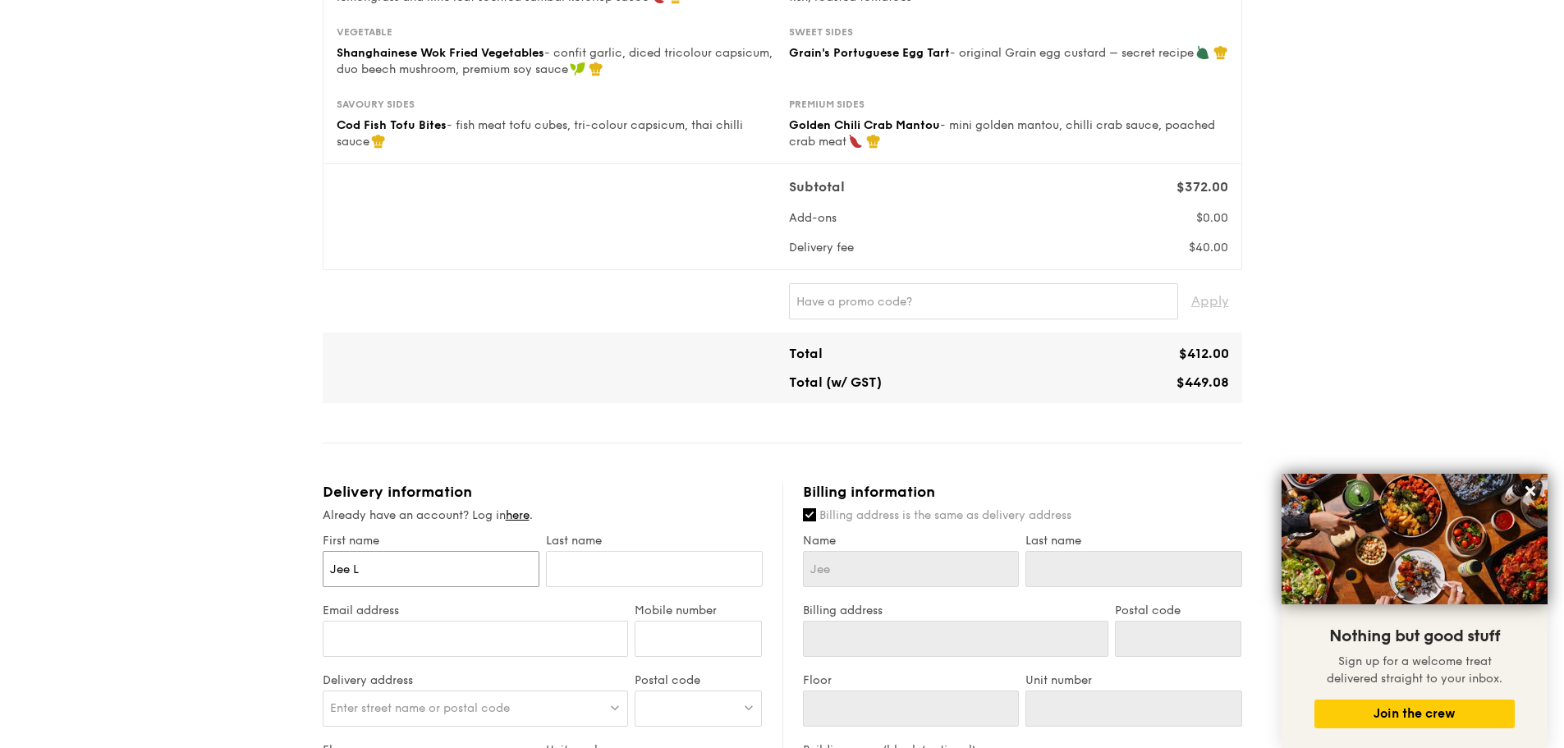
type input "Jee L"
type input "[PERSON_NAME]"
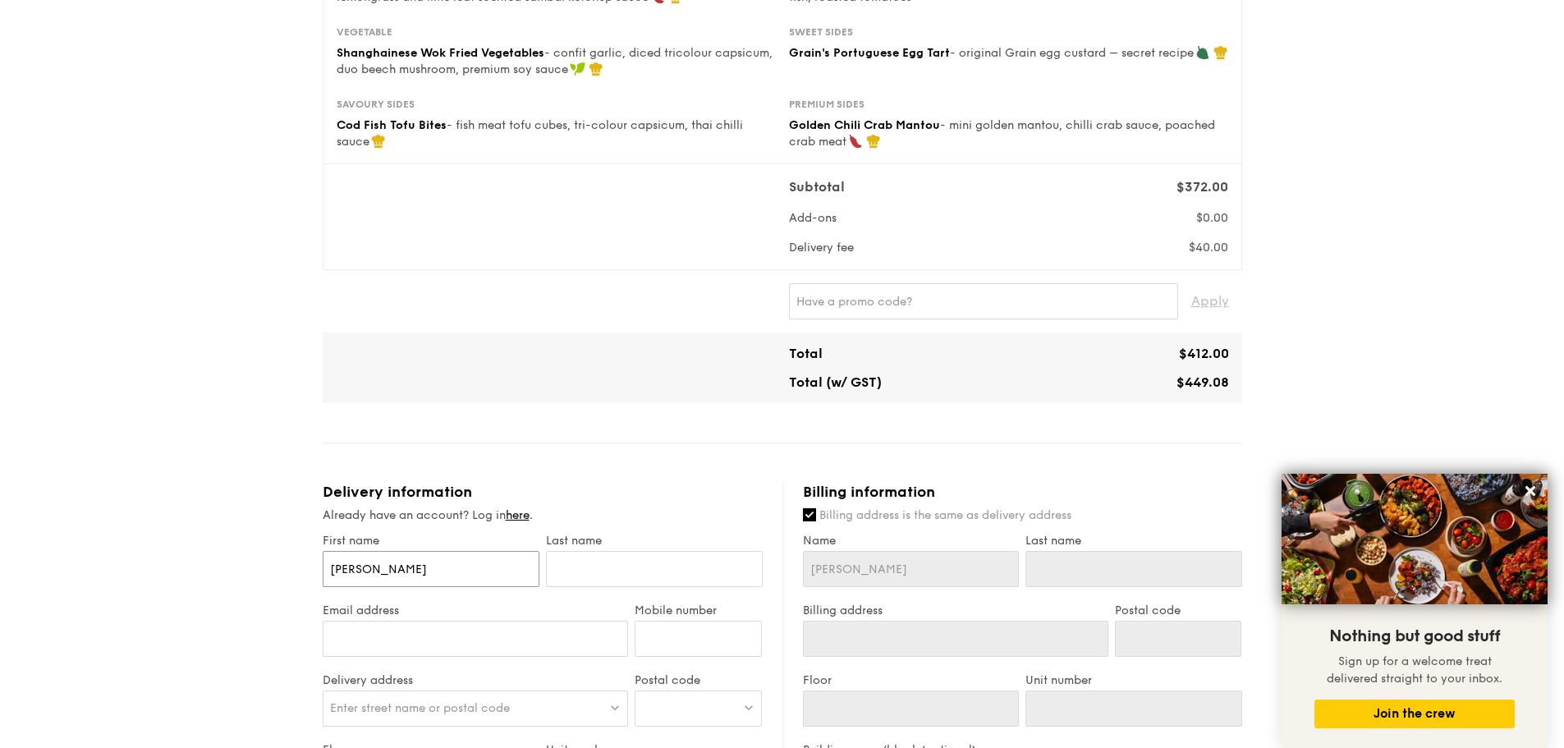
type input "[PERSON_NAME]"
click at [571, 587] on div "Last name" at bounding box center [654, 569] width 223 height 70
click at [577, 579] on input "text" at bounding box center [654, 569] width 217 height 36
type input "T"
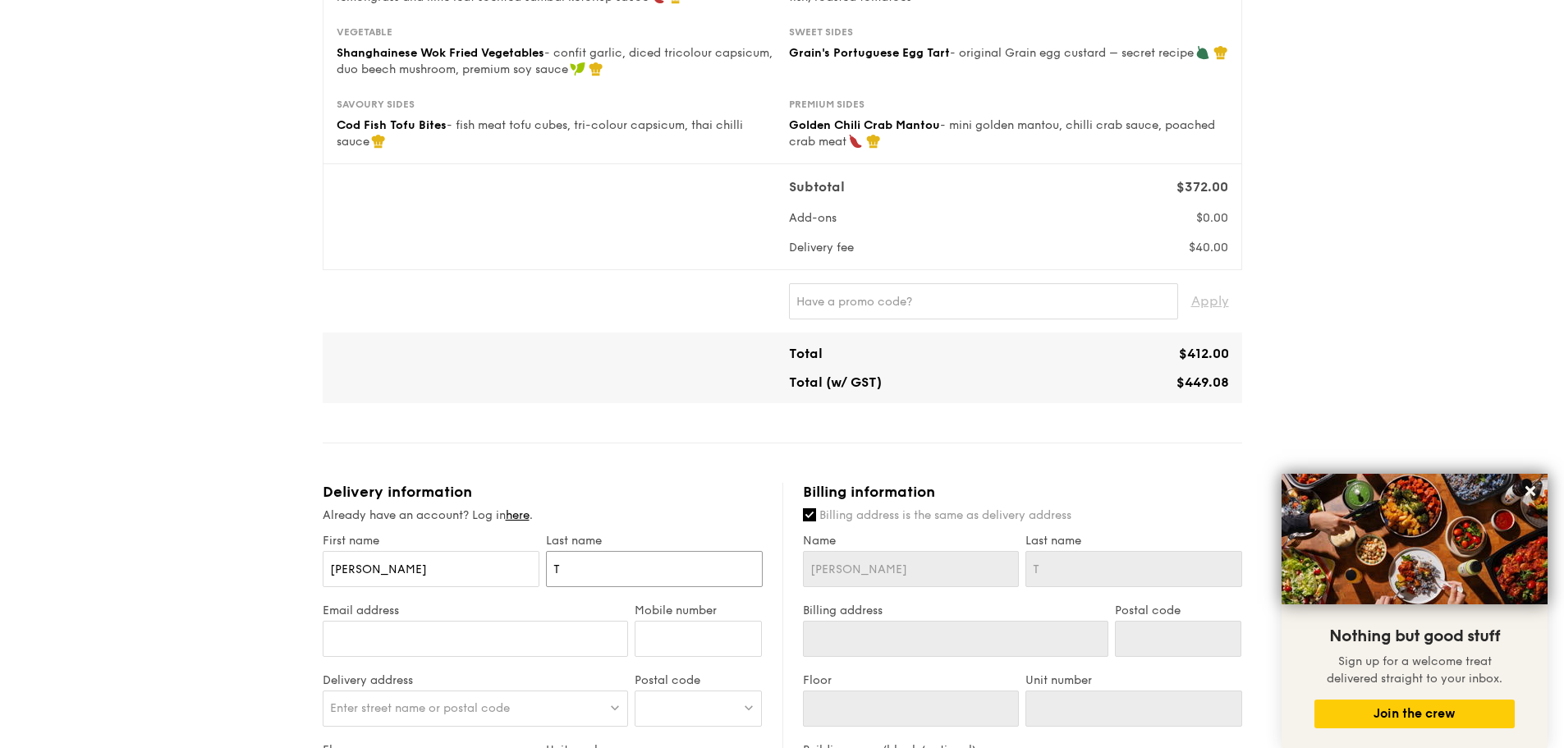
type input "Te"
type input "Teh"
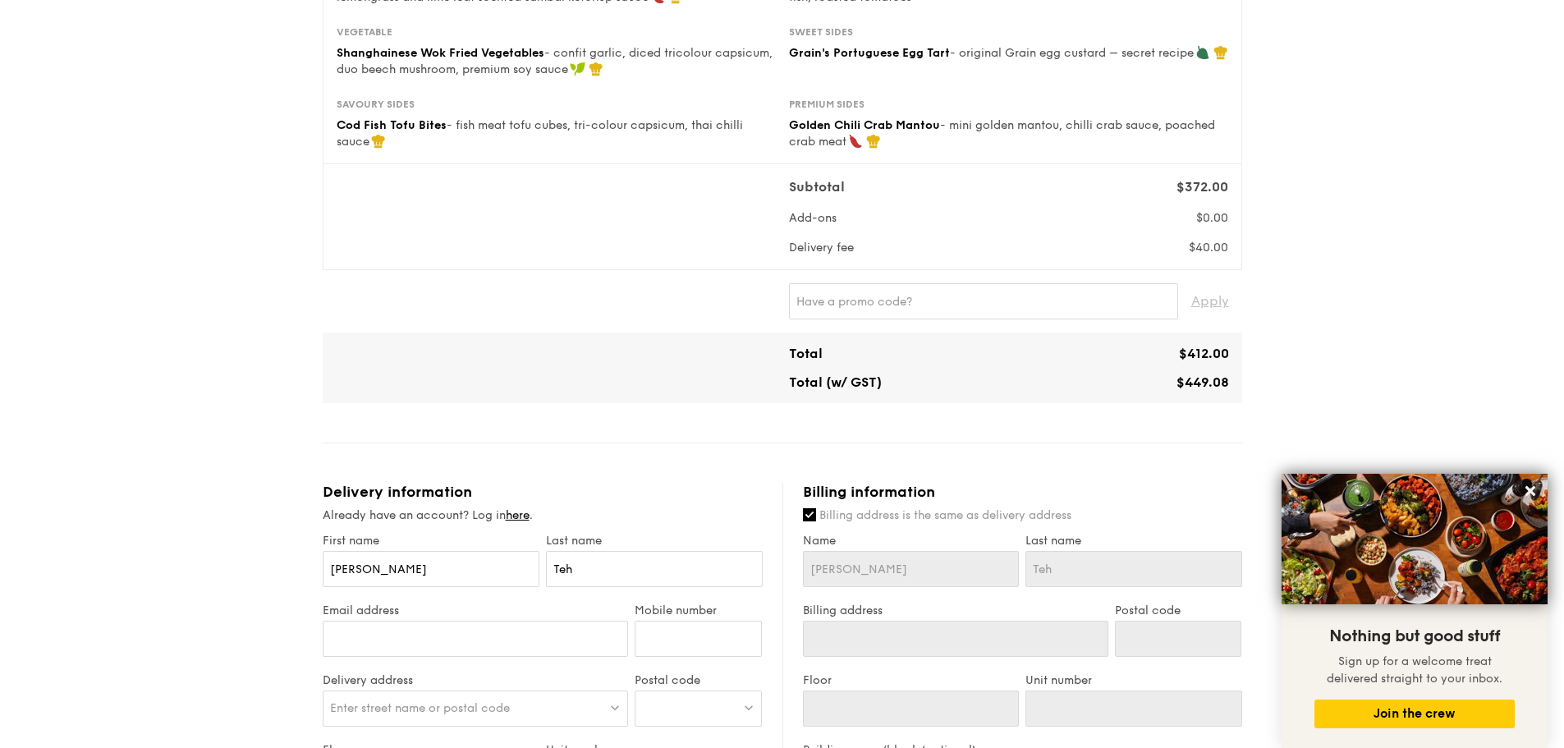
click at [458, 641] on input "Email address" at bounding box center [476, 639] width 306 height 36
type input "[PERSON_NAME][EMAIL_ADDRESS][DOMAIN_NAME]"
click at [696, 636] on input "Mobile number" at bounding box center [698, 639] width 127 height 36
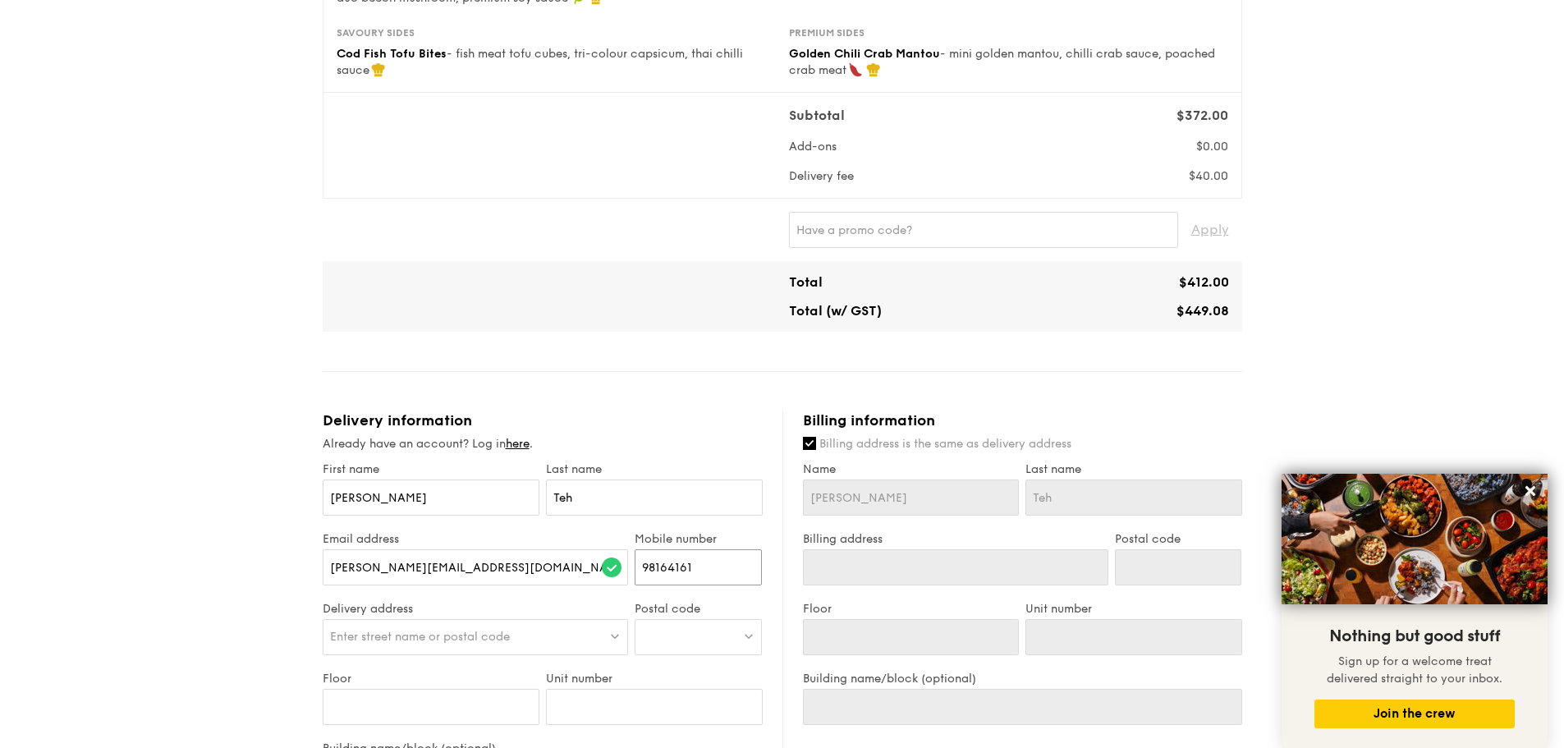
scroll to position [575, 0]
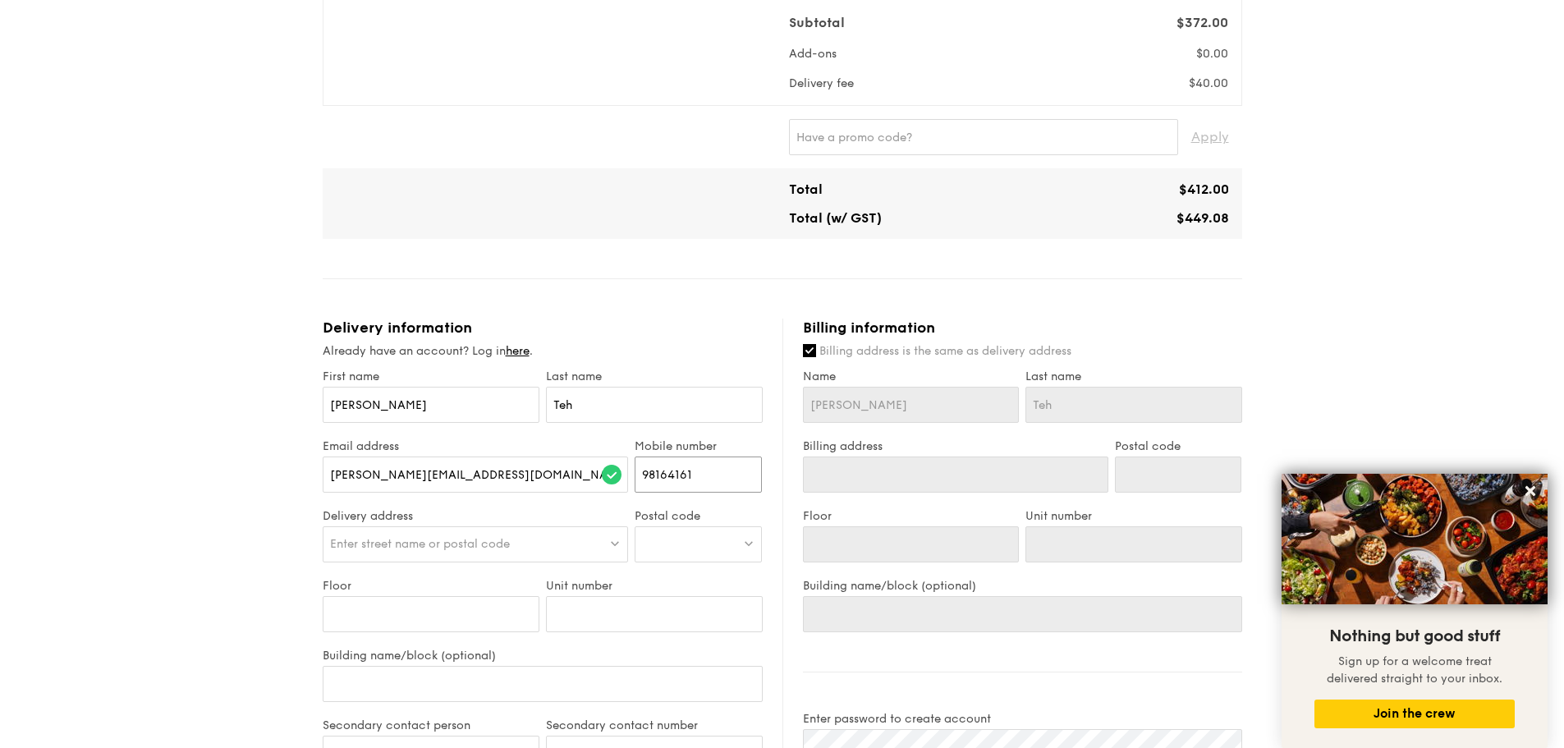
type input "98164161"
click at [464, 543] on span "Enter street name or postal code" at bounding box center [420, 544] width 180 height 14
click at [688, 555] on div at bounding box center [698, 544] width 127 height 36
type input "639216"
click at [700, 581] on div "[STREET_ADDRESS]" at bounding box center [684, 578] width 85 height 16
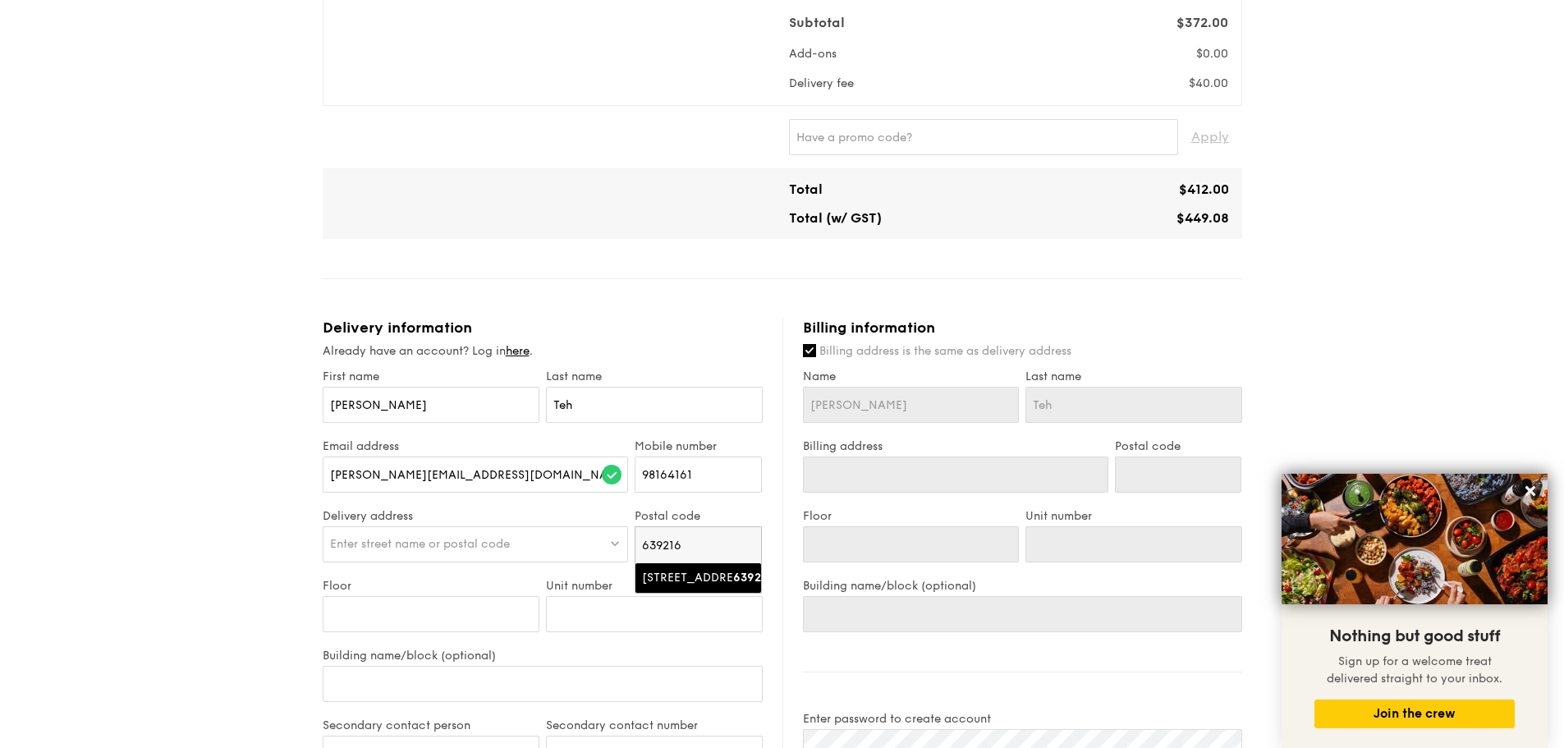
type input "[STREET_ADDRESS]"
type input "639216"
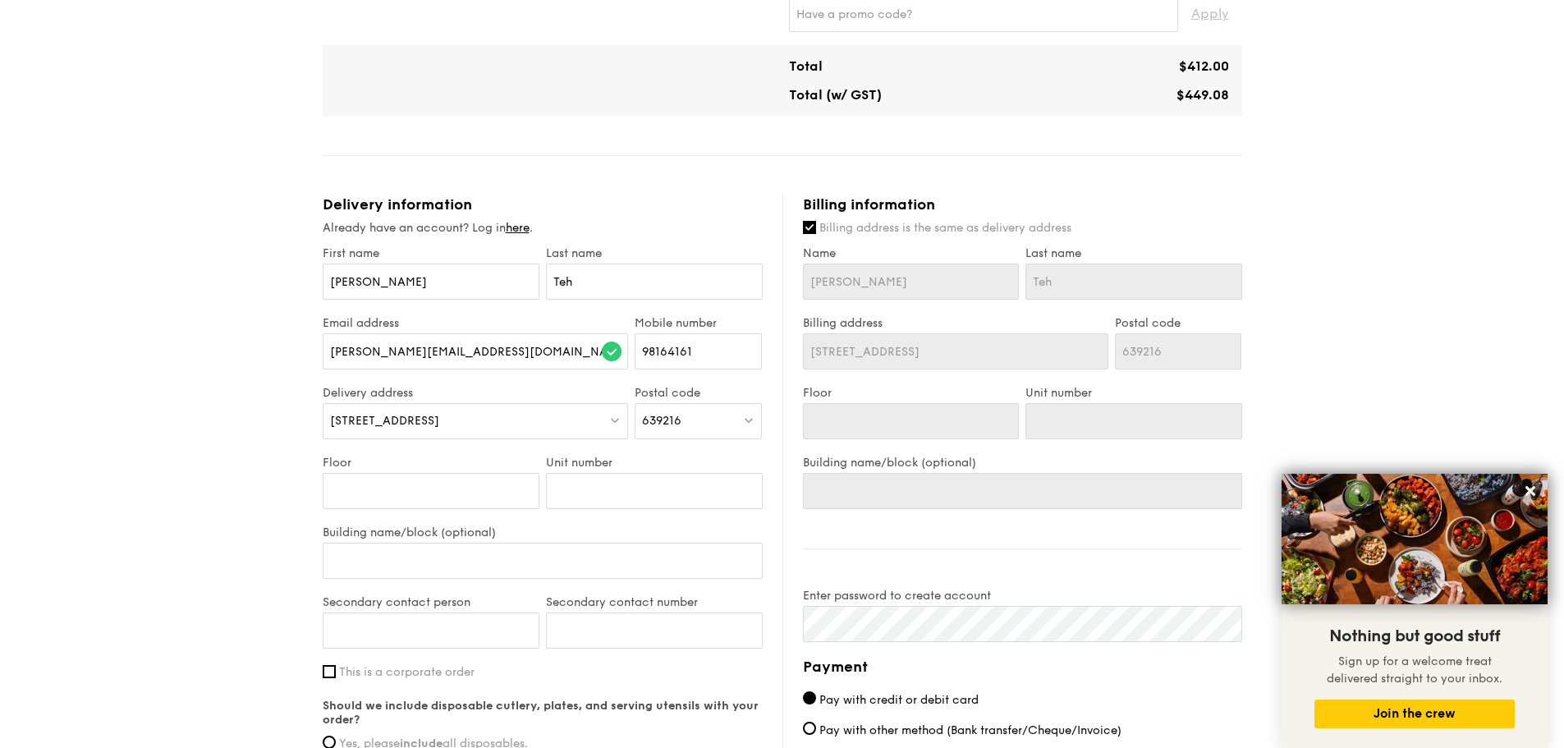
scroll to position [739, 0]
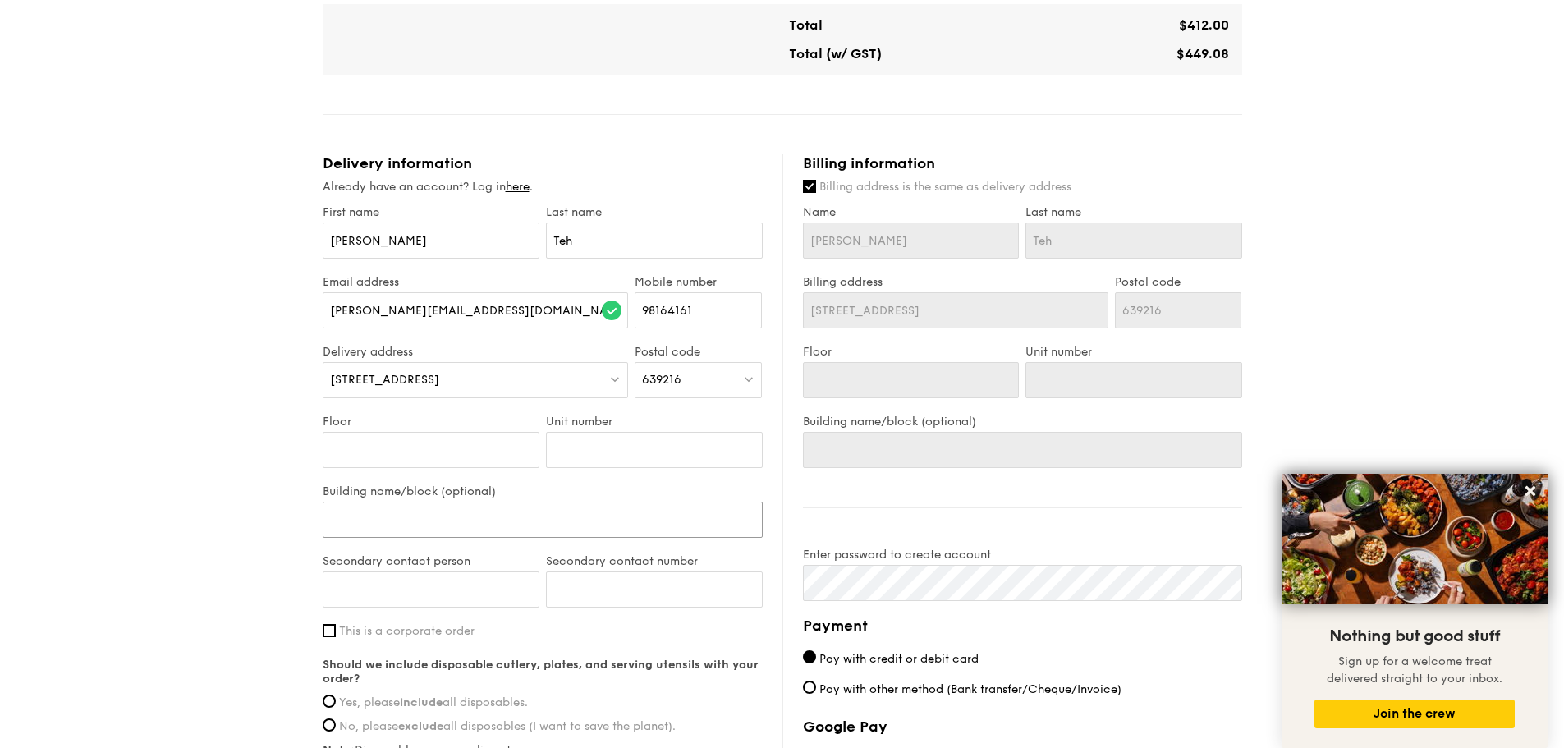
click at [484, 527] on input "Building name/block (optional)" at bounding box center [543, 520] width 440 height 36
type input "i"
type input "if"
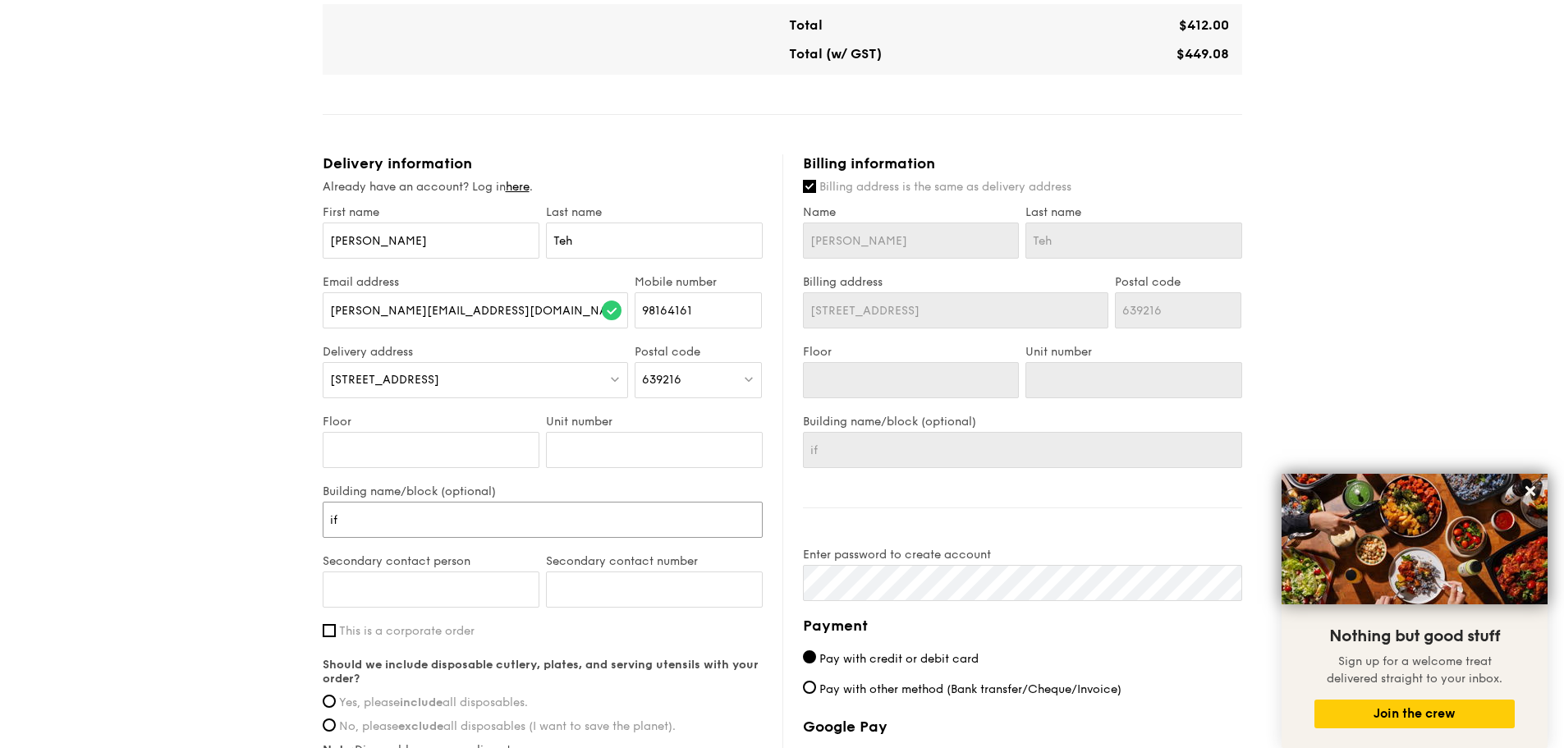
type input "ifm"
type input "ifm e"
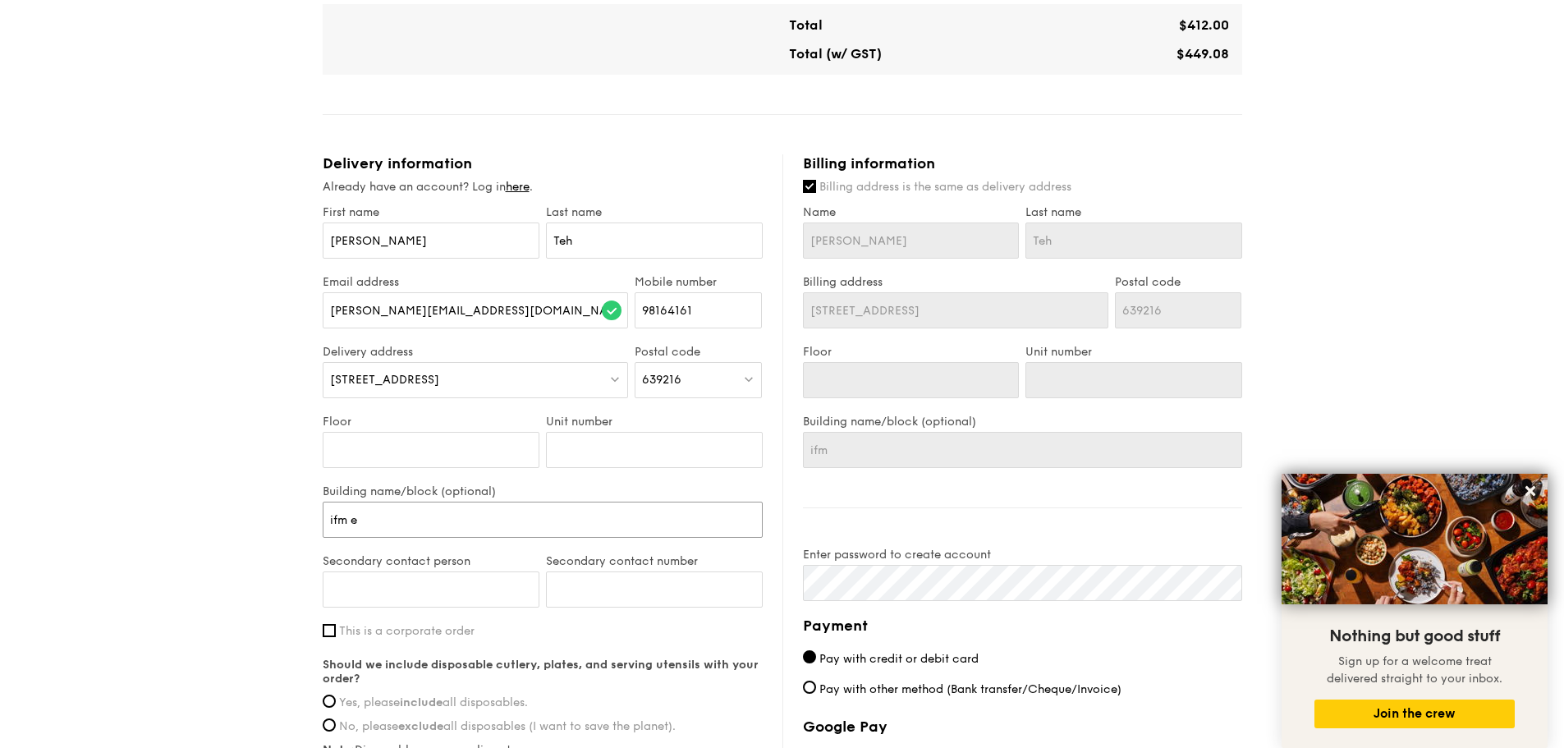
type input "ifm e"
type input "ifm el"
type input "ifm ele"
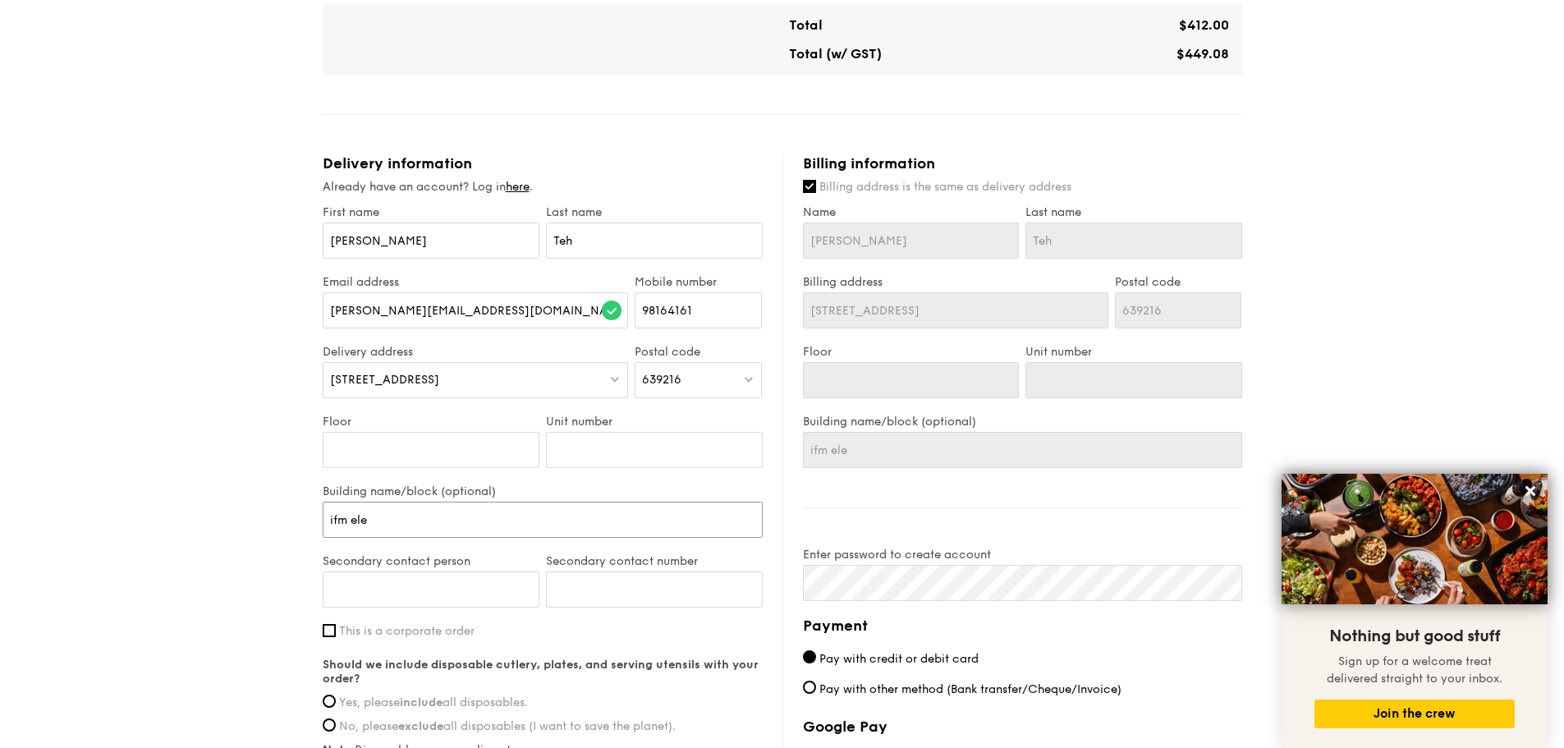
type input "ifm elec"
type input "ifm elect"
type input "ifm electr"
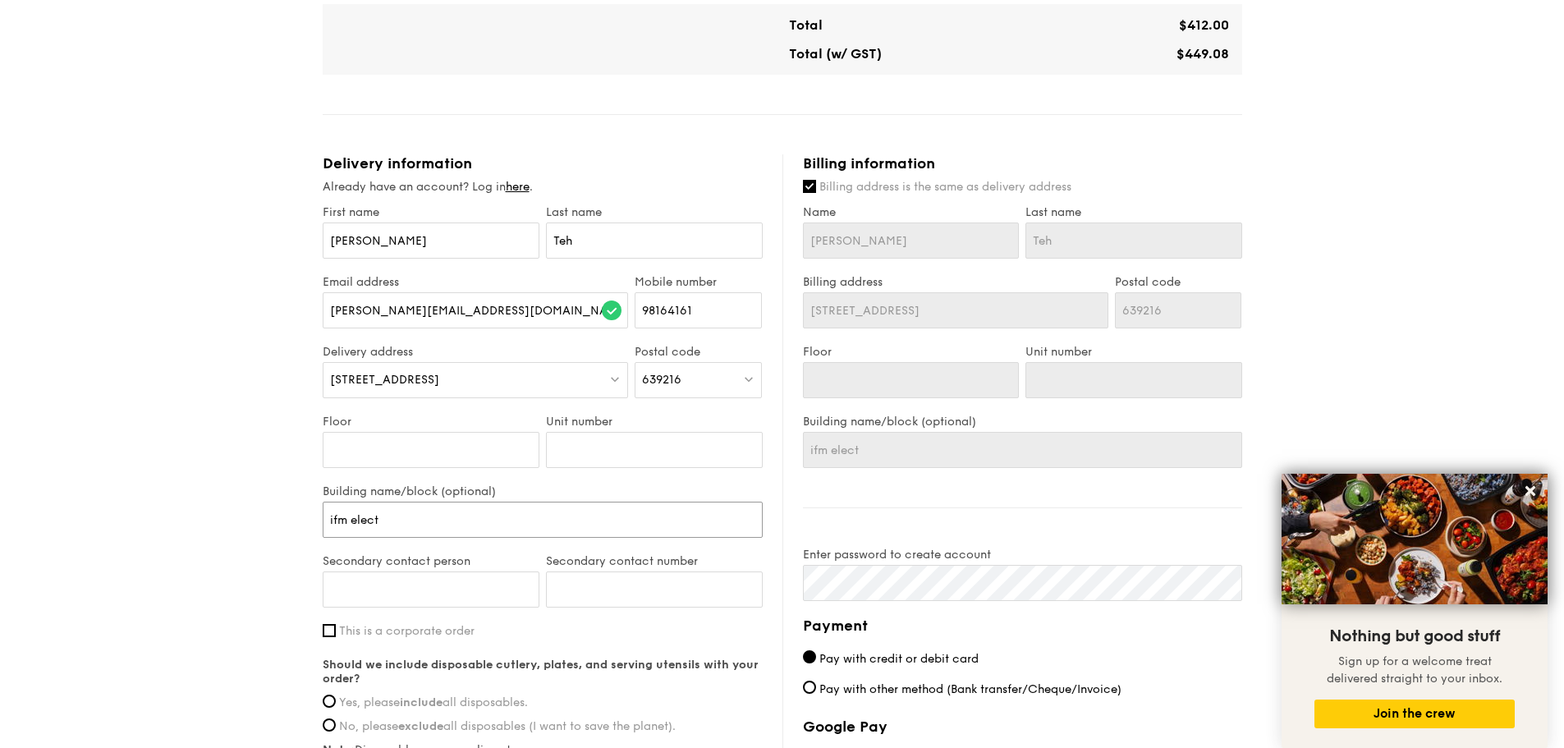
type input "ifm electr"
type input "ifm electro"
type input "ifm electron"
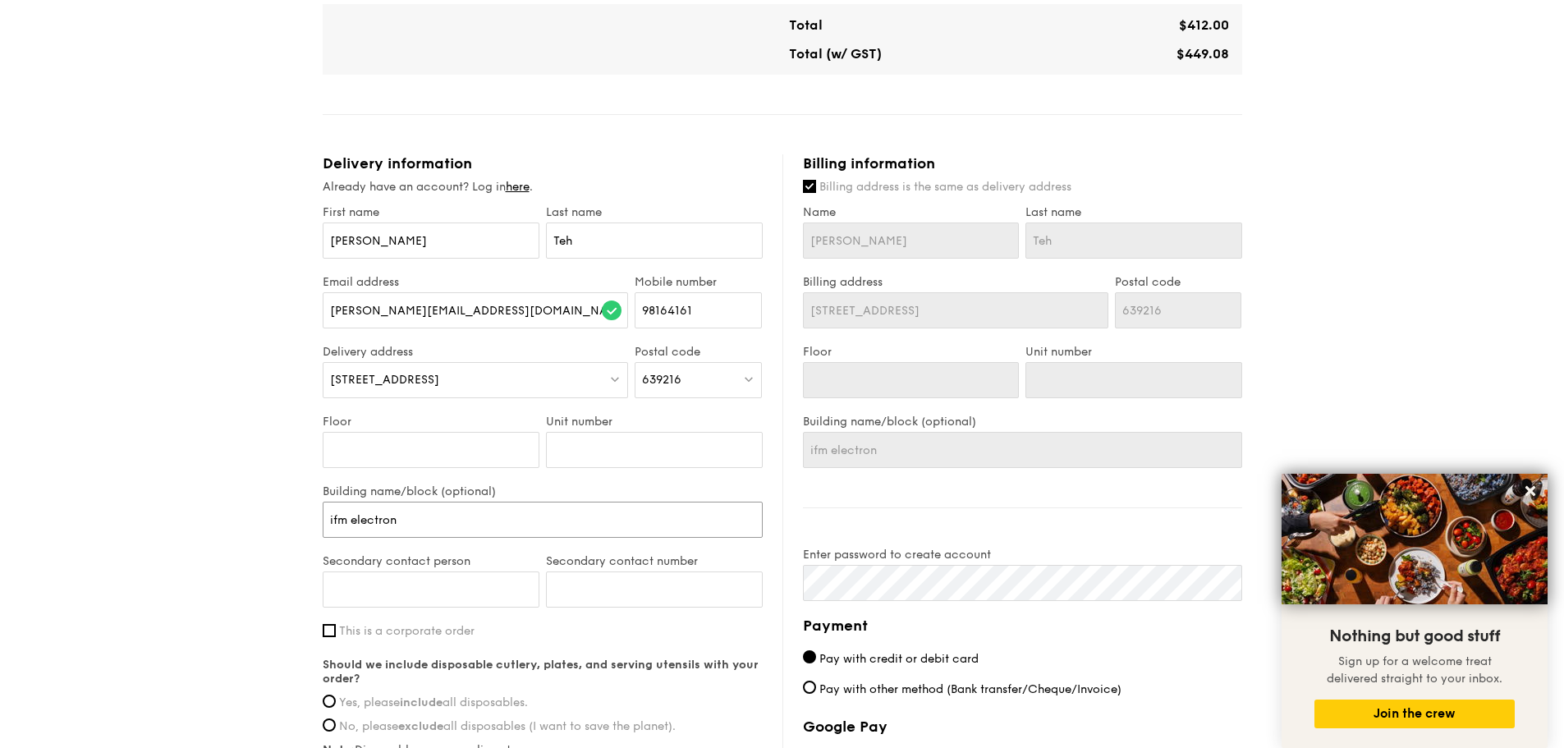
type input "ifm electroni"
type input "ifm electronic"
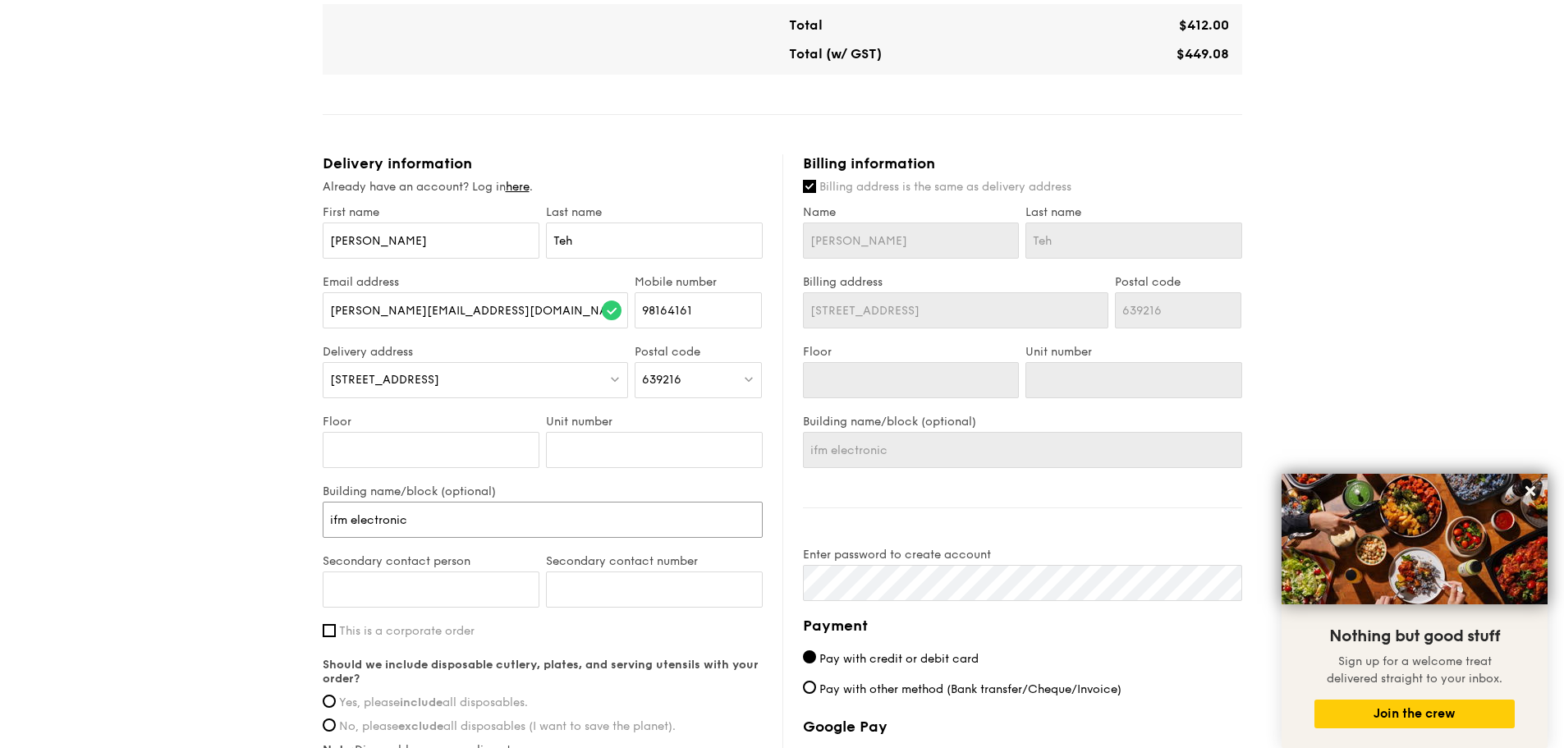
type input "ifm electronic"
type input "ifm electronic S"
type input "ifm electronic"
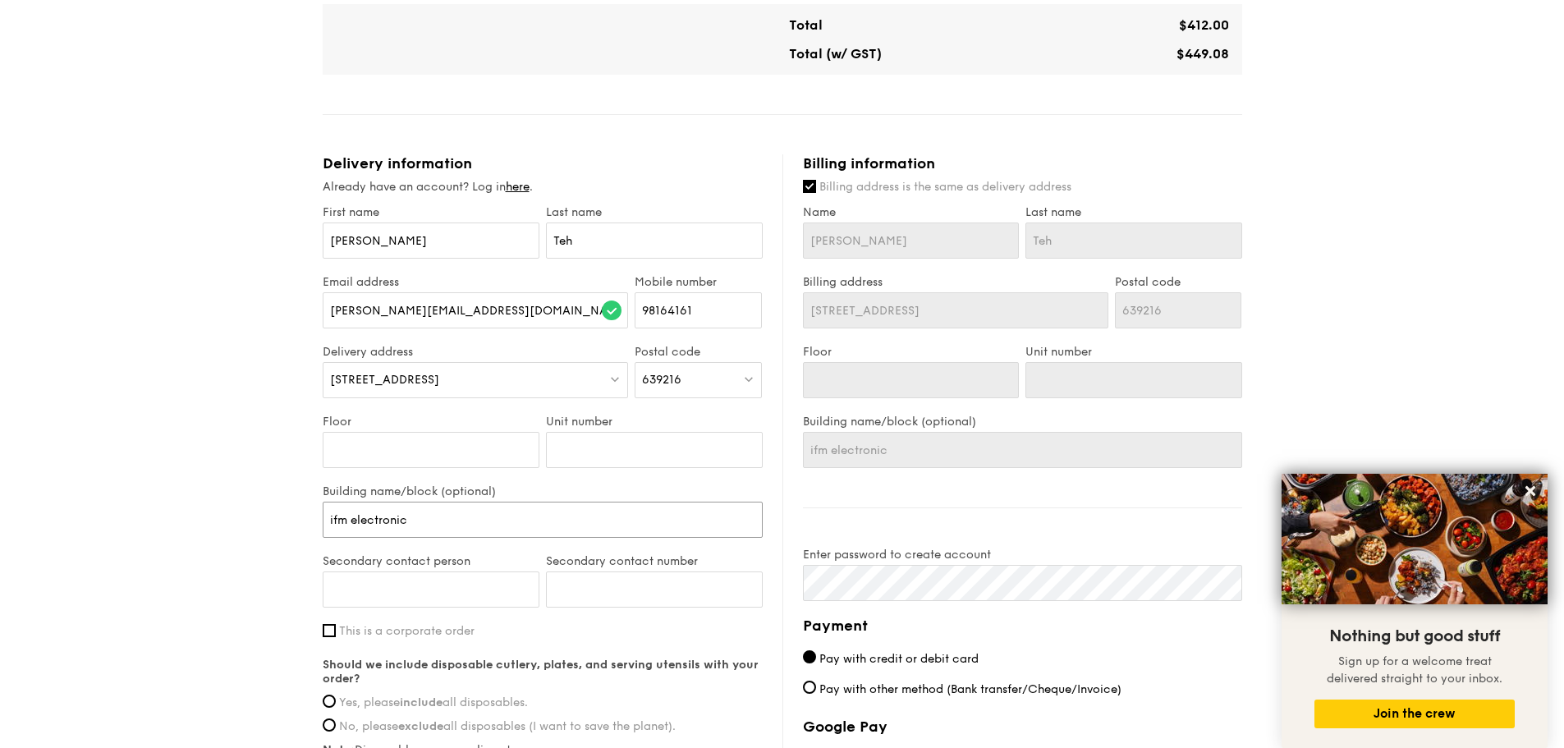
type input "ifm electronic A"
type input "ifm electronic As"
type input "ifm electronic Asi"
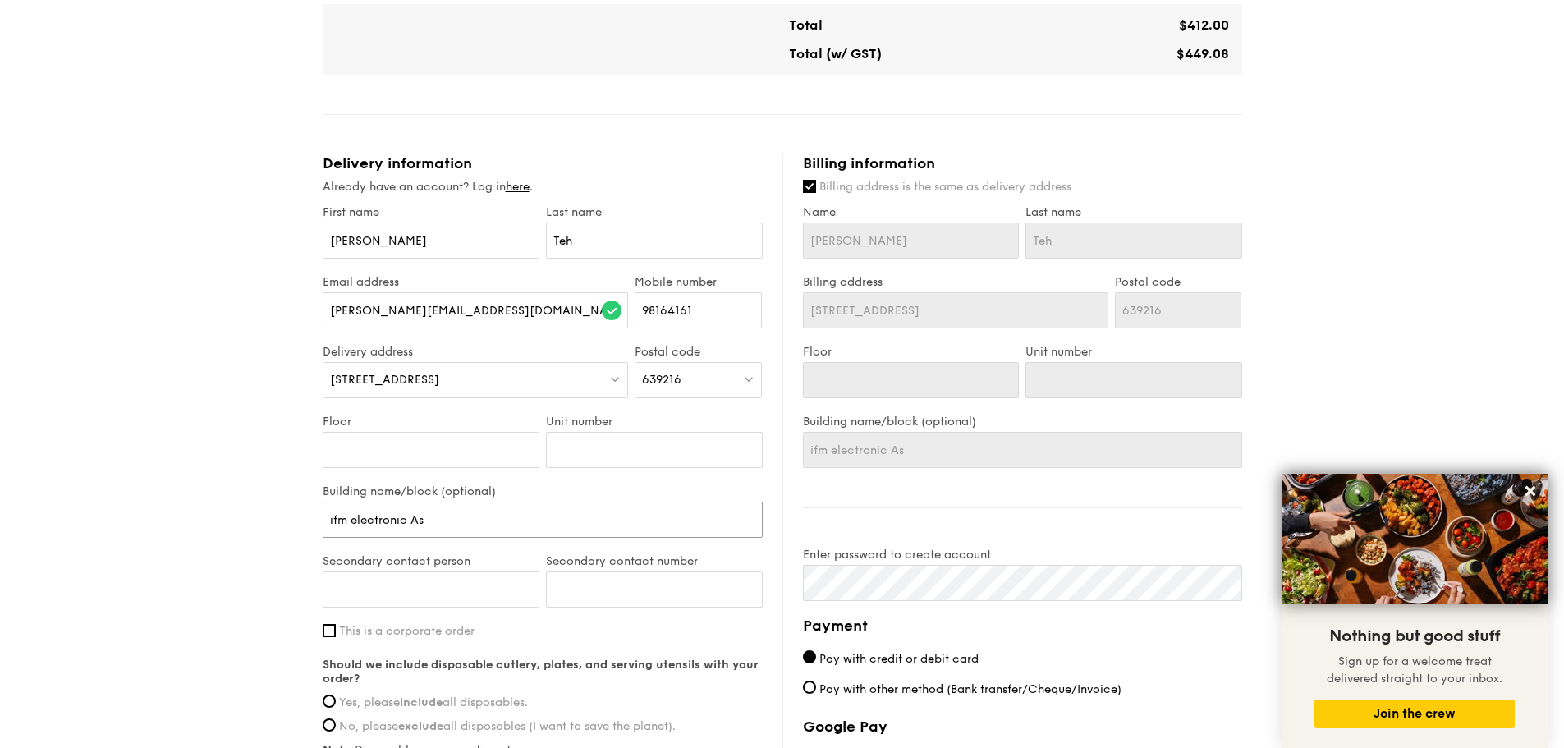
type input "ifm electronic Asi"
type input "ifm electronic Asia"
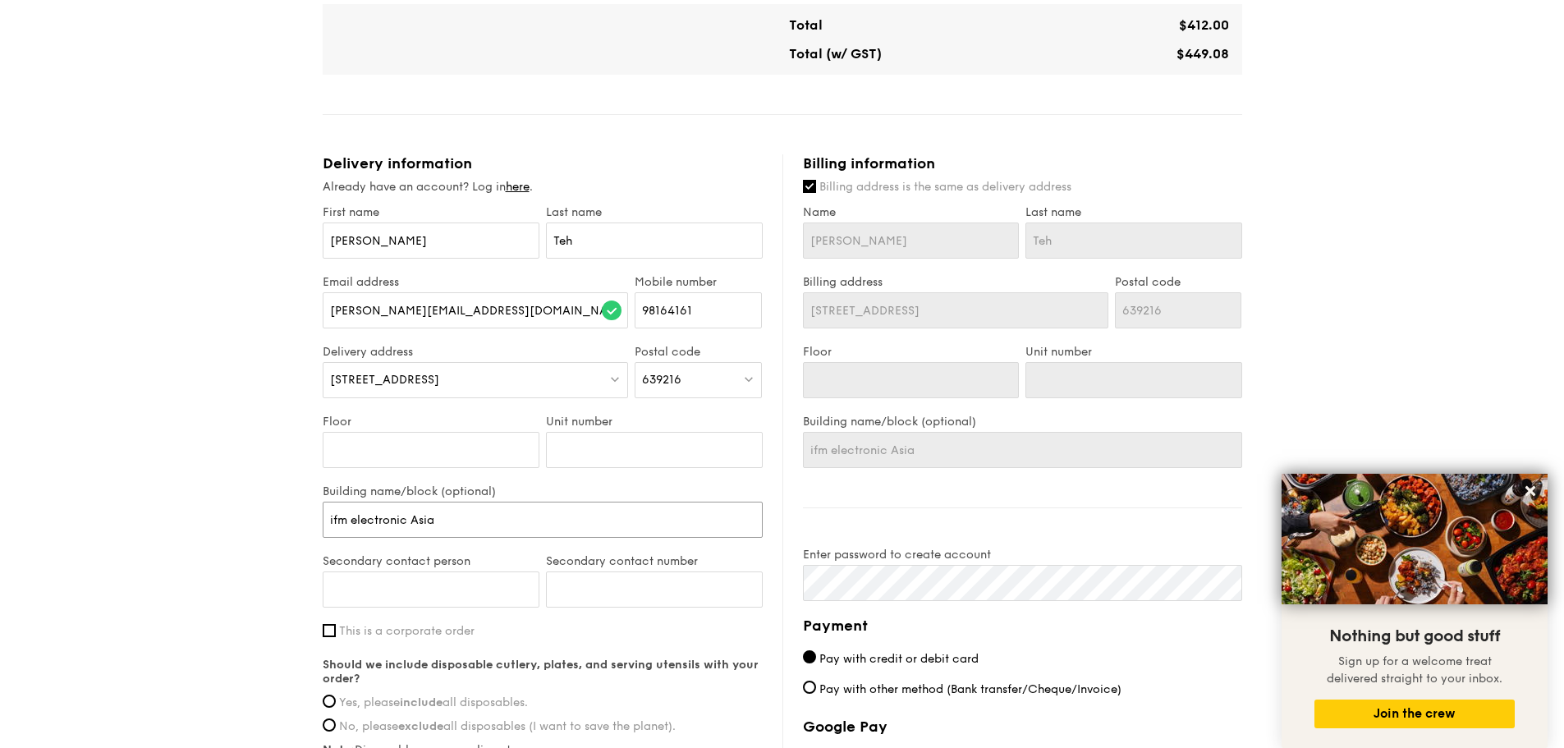
type input "ifm electronic Asia P"
type input "ifm electronic Asia Pt"
type input "ifm electronic Asia Pte"
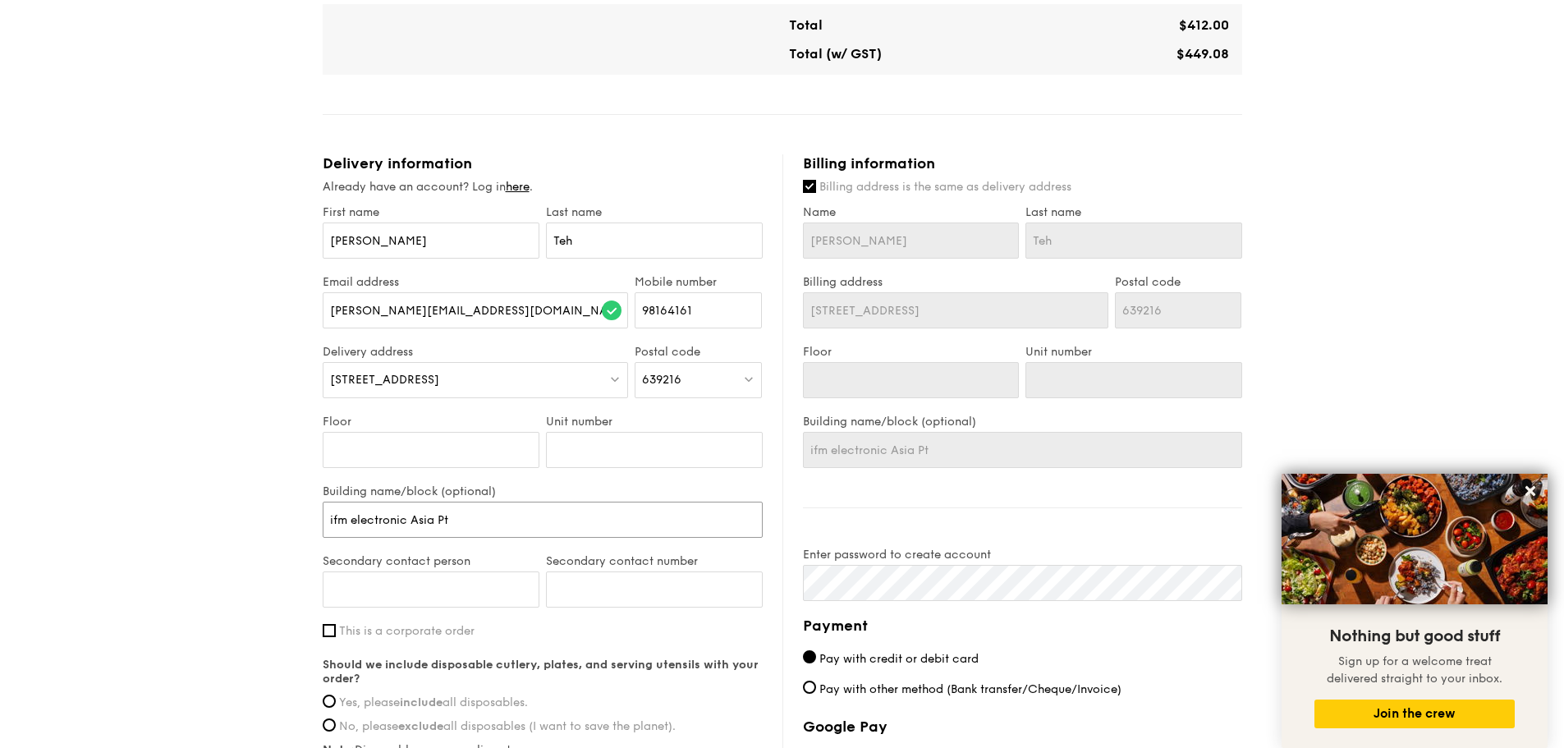
type input "ifm electronic Asia Pte"
type input "ifm electronic Asia Pte."
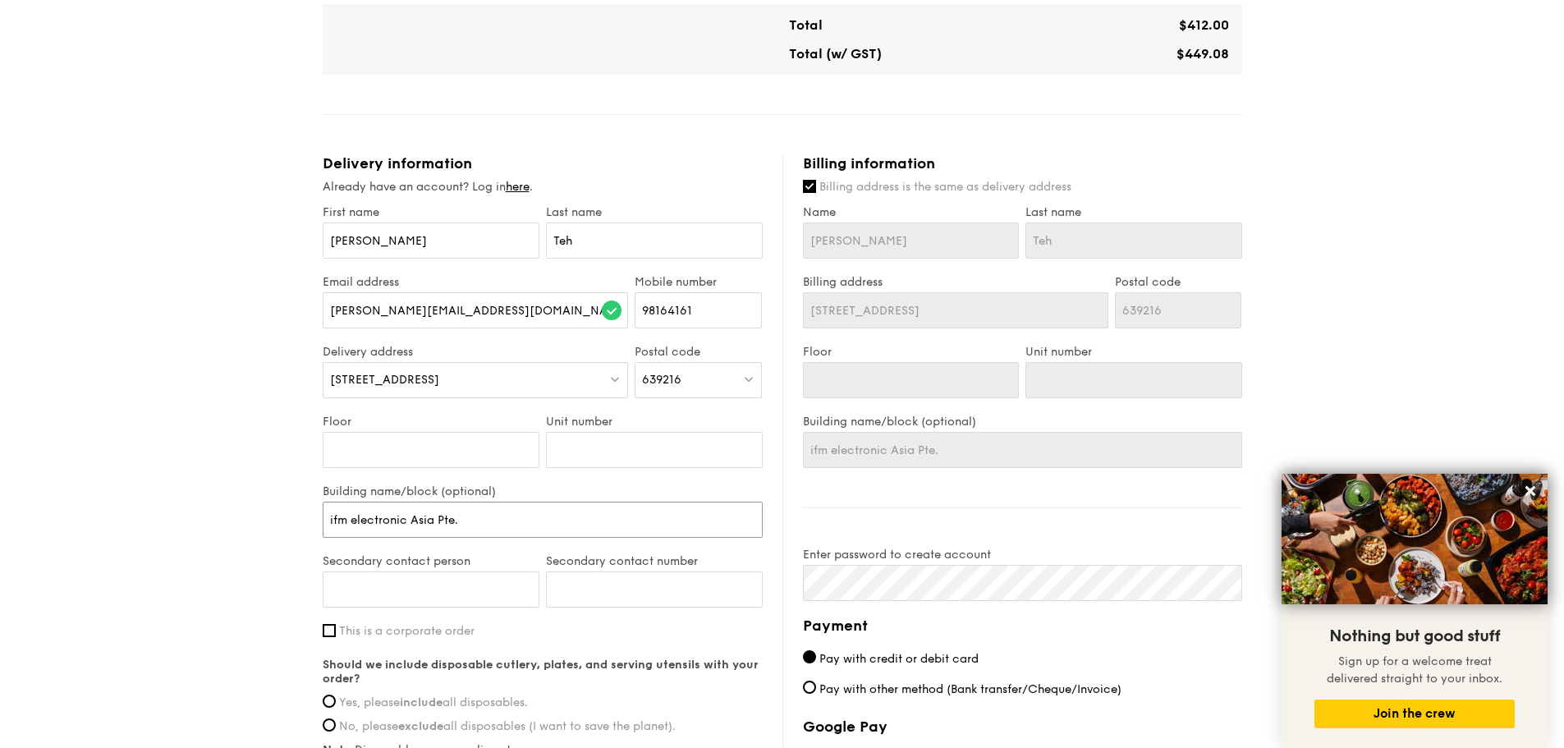
type input "ifm electronic Asia Pte. L"
type input "ifm electronic Asia Pte. Lt"
type input "ifm electronic Asia Pte. Ltd"
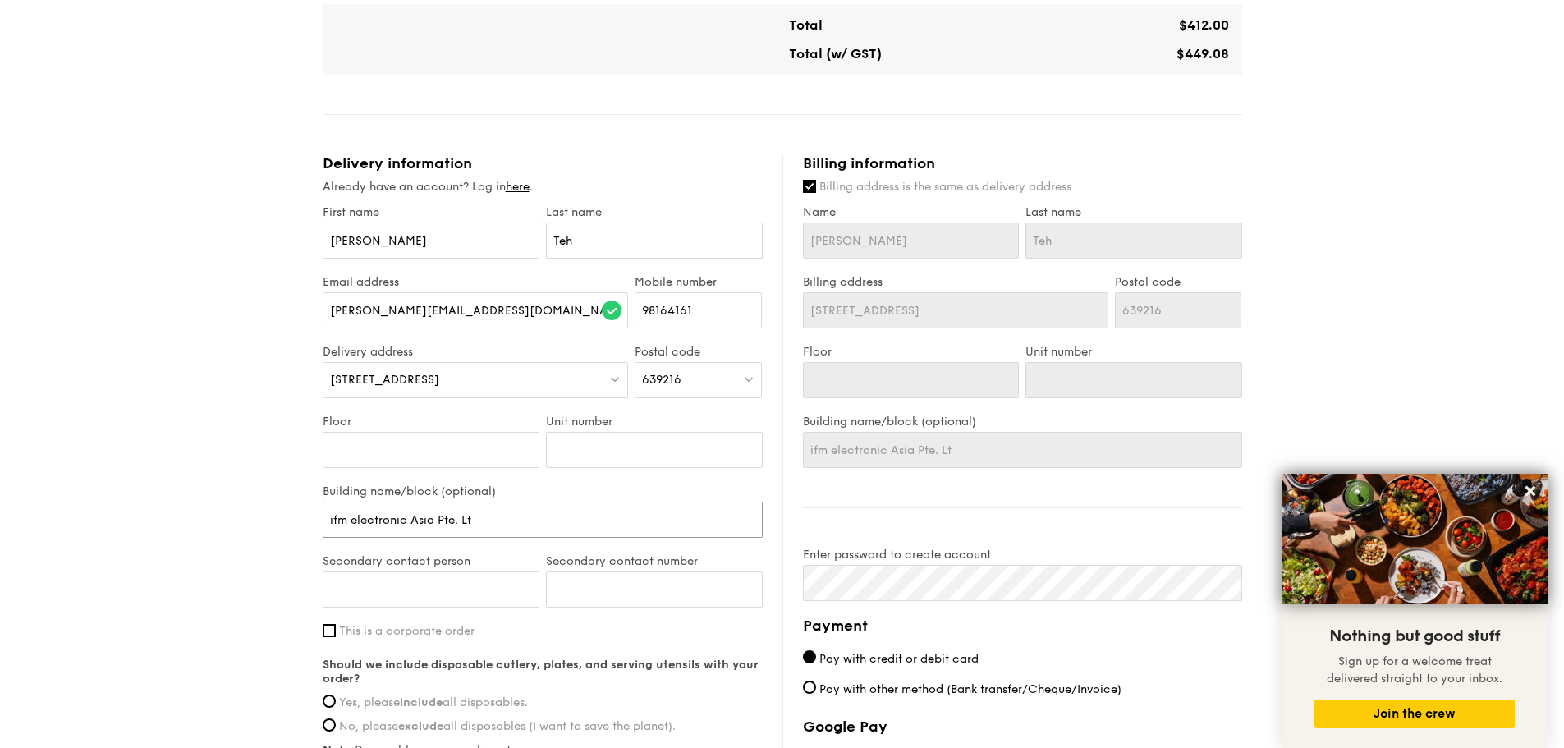
type input "ifm electronic Asia Pte. Ltd"
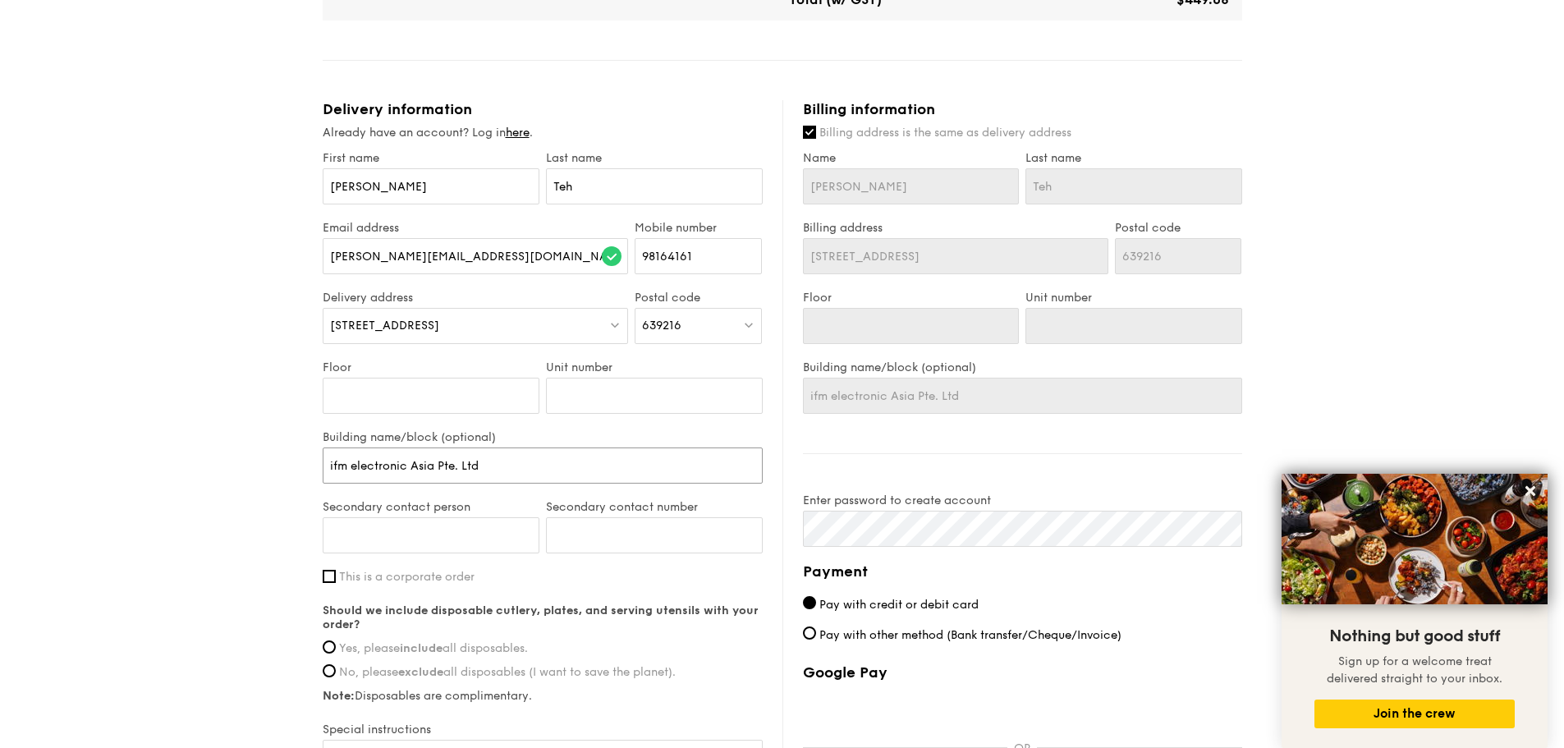
scroll to position [821, 0]
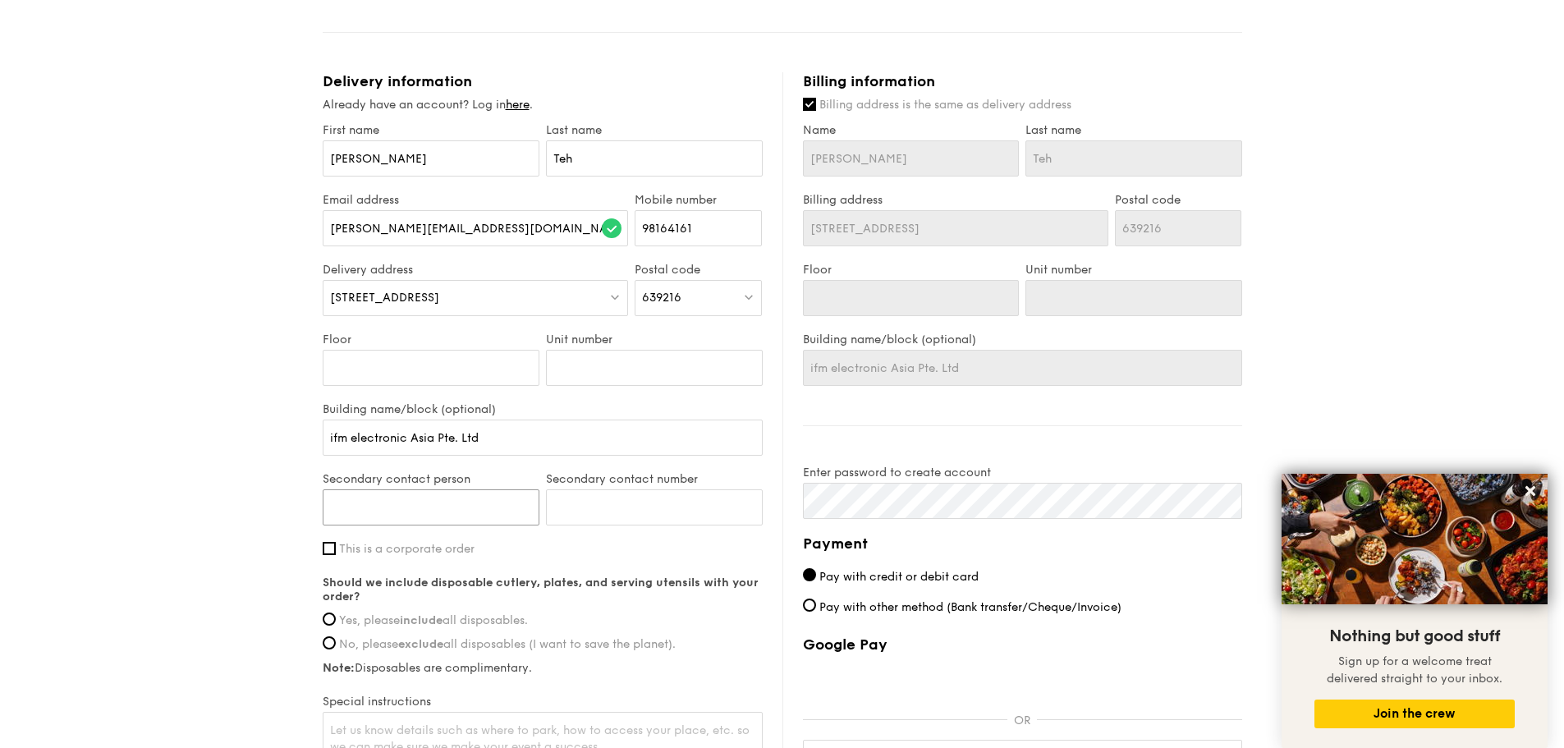
click at [415, 518] on input "Secondary contact person" at bounding box center [431, 507] width 217 height 36
drag, startPoint x: 448, startPoint y: 508, endPoint x: 393, endPoint y: 507, distance: 55.0
click at [393, 507] on input "Siew Ching89080168" at bounding box center [431, 507] width 217 height 36
type input "[PERSON_NAME]"
click at [618, 505] on input "Secondary contact number" at bounding box center [654, 507] width 217 height 36
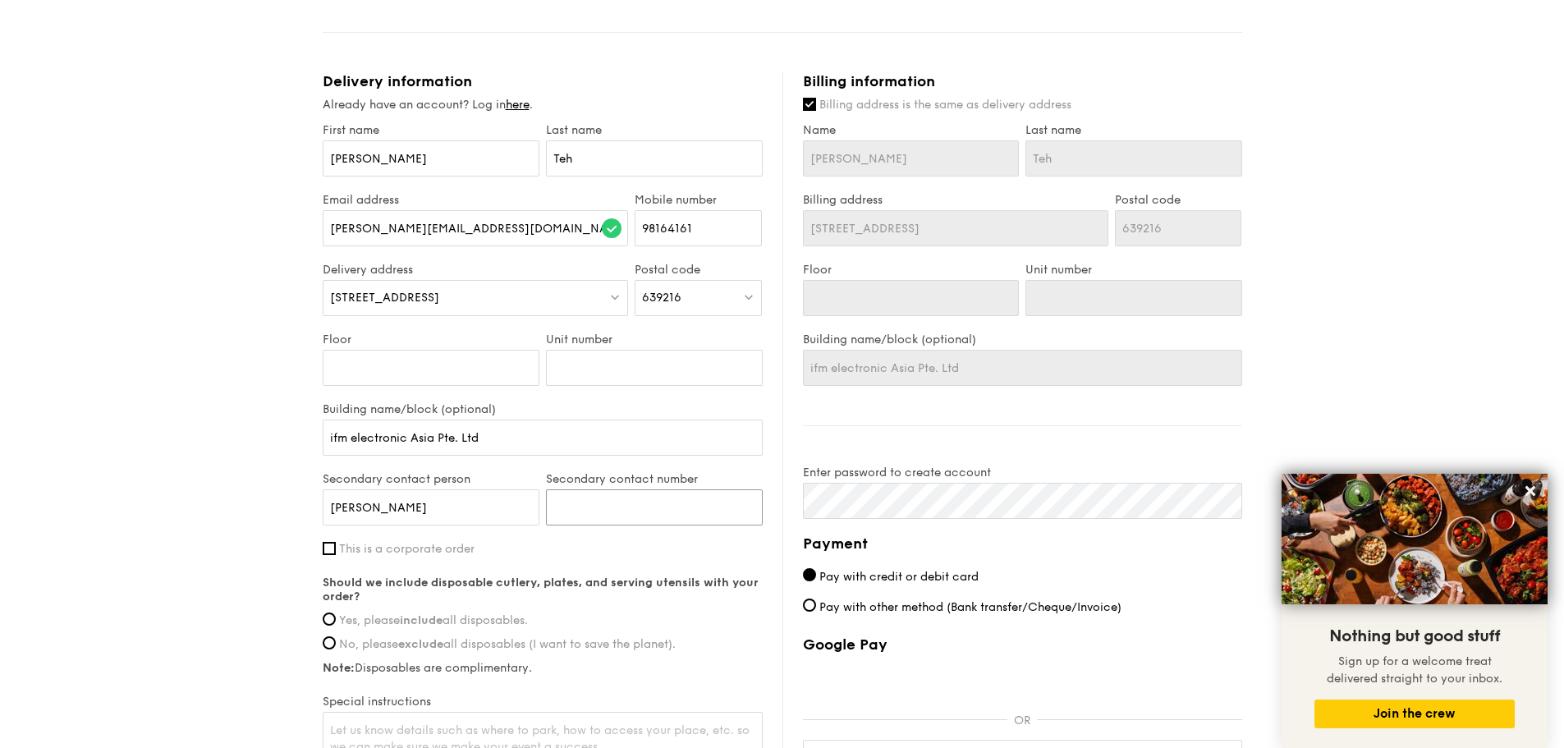
paste input "89080168"
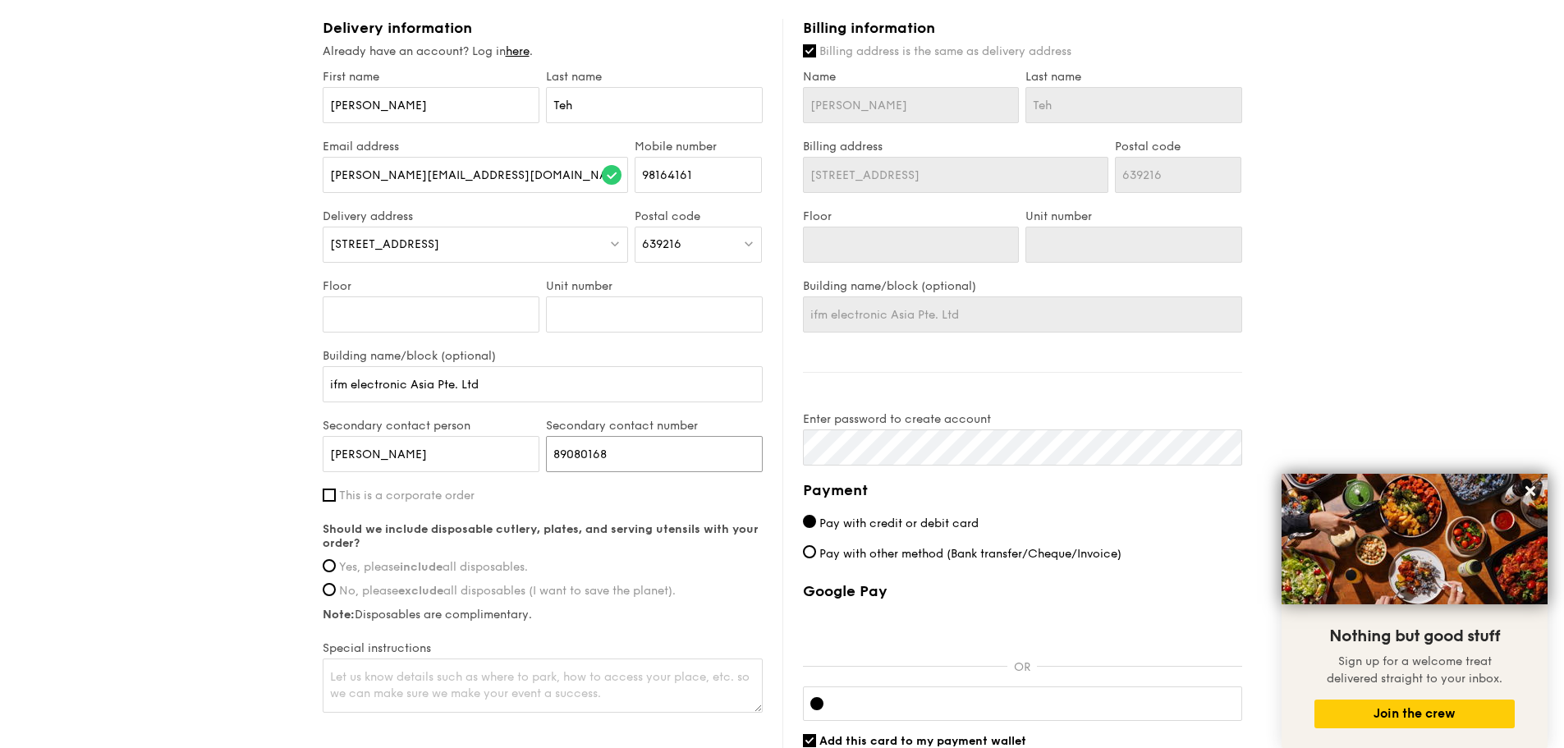
scroll to position [903, 0]
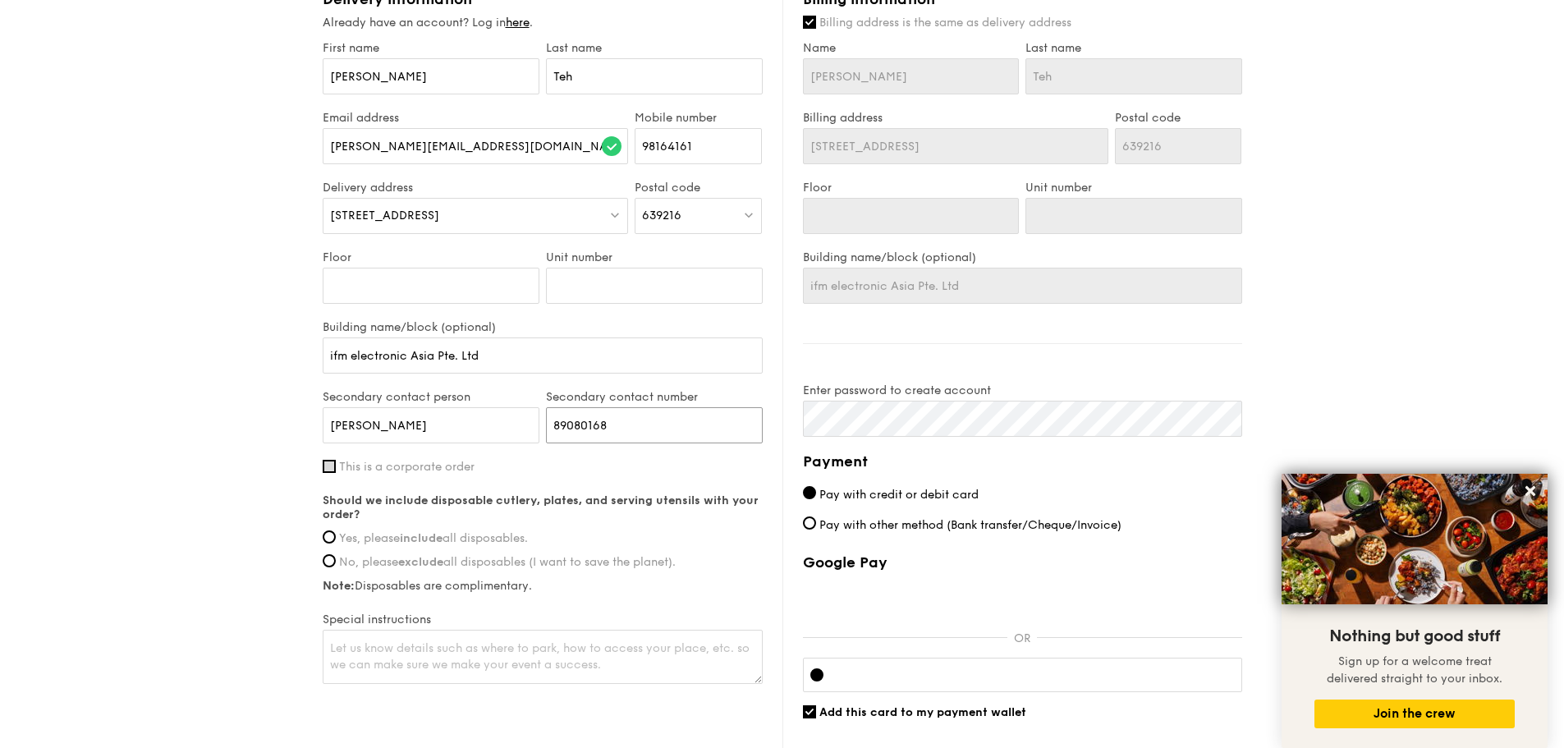
type input "89080168"
click at [328, 465] on input "This is a corporate order" at bounding box center [329, 466] width 13 height 13
checkbox input "true"
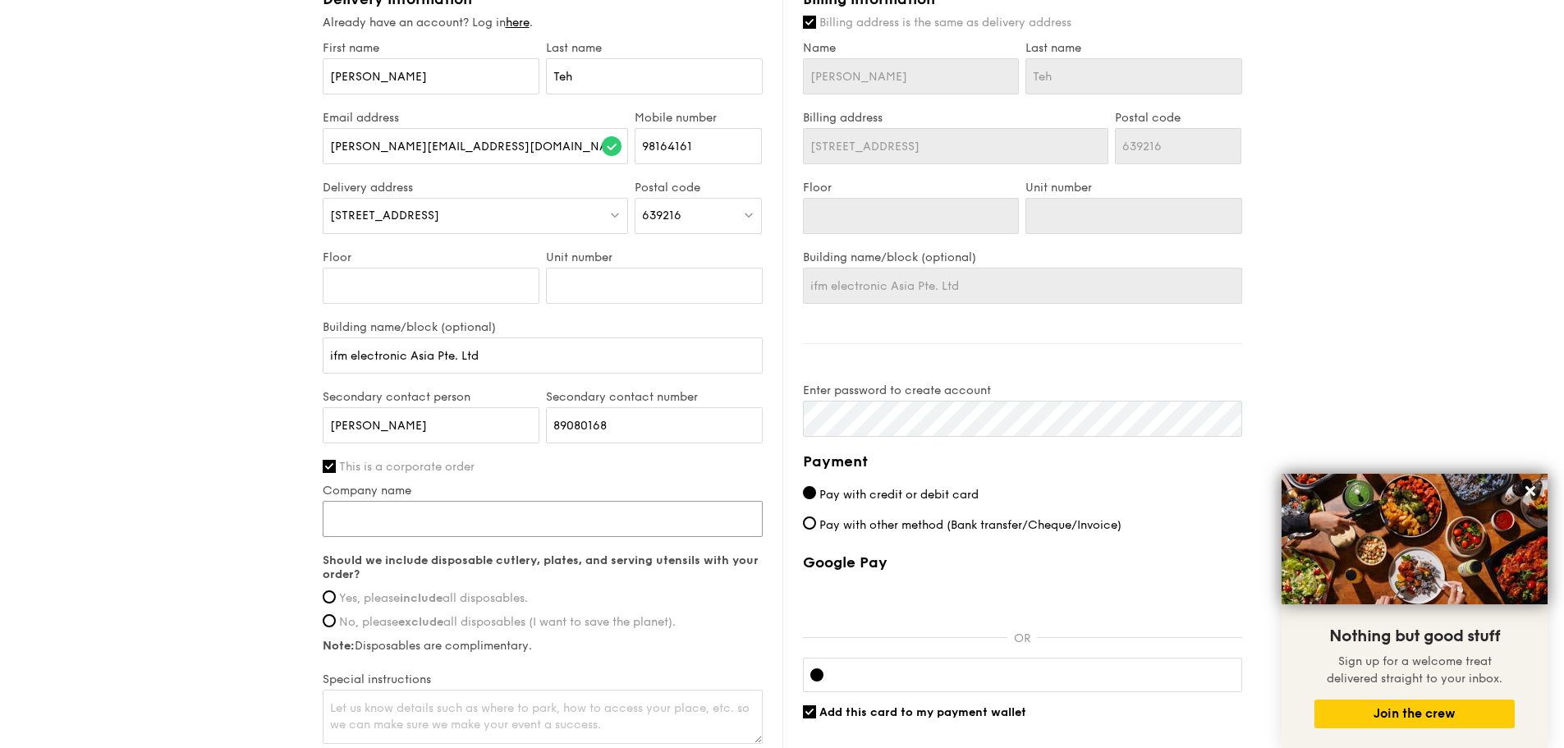
click at [457, 517] on input "Company name" at bounding box center [543, 519] width 440 height 36
drag, startPoint x: 402, startPoint y: 355, endPoint x: 298, endPoint y: 355, distance: 104.2
click at [407, 510] on input "Company name" at bounding box center [543, 519] width 440 height 36
paste input "ifm electronic"
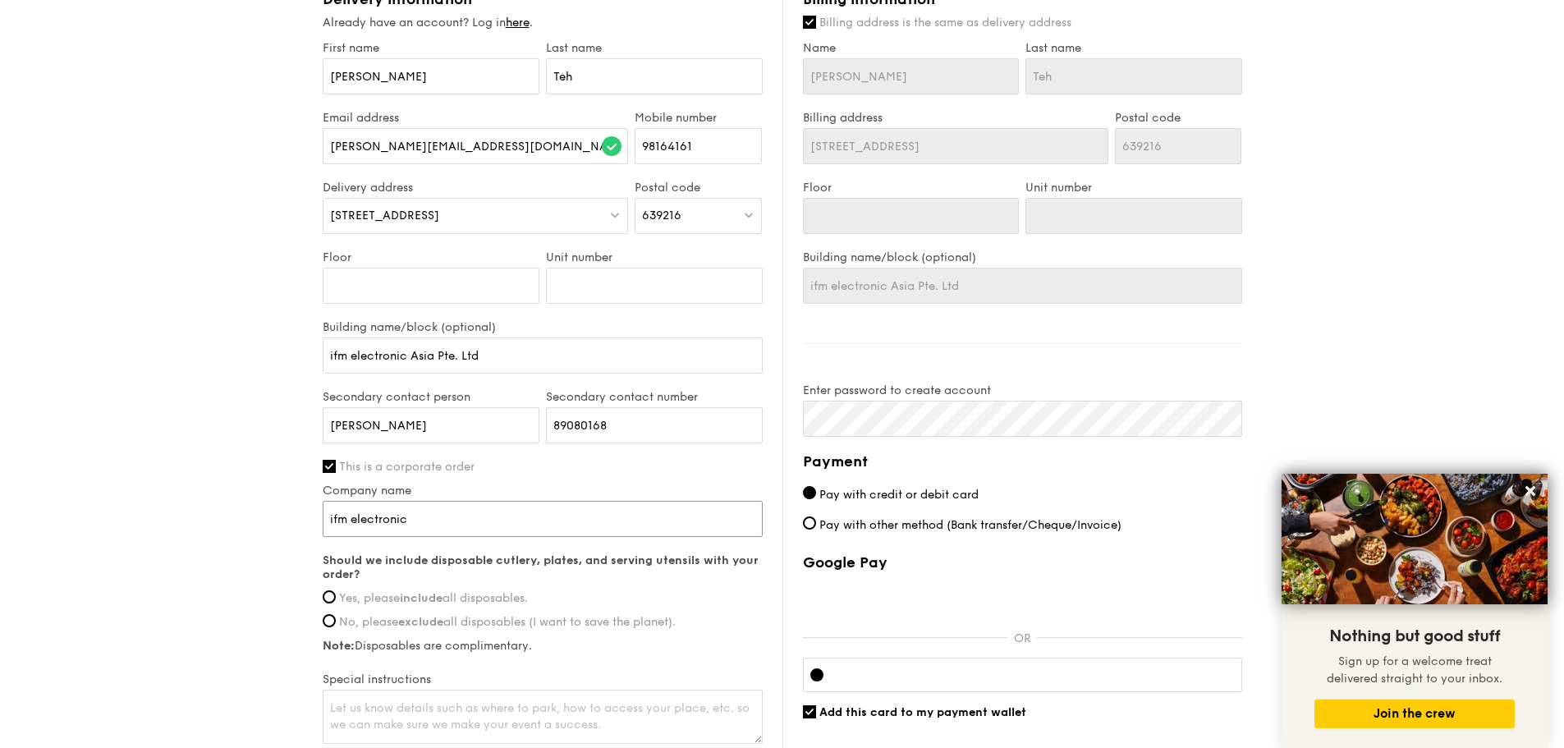
type input "ifm electronic"
drag, startPoint x: 489, startPoint y: 352, endPoint x: 438, endPoint y: 350, distance: 51.0
click at [438, 350] on input "ifm electronic Asia Pte. Ltd" at bounding box center [543, 355] width 440 height 36
type input "ifm electronic Asia"
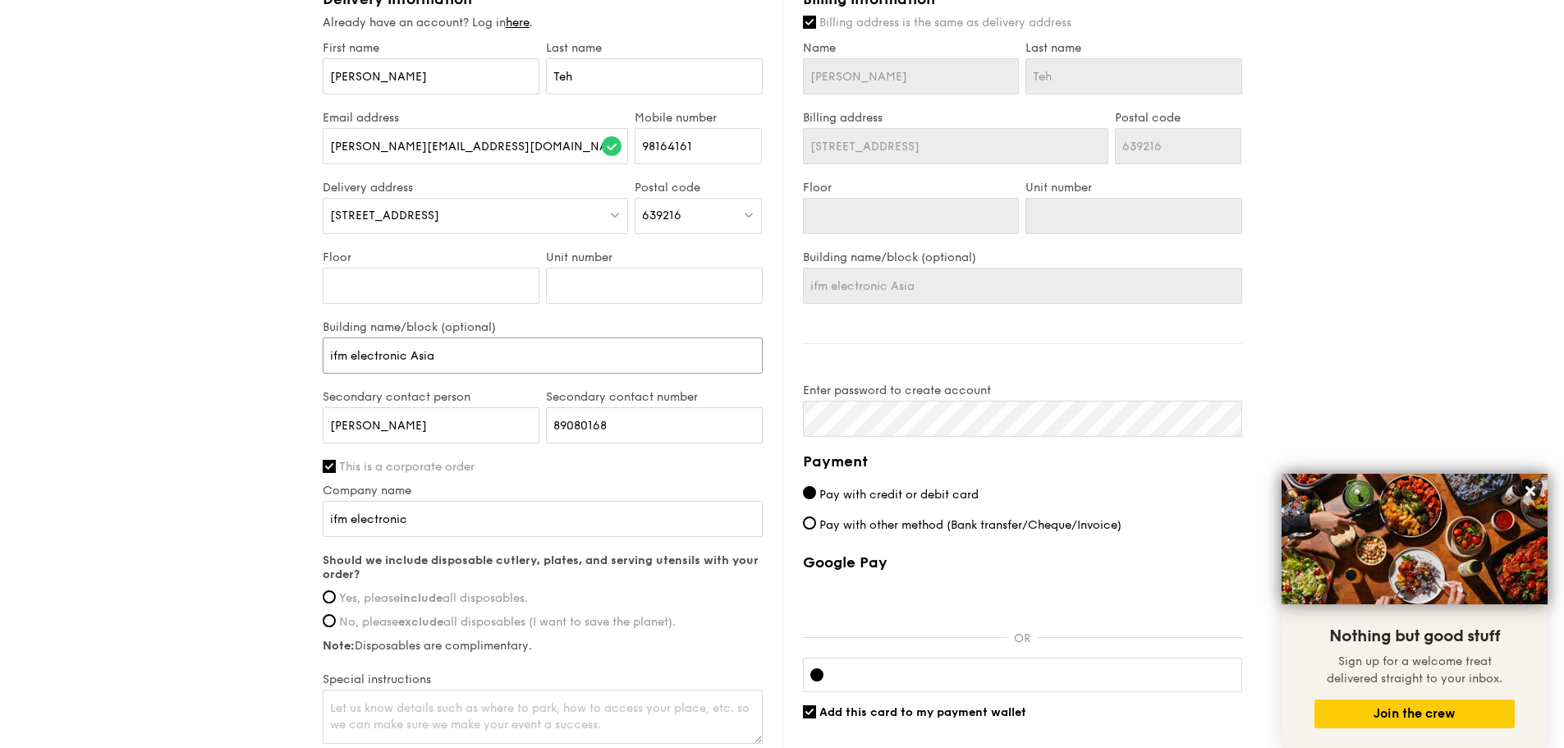
type input "ifm electronic Asia"
click at [436, 524] on input "ifm electronic" at bounding box center [543, 519] width 440 height 36
paste input "Pte. Ltd"
click at [412, 519] on input "ifm electronic Pte. Ltd" at bounding box center [543, 519] width 440 height 36
type input "ifm electronic Pte. Ltd"
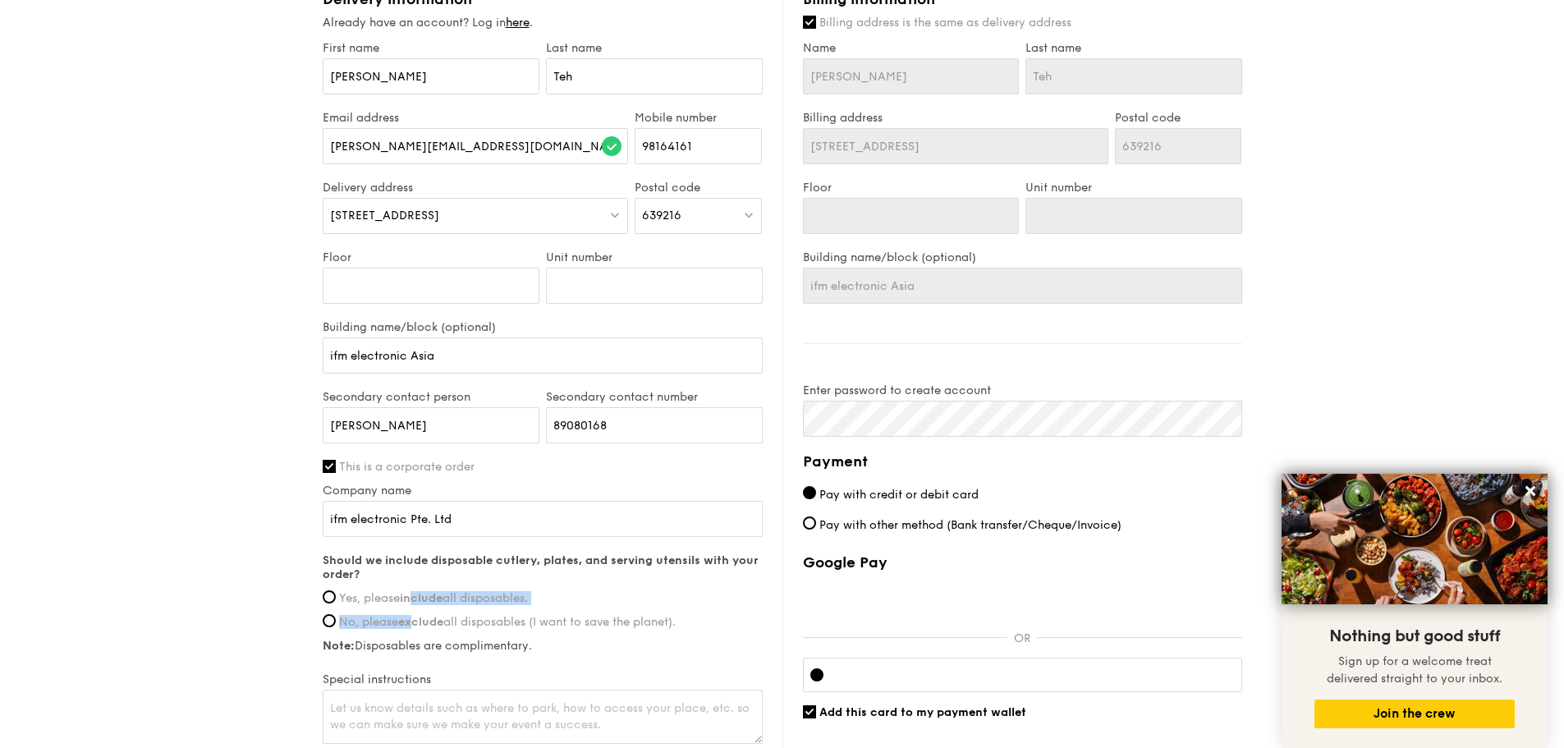
click at [412, 604] on div "Should we include disposable cutlery, plates, and serving utensils with your or…" at bounding box center [543, 602] width 440 height 99
click at [330, 598] on input "Yes, please include all disposables." at bounding box center [329, 596] width 13 height 13
radio input "true"
click at [607, 637] on div "Should we include disposable cutlery, plates, and serving utensils with your or…" at bounding box center [543, 602] width 440 height 99
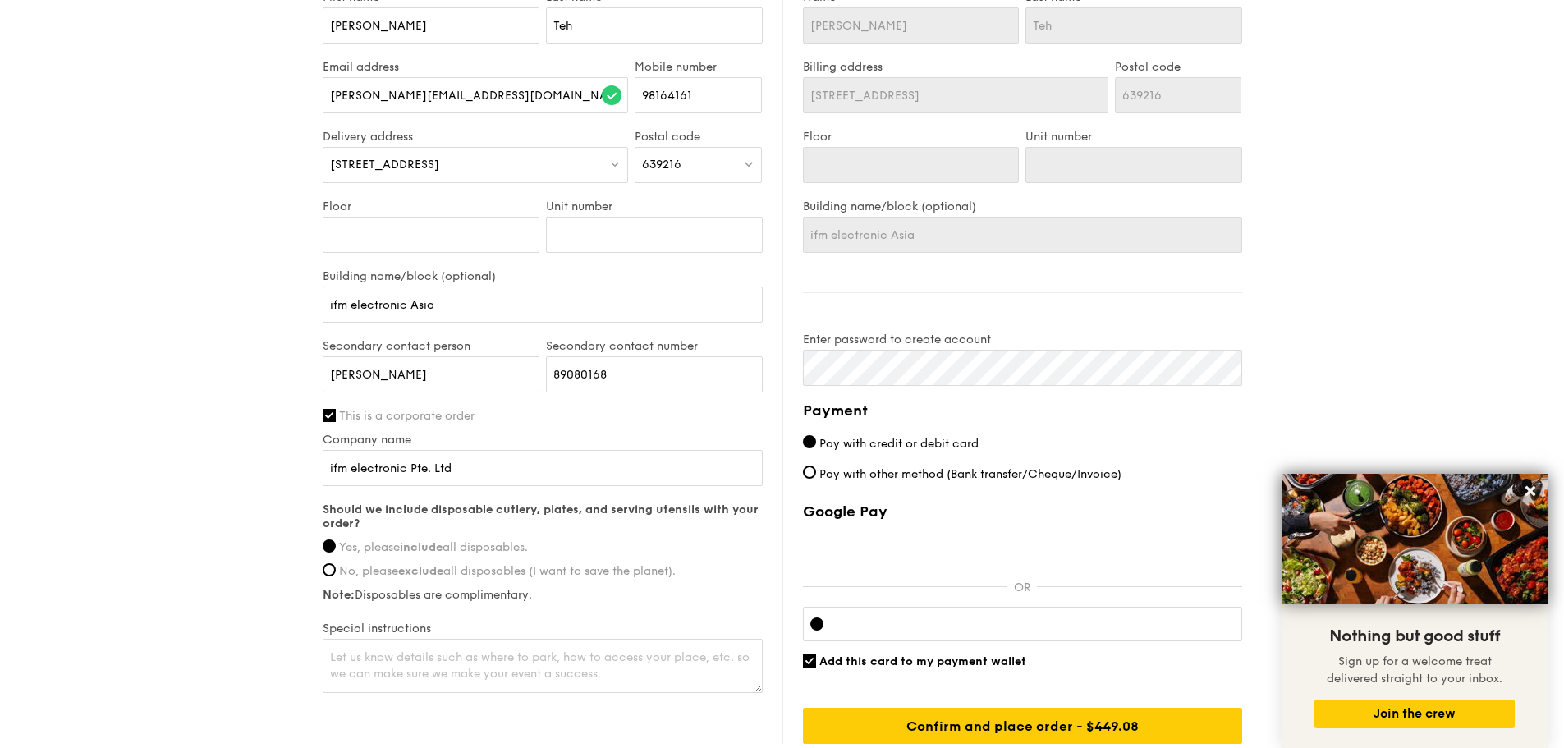
scroll to position [1067, 0]
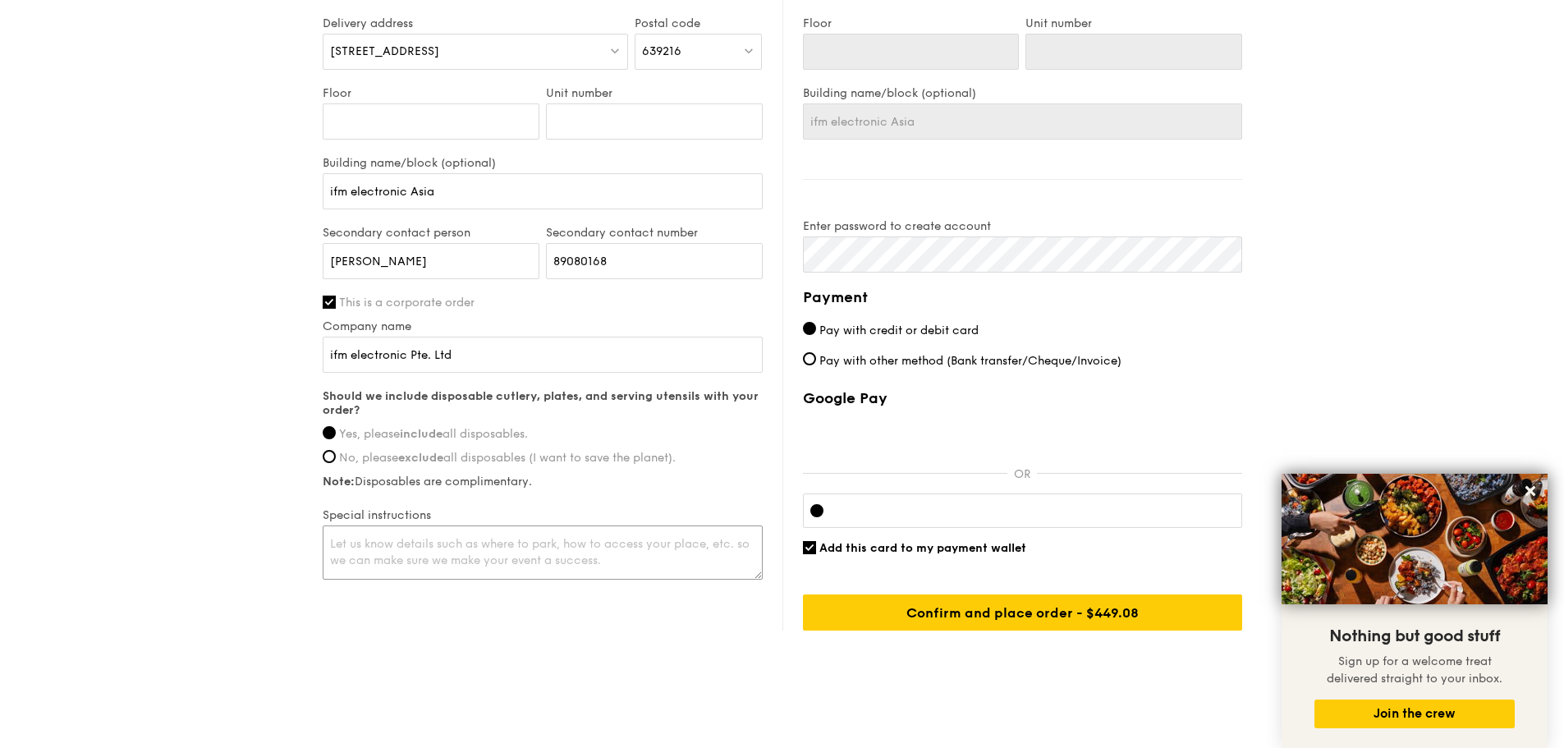
click at [463, 563] on textarea at bounding box center [543, 552] width 440 height 54
click at [603, 558] on textarea at bounding box center [543, 552] width 440 height 54
click at [442, 187] on input "ifm electronic Asia" at bounding box center [543, 191] width 440 height 36
drag, startPoint x: 478, startPoint y: 358, endPoint x: 409, endPoint y: 360, distance: 69.0
click at [409, 360] on input "ifm electronic Pte. Ltd" at bounding box center [543, 355] width 440 height 36
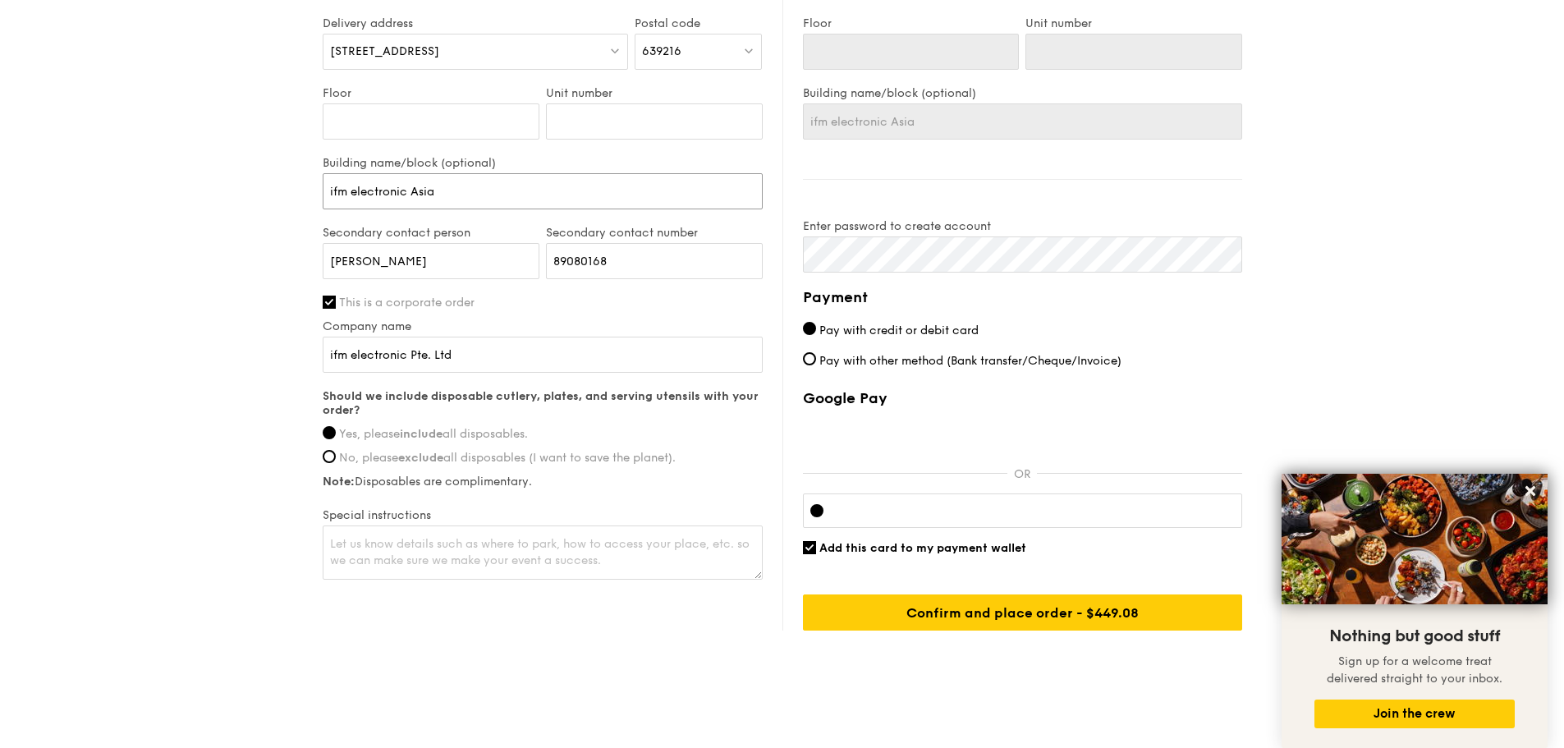
click at [465, 190] on input "ifm electronic Asia" at bounding box center [543, 191] width 440 height 36
paste input "Pte. Ltd"
type input "ifm electronic Asia Pte. Ltd"
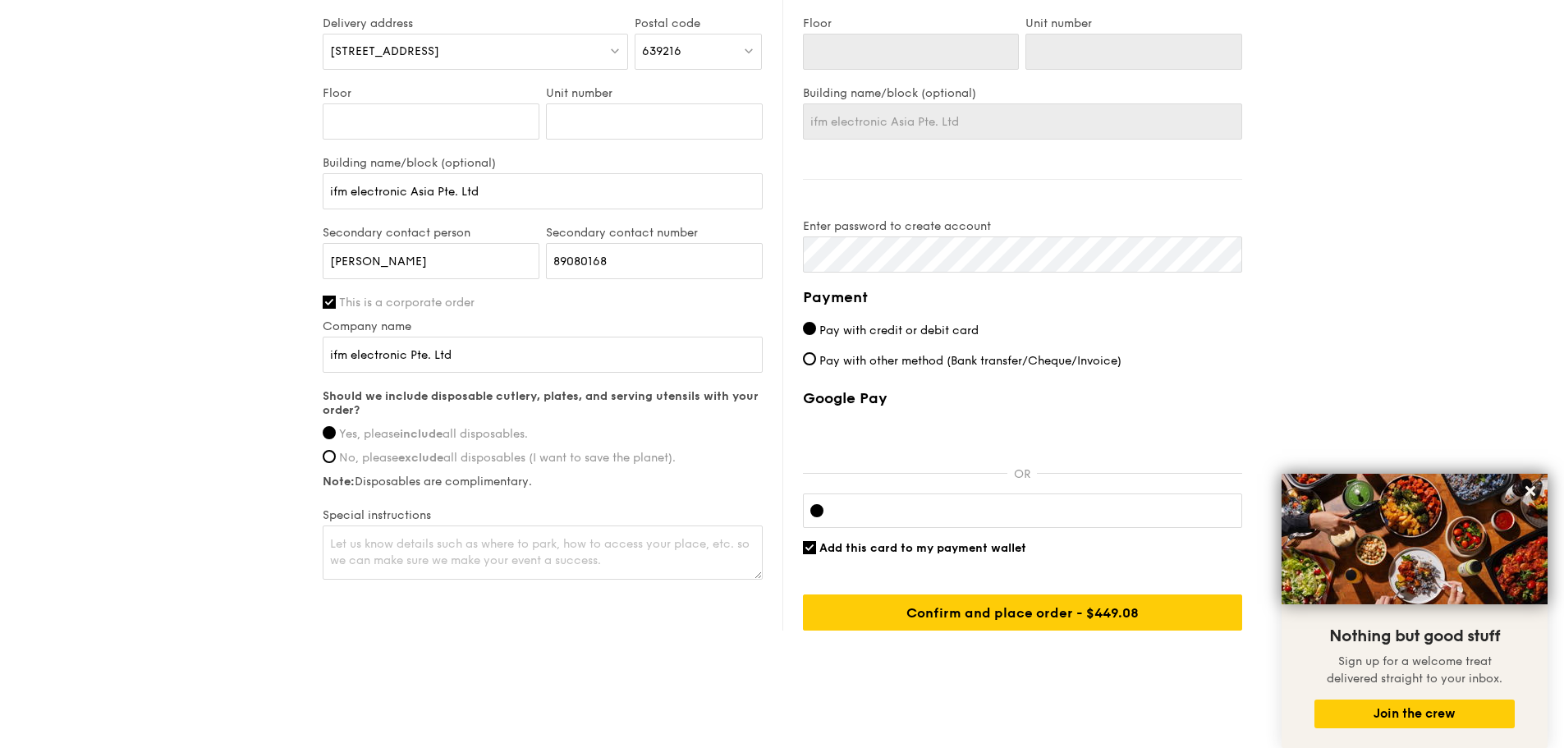
click at [869, 364] on span "Pay with other method (Bank transfer/Cheque/Invoice)" at bounding box center [970, 361] width 302 height 14
click at [816, 364] on input "Pay with other method (Bank transfer/Cheque/Invoice)" at bounding box center [809, 358] width 13 height 13
radio input "true"
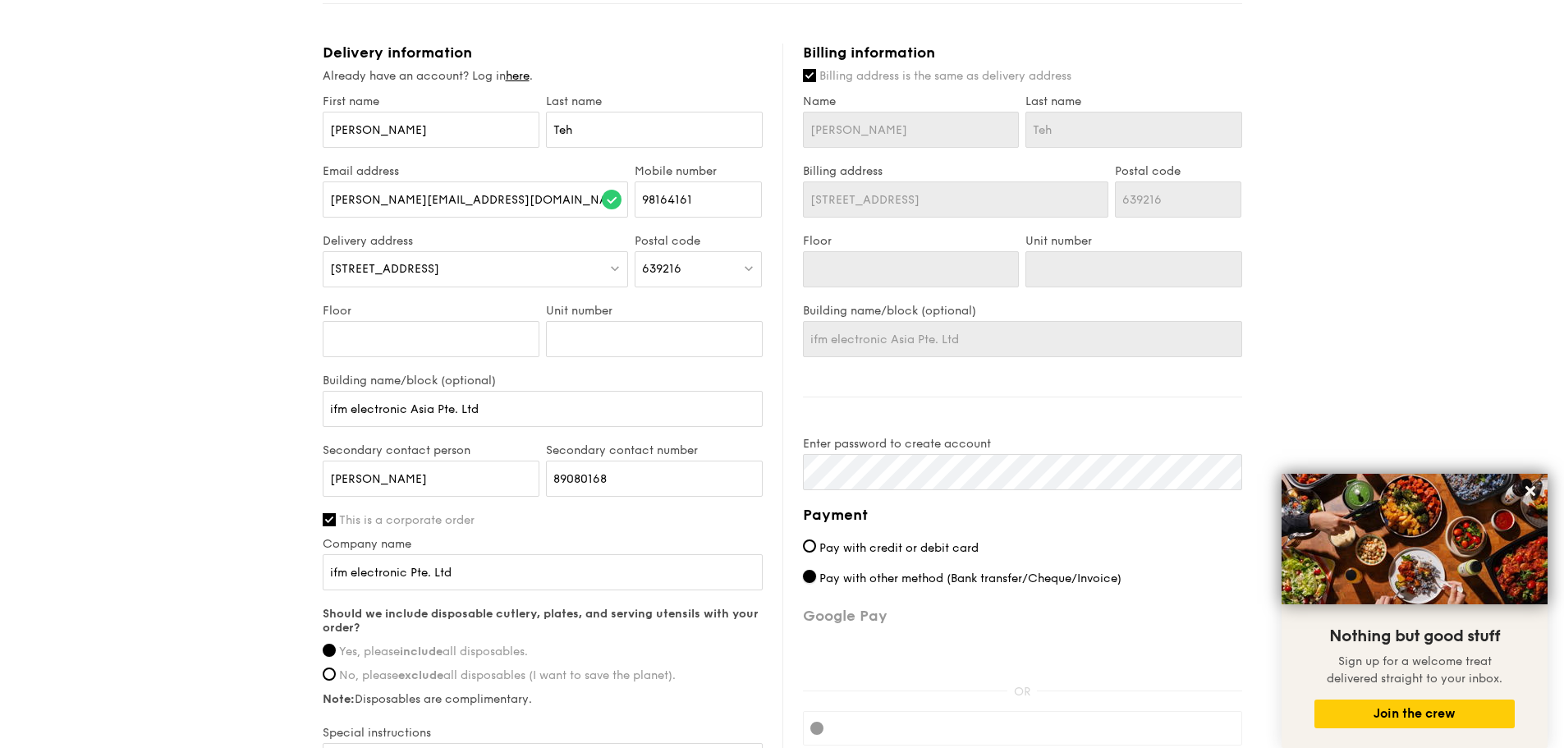
scroll to position [821, 0]
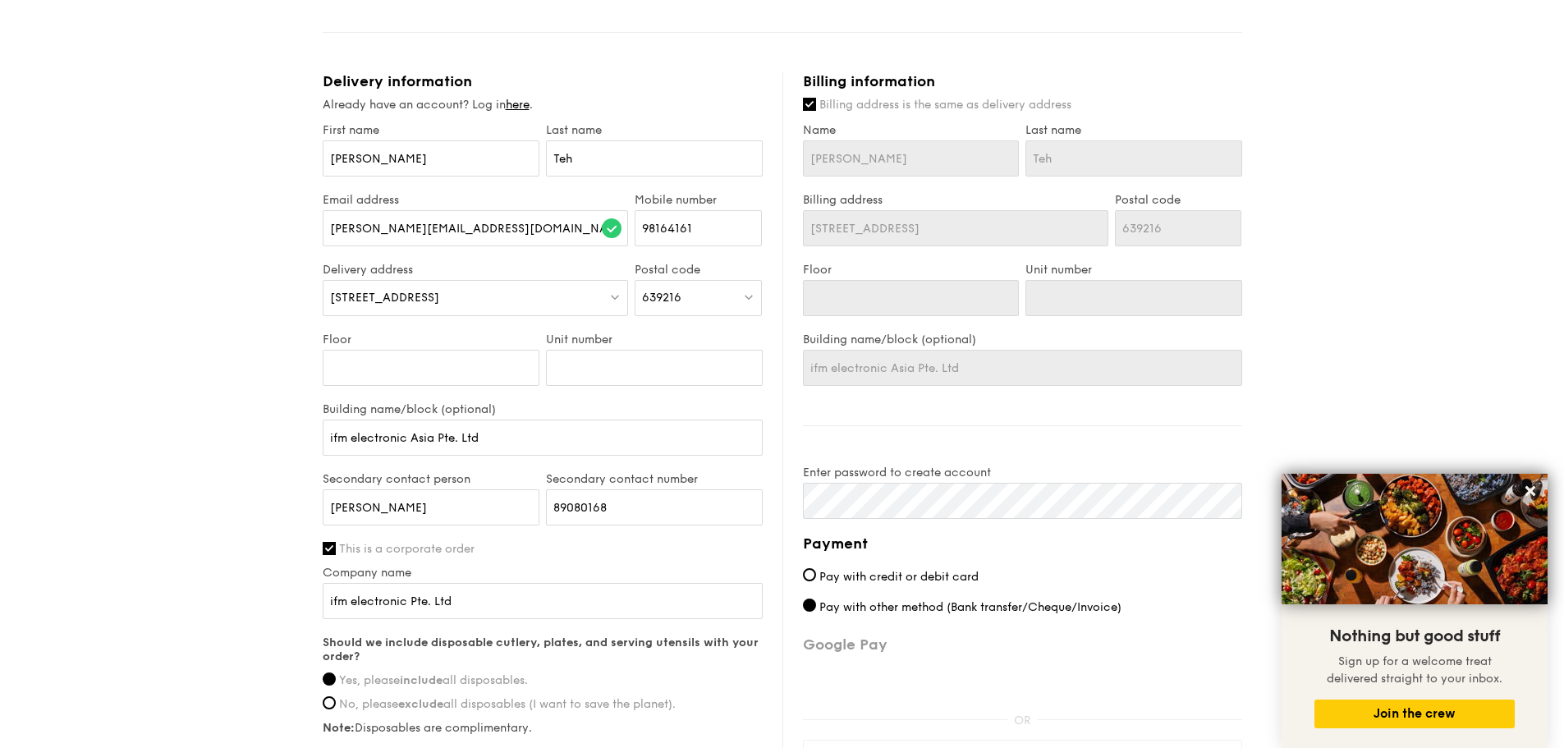
click at [844, 104] on span "Billing address is the same as delivery address" at bounding box center [945, 105] width 252 height 14
click at [816, 104] on input "Billing address is the same as delivery address" at bounding box center [809, 104] width 13 height 13
checkbox input "false"
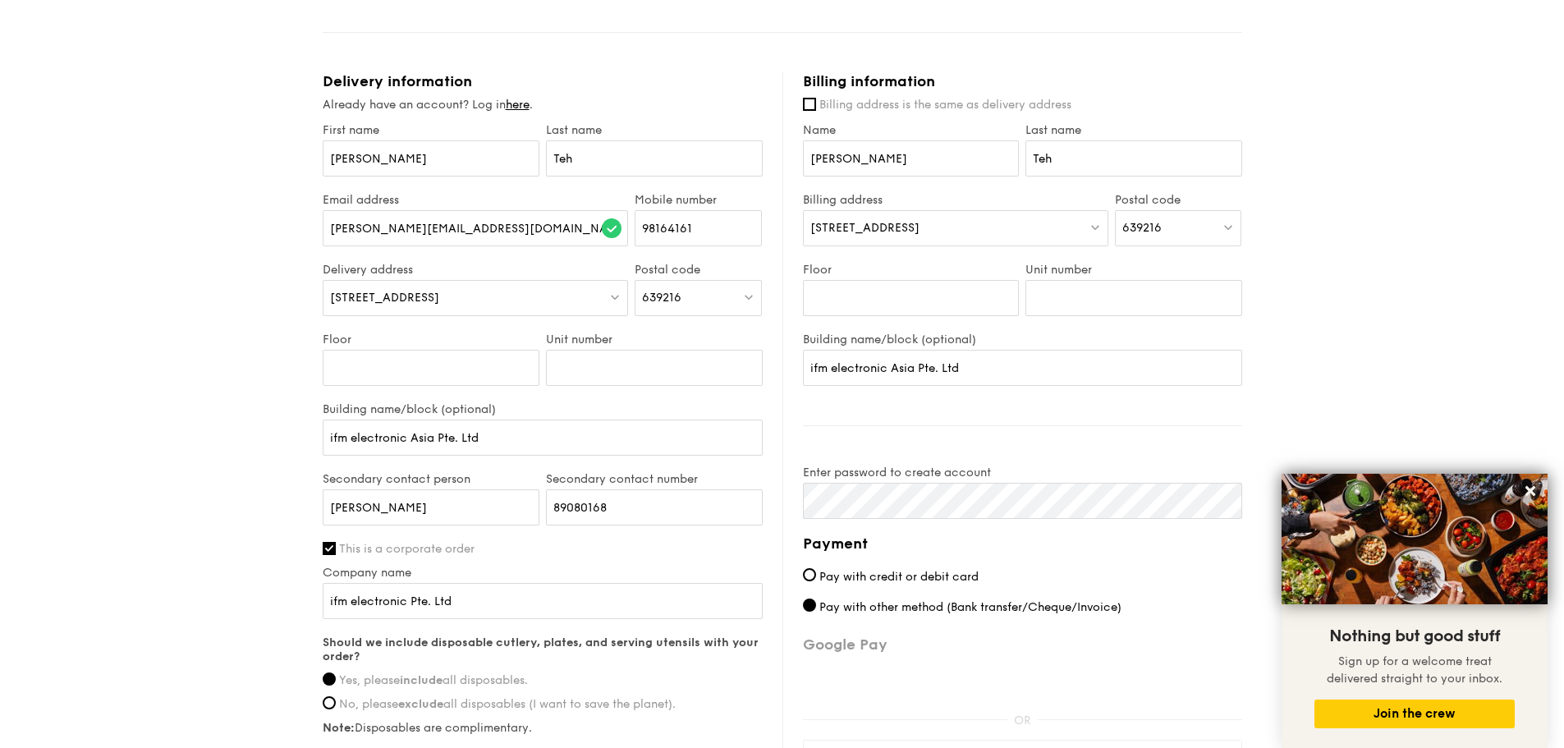
drag, startPoint x: 935, startPoint y: 223, endPoint x: 795, endPoint y: 229, distance: 139.7
click at [795, 229] on div "Billing information Billing address is the same as delivery address Name [PERSO…" at bounding box center [1012, 474] width 460 height 804
click at [899, 226] on span "[STREET_ADDRESS]" at bounding box center [864, 228] width 109 height 14
drag, startPoint x: 1170, startPoint y: 232, endPoint x: 1103, endPoint y: 227, distance: 66.7
click at [1103, 227] on div "Billing address [STREET_ADDRESS] Please enter 3 or more characters Postal code …" at bounding box center [1023, 228] width 446 height 70
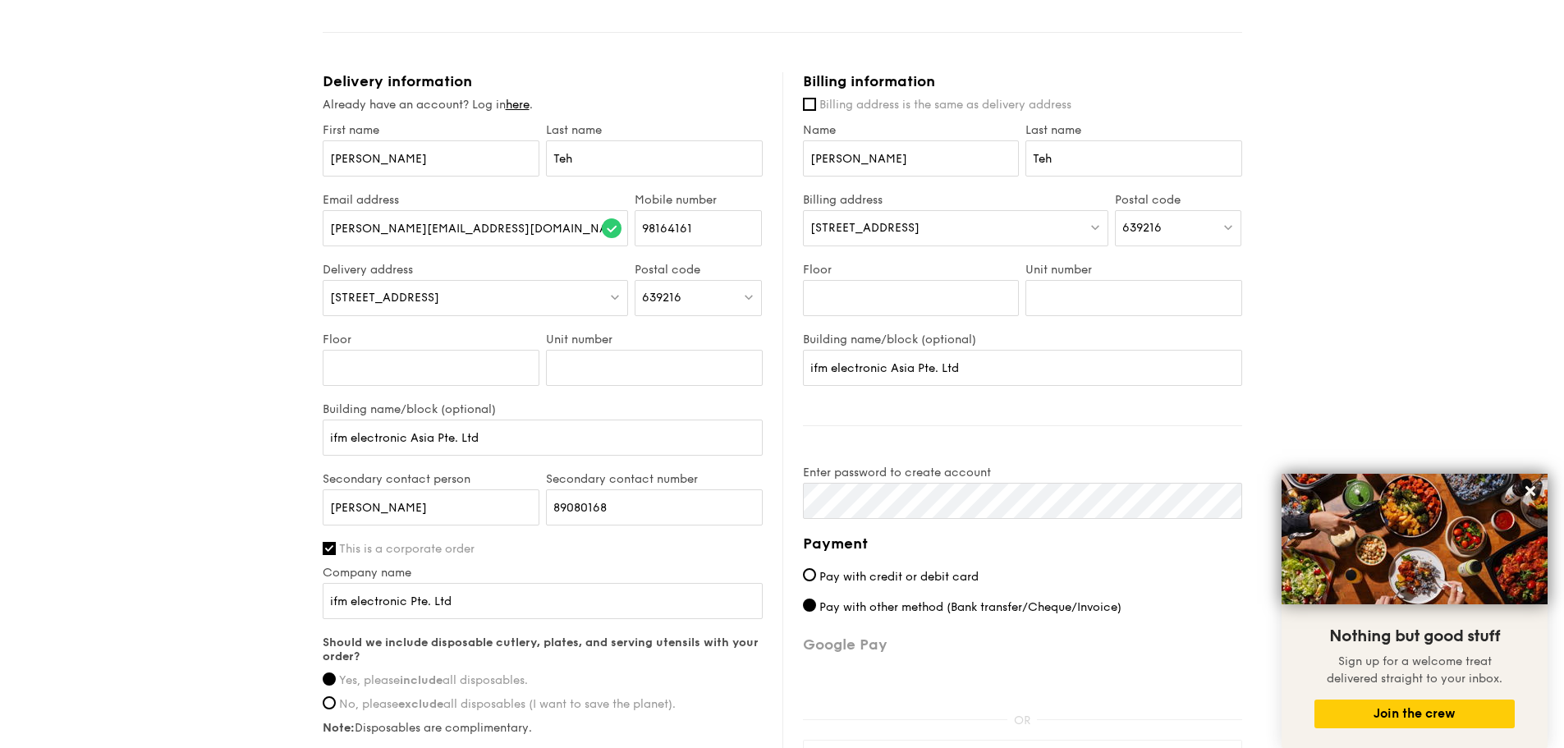
click at [1152, 235] on div "639216" at bounding box center [1178, 228] width 127 height 36
type input "609935"
click at [1129, 268] on div "3A [GEOGRAPHIC_DATA]" at bounding box center [1164, 270] width 85 height 33
click at [872, 278] on div "Floor" at bounding box center [911, 298] width 223 height 70
click at [873, 286] on input "Floor" at bounding box center [911, 298] width 217 height 36
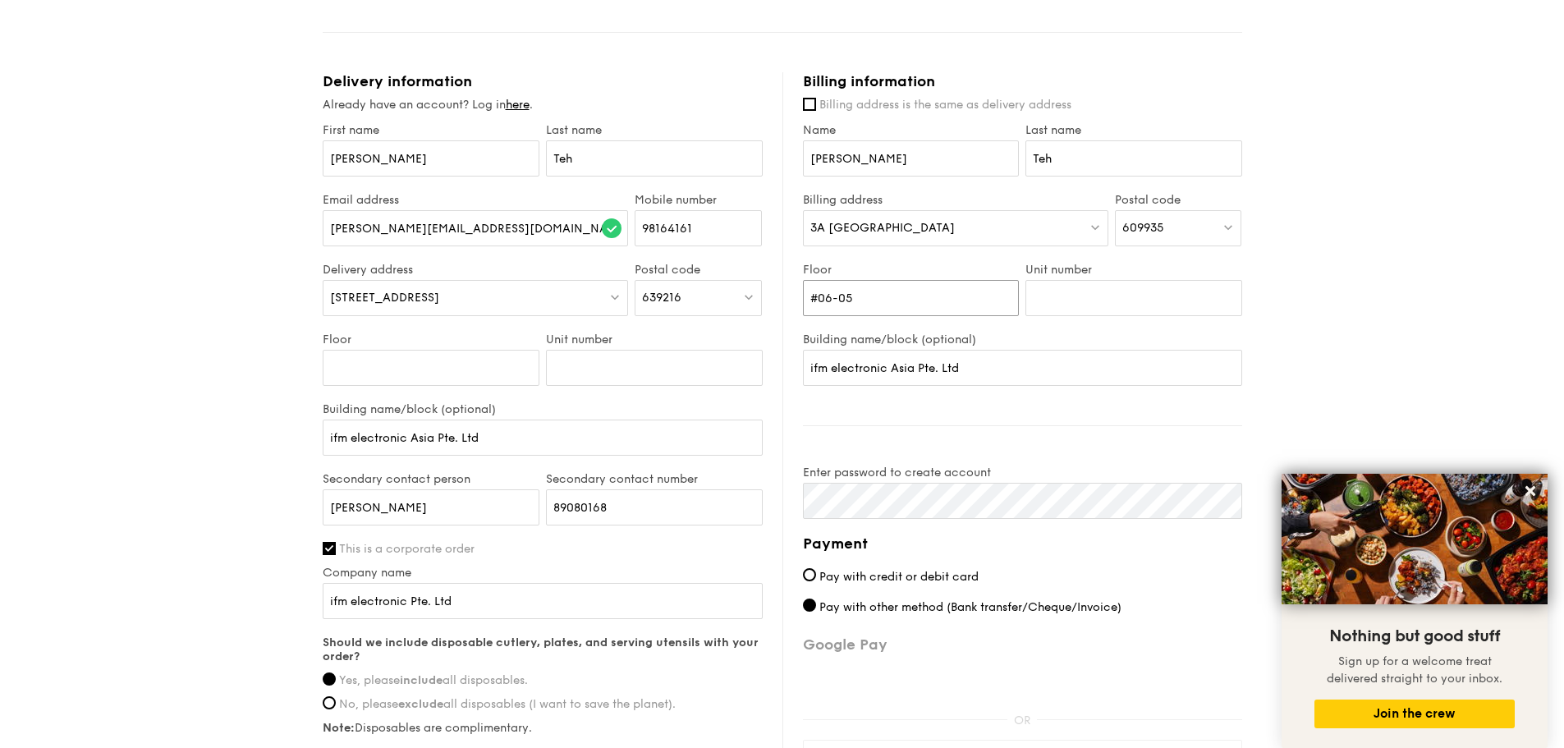
drag, startPoint x: 873, startPoint y: 291, endPoint x: 785, endPoint y: 309, distance: 90.5
click at [785, 309] on div "Billing information Billing address is the same as delivery address Name [PERSO…" at bounding box center [1012, 474] width 460 height 804
type input "06"
click at [1029, 311] on input "Unit number" at bounding box center [1133, 298] width 217 height 36
type input "05"
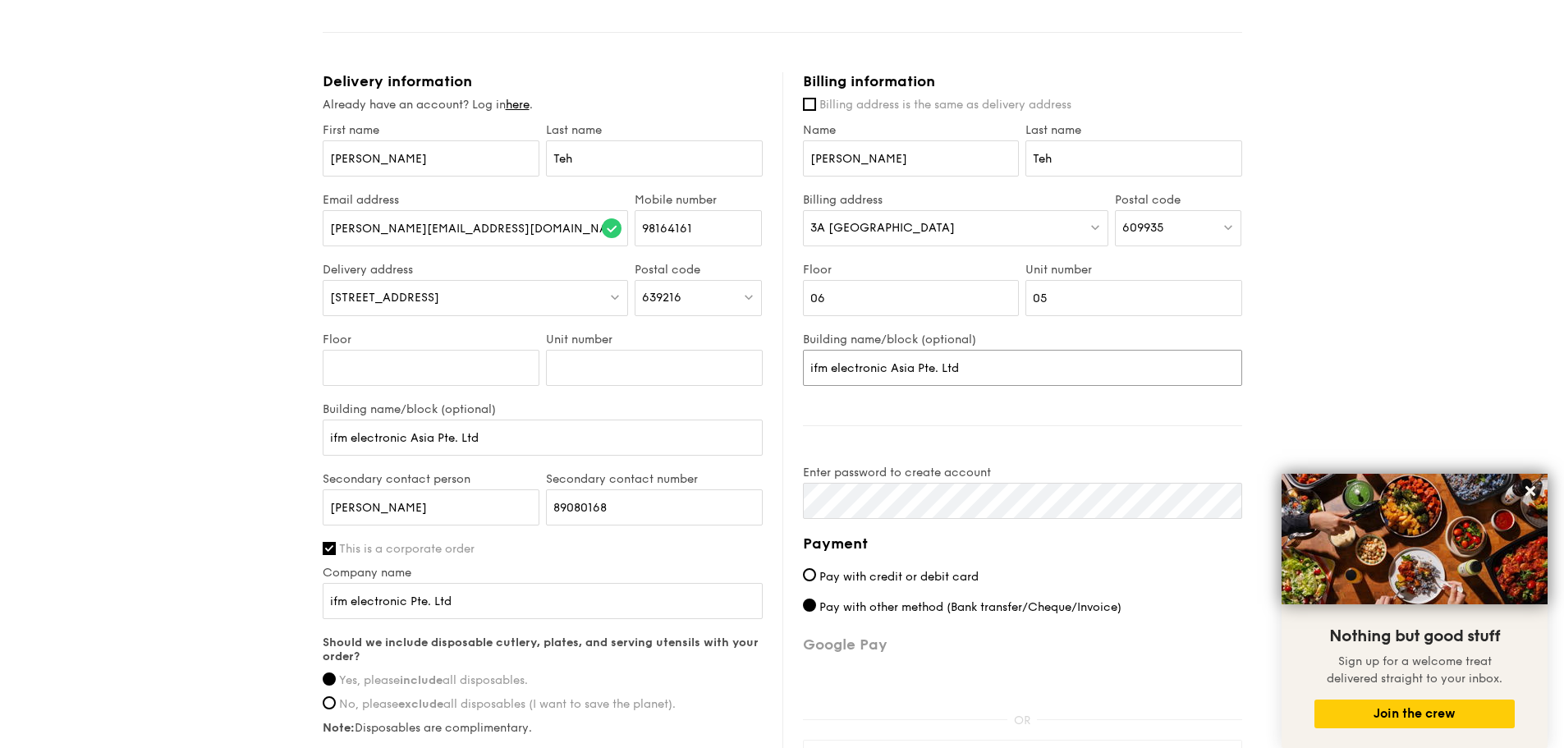
drag, startPoint x: 916, startPoint y: 369, endPoint x: 891, endPoint y: 369, distance: 25.5
click at [891, 369] on input "ifm electronic Asia Pte. Ltd" at bounding box center [1022, 368] width 439 height 36
drag, startPoint x: 970, startPoint y: 371, endPoint x: 767, endPoint y: 373, distance: 202.8
click at [767, 373] on div "Delivery information Already have an account? Log in here . First name [PERSON_…" at bounding box center [782, 474] width 919 height 804
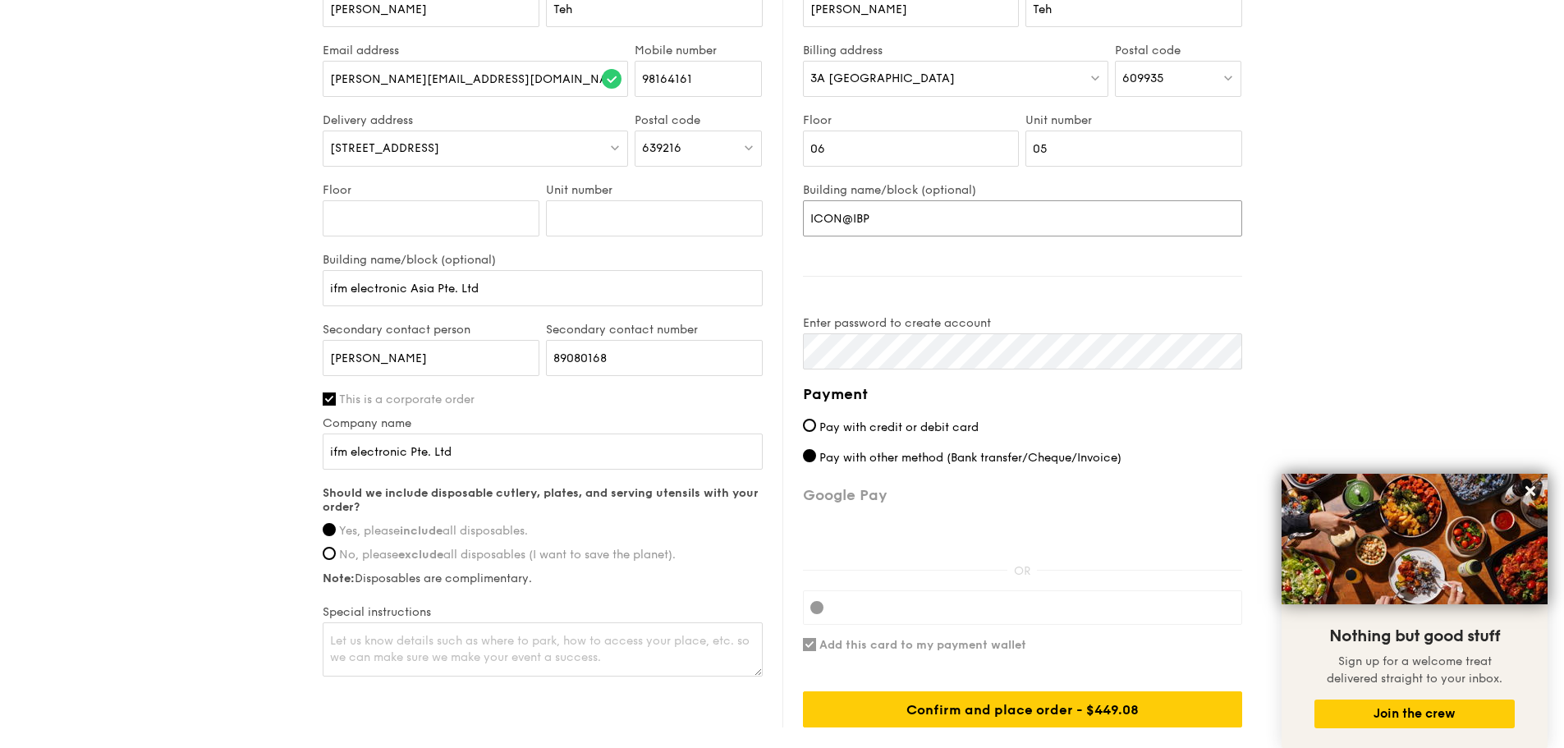
scroll to position [999, 0]
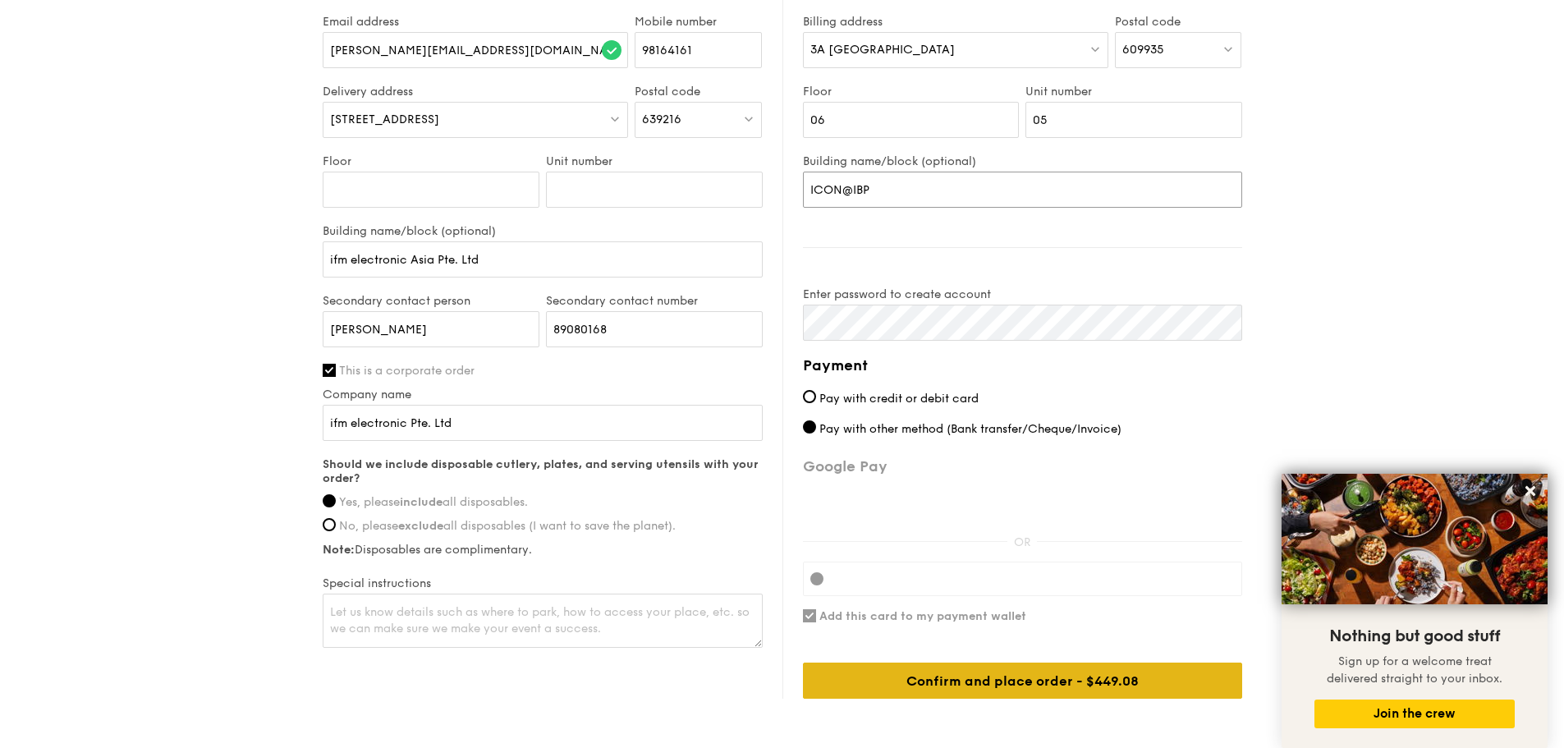
type input "ICON@IBP"
click at [992, 676] on div "Confirm and place order - $449.08" at bounding box center [1022, 680] width 439 height 36
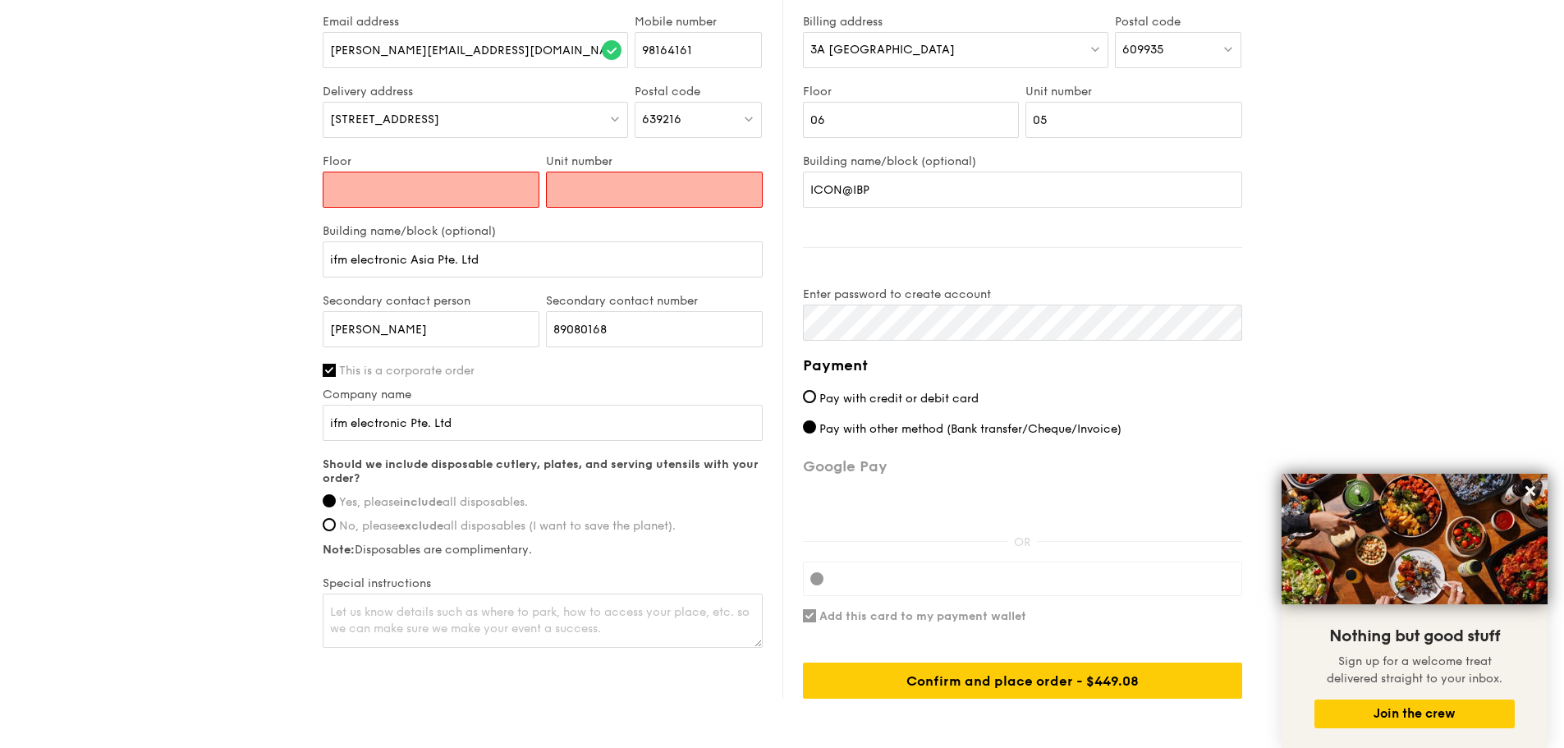
click at [454, 202] on input "Floor" at bounding box center [431, 190] width 217 height 36
type input "n/a"
click at [570, 208] on div "Unit number" at bounding box center [654, 189] width 223 height 70
click at [575, 206] on input "Unit number" at bounding box center [654, 190] width 217 height 36
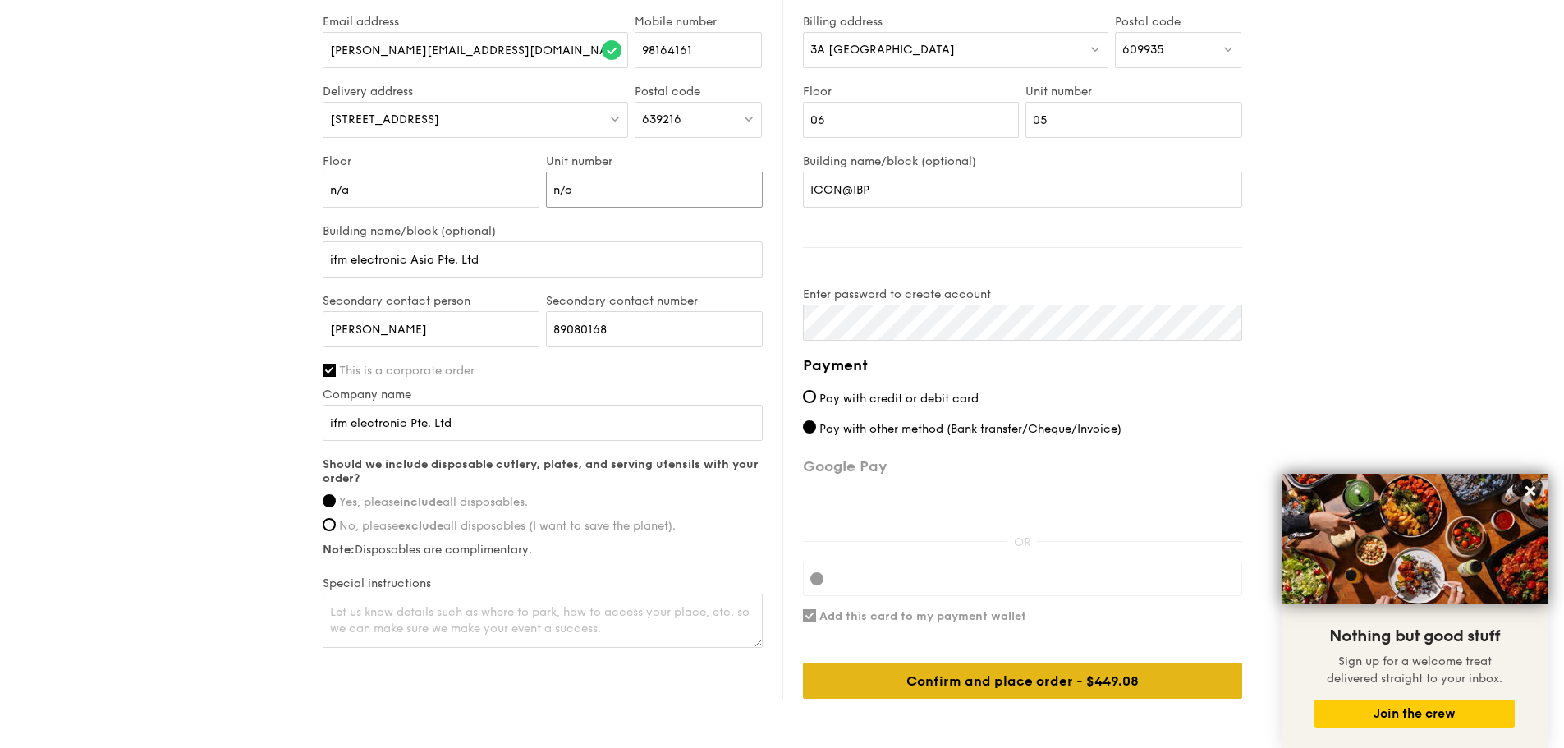
type input "n/a"
click at [1064, 685] on div "Confirm and place order - $449.08" at bounding box center [1022, 680] width 439 height 36
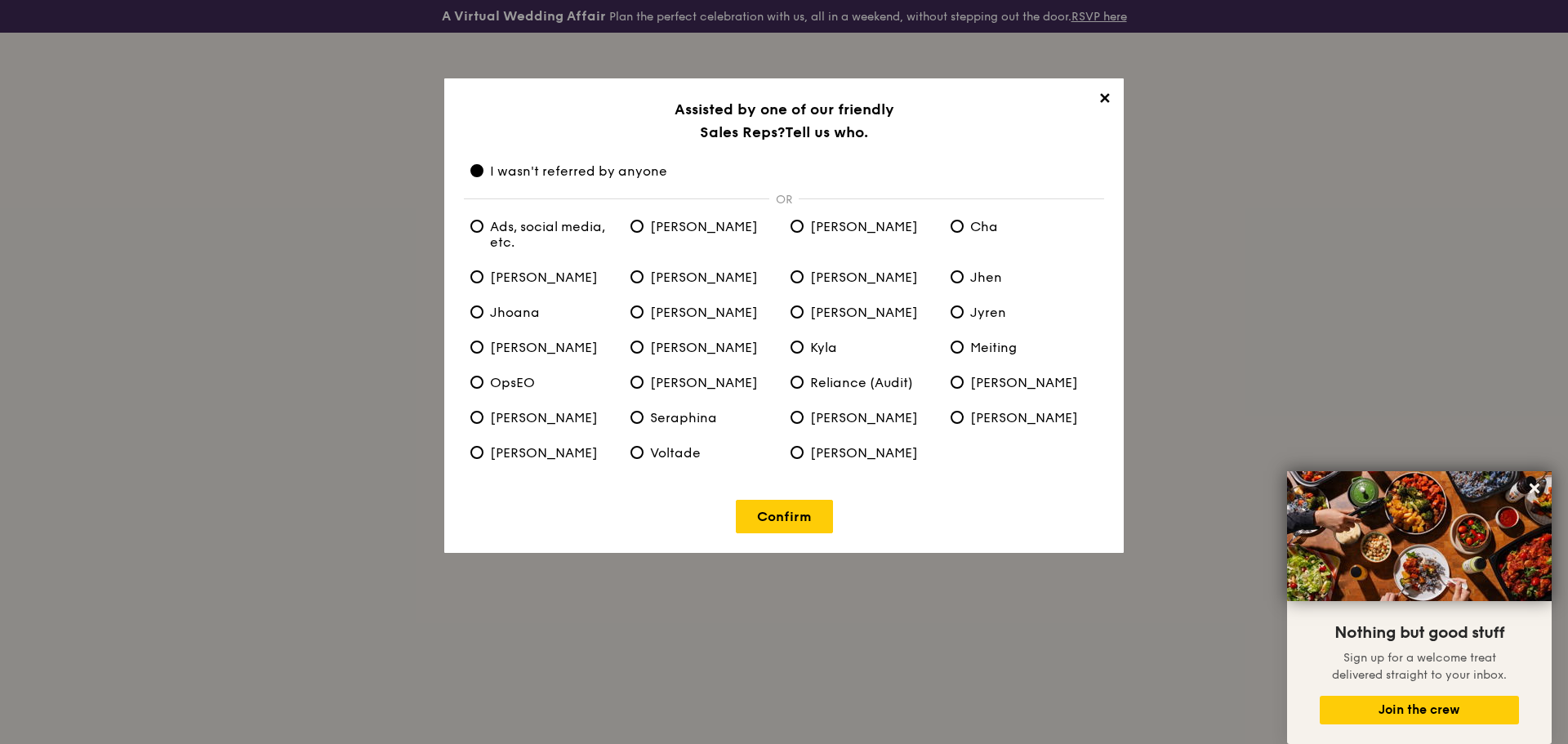
click at [581, 221] on span "Ads, social media, etc." at bounding box center [544, 234] width 147 height 31
click at [484, 221] on etc\ "Ads, social media, etc." at bounding box center [477, 226] width 13 height 13
radio etc\ "true"
radio anyone "false"
click at [796, 512] on link "Confirm" at bounding box center [785, 516] width 98 height 34
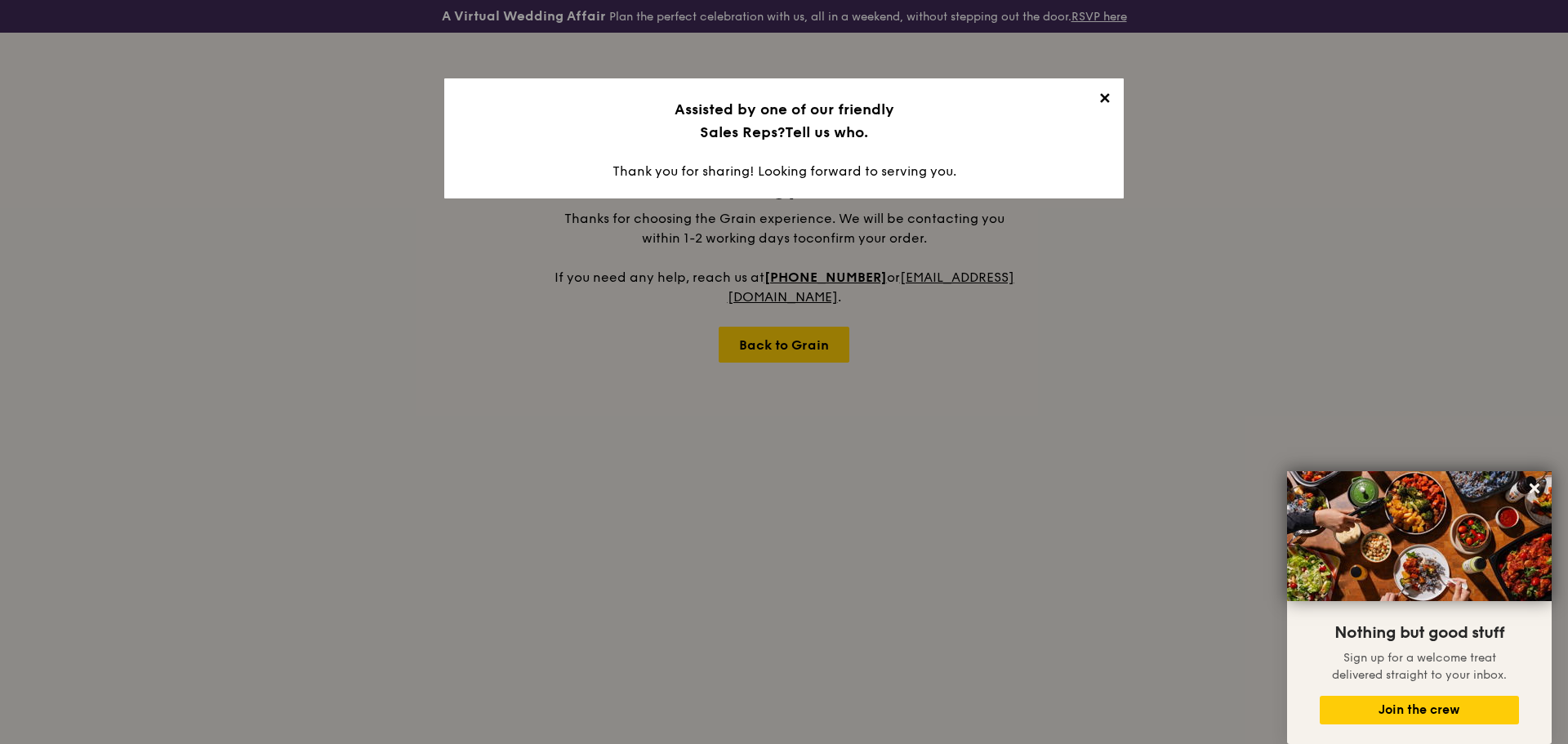
click at [957, 158] on div "✕ Assisted by one of our friendly Sales Reps? Tell us who. Thank you for sharin…" at bounding box center [784, 138] width 680 height 120
click at [1105, 95] on span "✕" at bounding box center [1103, 100] width 23 height 23
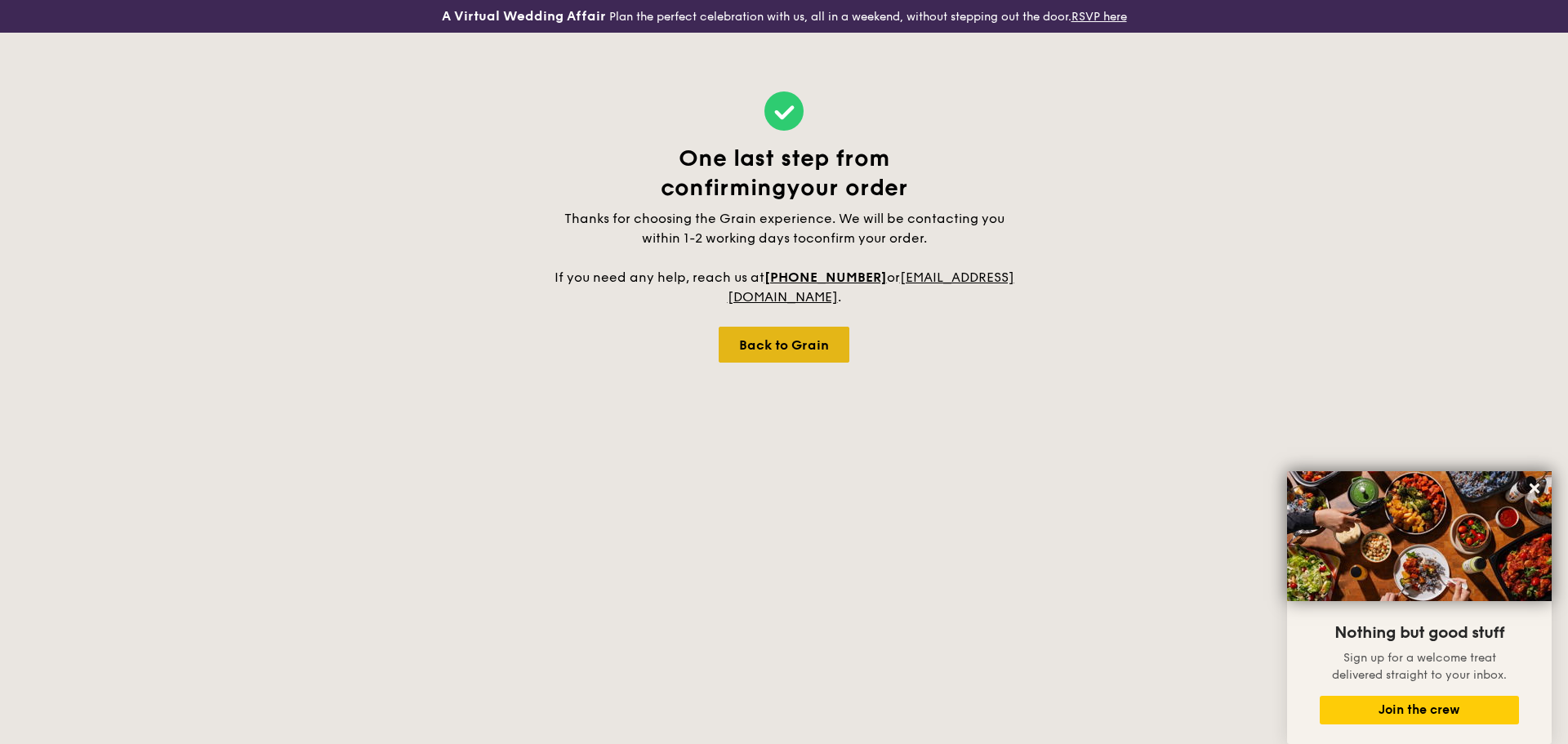
click at [829, 344] on div "Back to Grain" at bounding box center [783, 344] width 130 height 36
select select
